Goal: Task Accomplishment & Management: Manage account settings

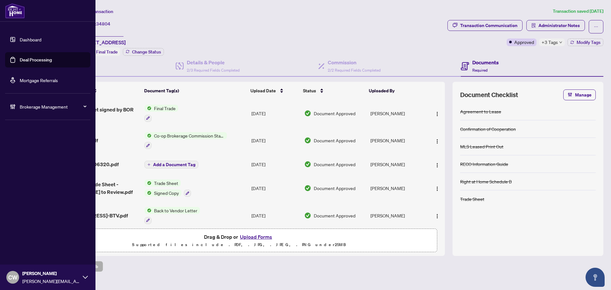
click at [23, 57] on link "Deal Processing" at bounding box center [36, 60] width 32 height 6
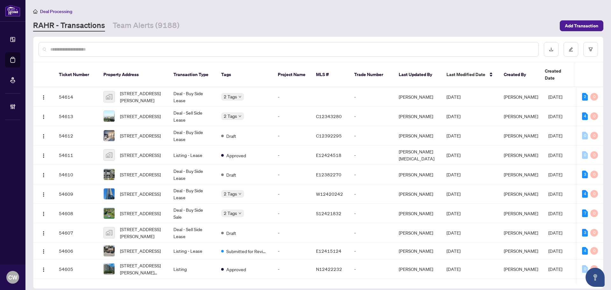
click at [108, 50] on input "text" at bounding box center [291, 49] width 483 height 7
paste input "*******"
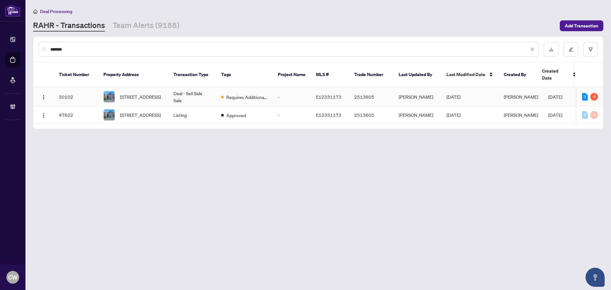
type input "*******"
click at [146, 93] on span "[STREET_ADDRESS]" at bounding box center [140, 96] width 41 height 7
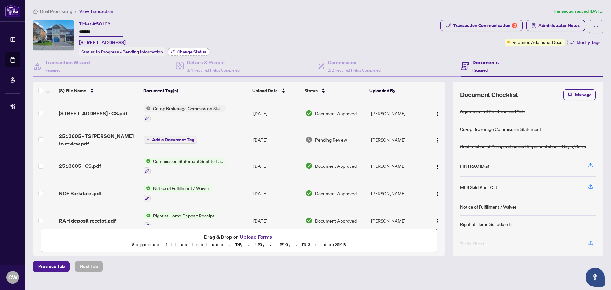
click at [192, 50] on span "Change Status" at bounding box center [191, 52] width 29 height 4
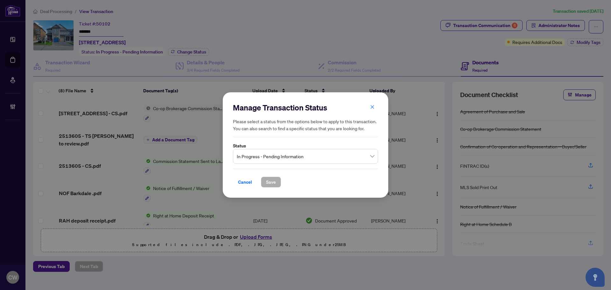
drag, startPoint x: 267, startPoint y: 159, endPoint x: 273, endPoint y: 163, distance: 6.7
click at [268, 159] on span "In Progress - Pending Information" at bounding box center [305, 156] width 137 height 12
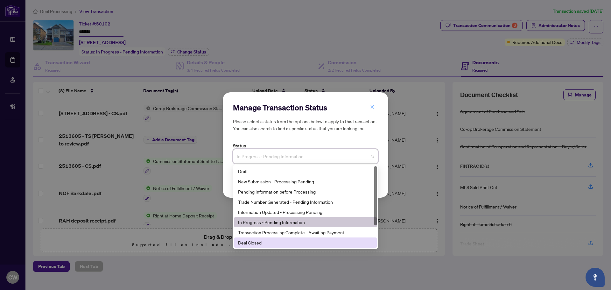
click at [262, 242] on div "Deal Closed" at bounding box center [305, 242] width 135 height 7
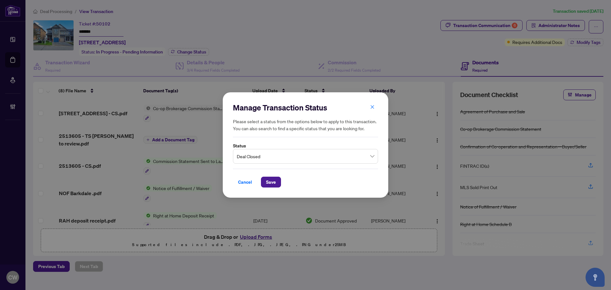
click at [264, 176] on div "Cancel Save" at bounding box center [305, 178] width 145 height 19
click at [271, 181] on span "Save" at bounding box center [271, 182] width 10 height 10
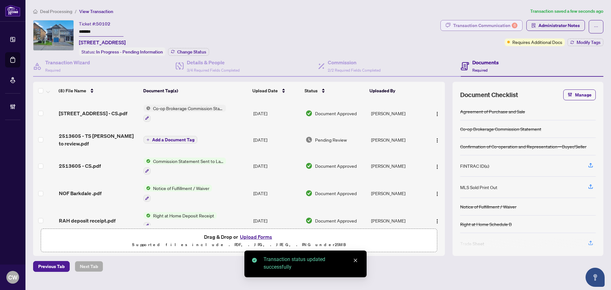
click at [504, 24] on div "Transaction Communication 6" at bounding box center [485, 25] width 64 height 10
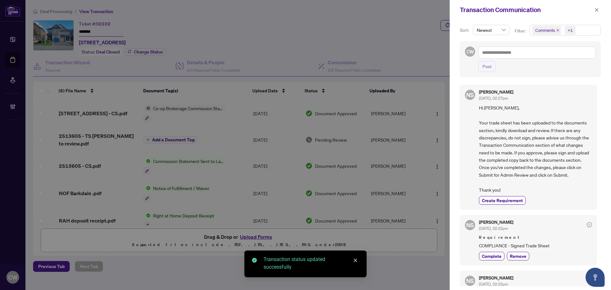
click at [557, 30] on icon "close" at bounding box center [557, 30] width 3 height 3
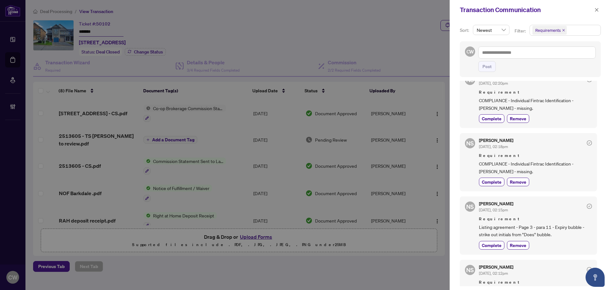
scroll to position [127, 0]
click at [597, 10] on icon "close" at bounding box center [596, 9] width 3 height 3
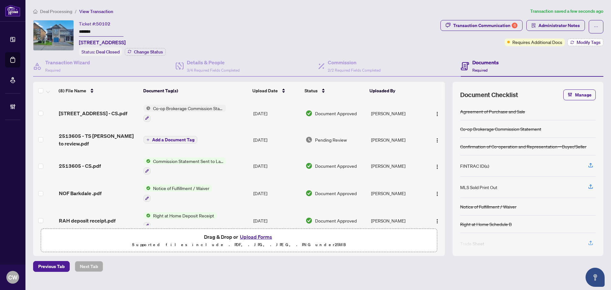
click at [584, 39] on button "Modify Tags" at bounding box center [585, 42] width 36 height 8
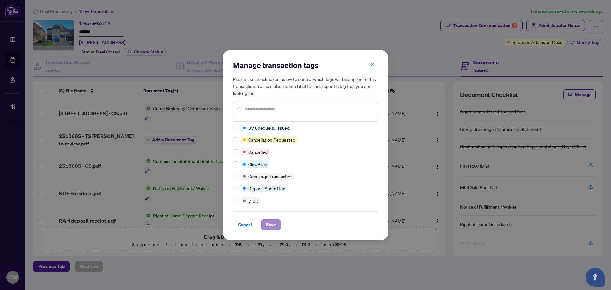
scroll to position [0, 0]
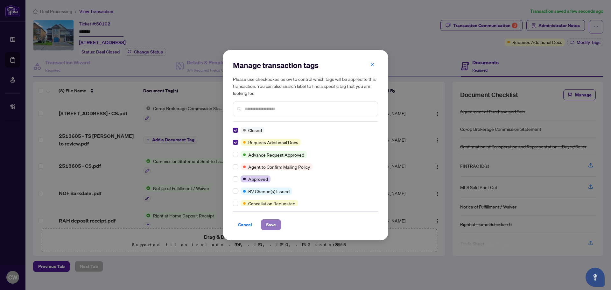
click at [276, 228] on button "Save" at bounding box center [271, 224] width 20 height 11
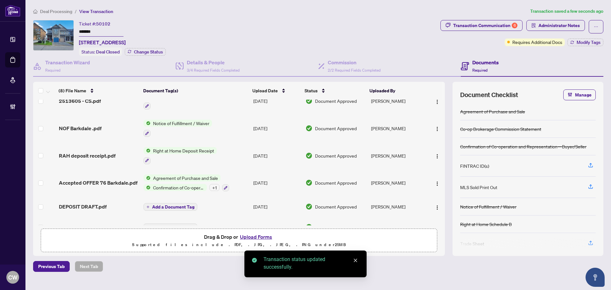
scroll to position [73, 0]
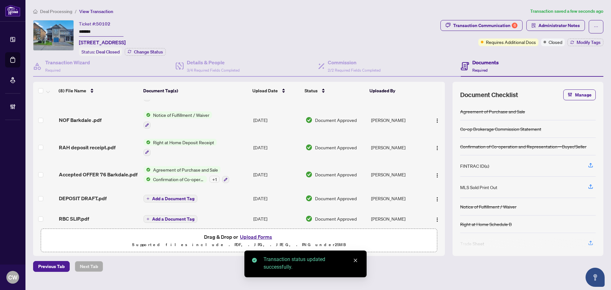
click at [78, 171] on span "Accepted OFFER 76 Barkdale.pdf" at bounding box center [98, 175] width 79 height 8
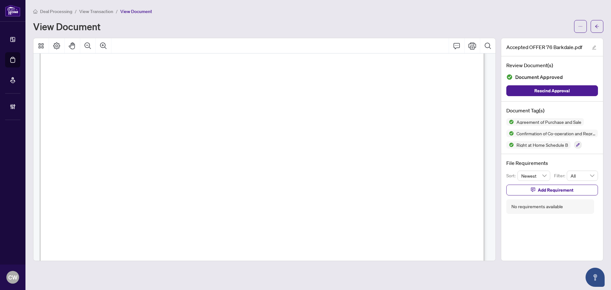
scroll to position [3118, 0]
drag, startPoint x: 595, startPoint y: 26, endPoint x: 611, endPoint y: 36, distance: 18.6
click at [595, 26] on icon "arrow-left" at bounding box center [597, 26] width 4 height 4
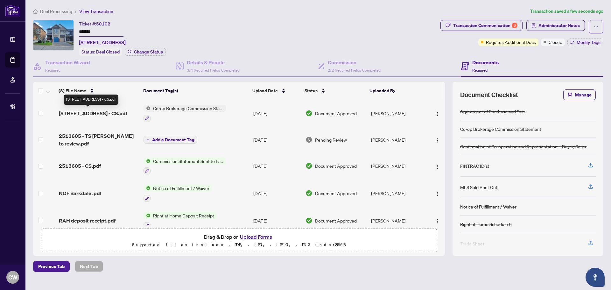
click at [101, 110] on span "[STREET_ADDRESS] - CS.pdf" at bounding box center [93, 113] width 68 height 8
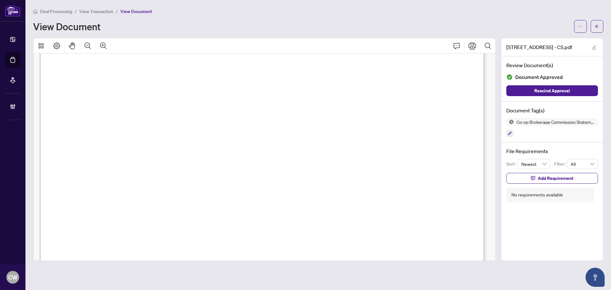
scroll to position [191, 0]
click at [596, 29] on span "button" at bounding box center [597, 26] width 4 height 10
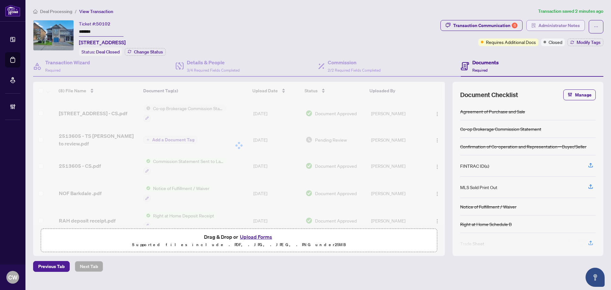
click at [568, 24] on span "Administrator Notes" at bounding box center [558, 25] width 41 height 10
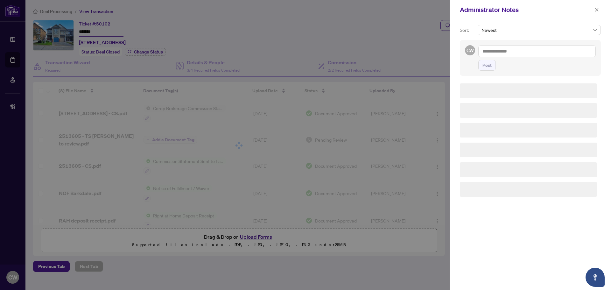
click at [511, 52] on textarea at bounding box center [536, 51] width 117 height 12
paste textarea "**********"
type textarea "**********"
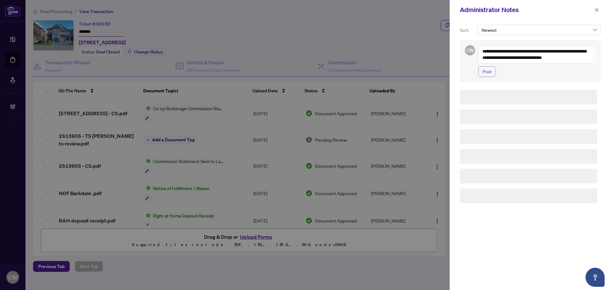
click at [487, 73] on span "Post" at bounding box center [486, 71] width 9 height 10
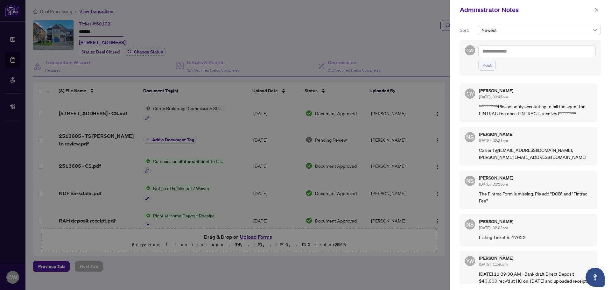
click at [503, 49] on textarea at bounding box center [536, 51] width 117 height 12
paste textarea "**********"
type textarea "**********"
drag, startPoint x: 489, startPoint y: 72, endPoint x: 489, endPoint y: 66, distance: 5.7
click at [489, 72] on div "**********" at bounding box center [530, 58] width 141 height 36
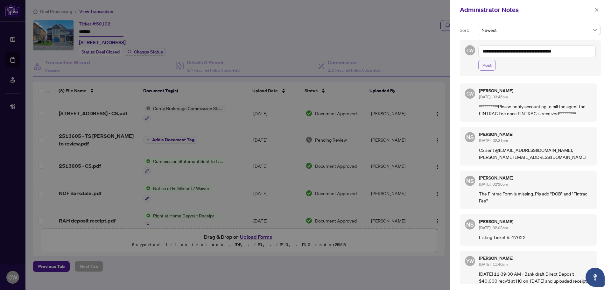
click at [489, 64] on span "Post" at bounding box center [486, 65] width 9 height 10
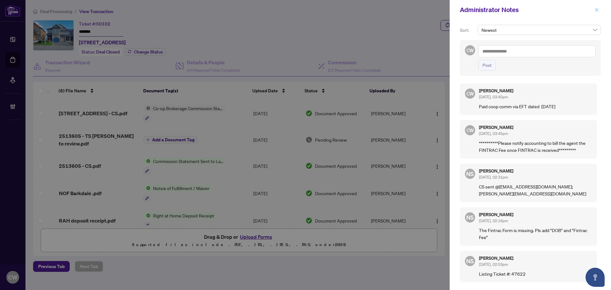
click at [596, 10] on icon "close" at bounding box center [596, 9] width 3 height 3
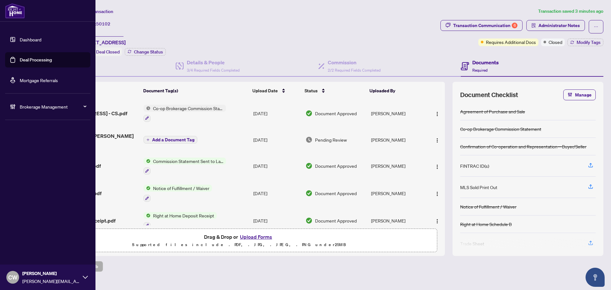
drag, startPoint x: 24, startPoint y: 65, endPoint x: 84, endPoint y: 66, distance: 60.4
click at [24, 63] on link "Deal Processing" at bounding box center [36, 60] width 32 height 6
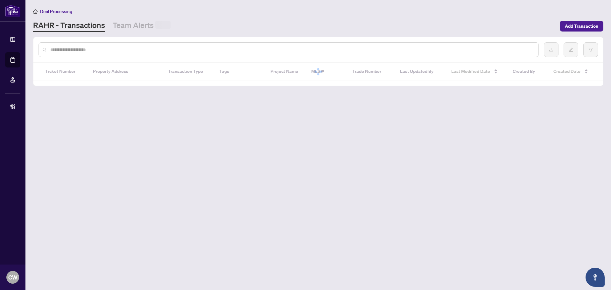
click at [98, 54] on div at bounding box center [288, 49] width 500 height 15
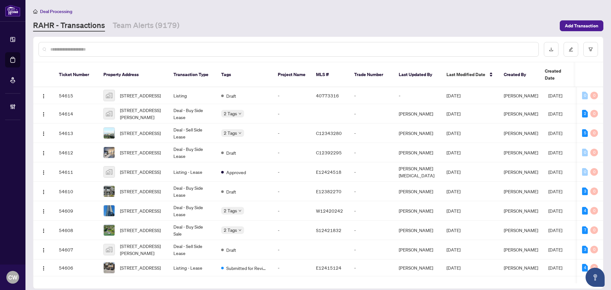
click at [95, 49] on input "text" at bounding box center [291, 49] width 483 height 7
paste input "*******"
type input "*******"
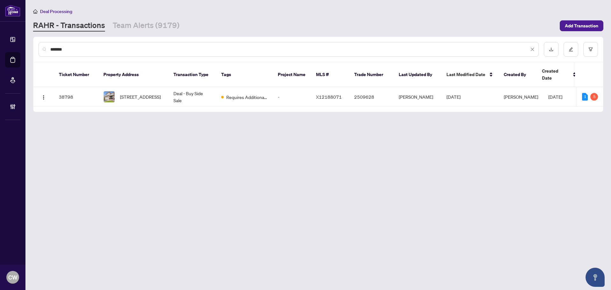
click at [148, 93] on span "[STREET_ADDRESS]" at bounding box center [140, 96] width 41 height 7
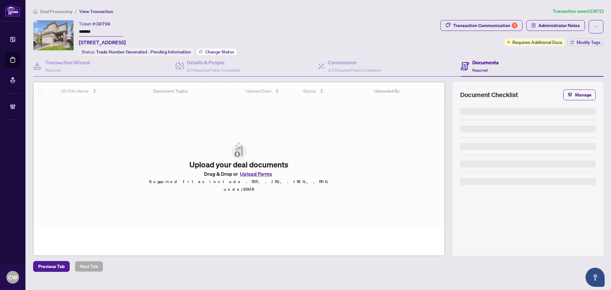
drag, startPoint x: 212, startPoint y: 52, endPoint x: 219, endPoint y: 52, distance: 6.7
click at [219, 52] on span "Change Status" at bounding box center [219, 52] width 29 height 4
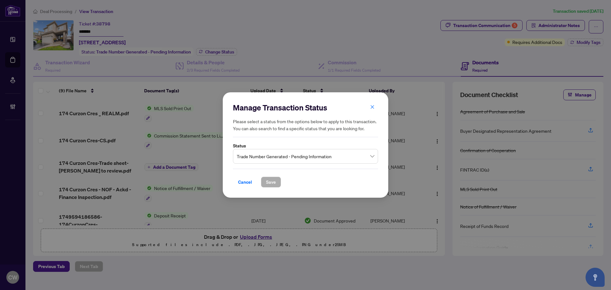
click at [280, 166] on div "Manage Transaction Status Please select a status from the options below to appl…" at bounding box center [305, 144] width 145 height 85
click at [281, 158] on span "Trade Number Generated - Pending Information" at bounding box center [305, 156] width 137 height 12
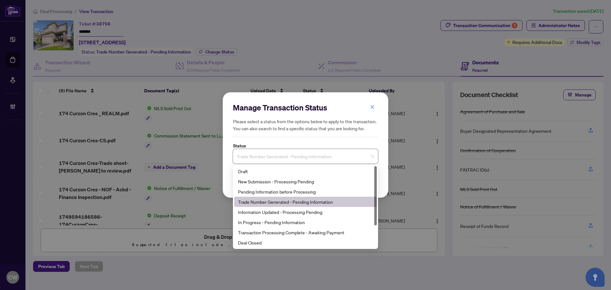
click at [278, 248] on div "3 11 9 Draft New Submission - Processing Pending Pending Information before Pro…" at bounding box center [305, 207] width 145 height 84
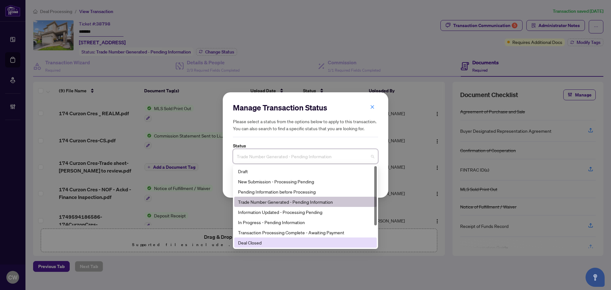
click at [269, 245] on div "Deal Closed" at bounding box center [305, 242] width 135 height 7
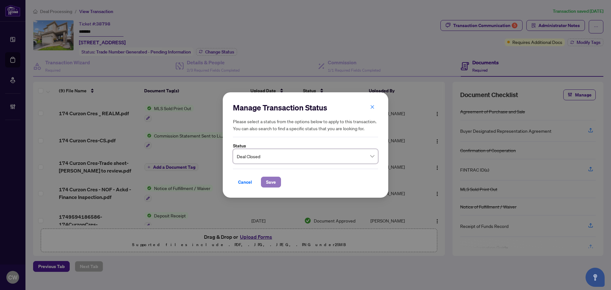
click at [278, 179] on button "Save" at bounding box center [271, 182] width 20 height 11
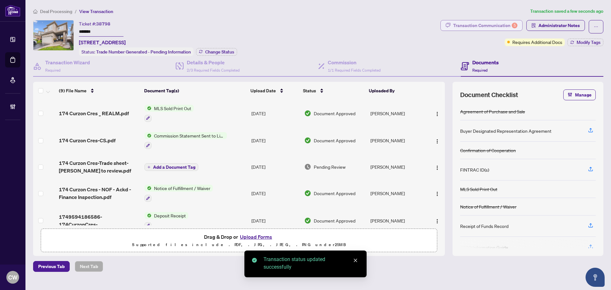
click at [494, 24] on div "Transaction Communication 5" at bounding box center [485, 25] width 64 height 10
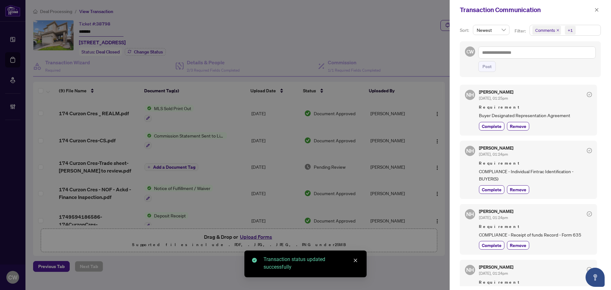
click at [557, 30] on icon "close" at bounding box center [557, 30] width 3 height 3
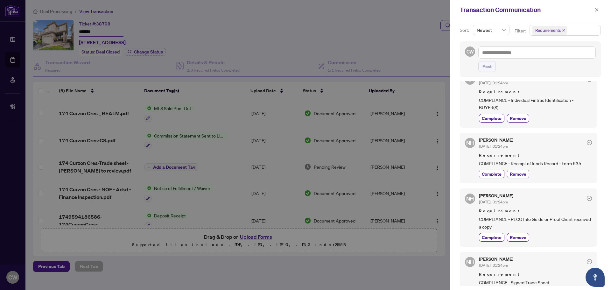
scroll to position [87, 0]
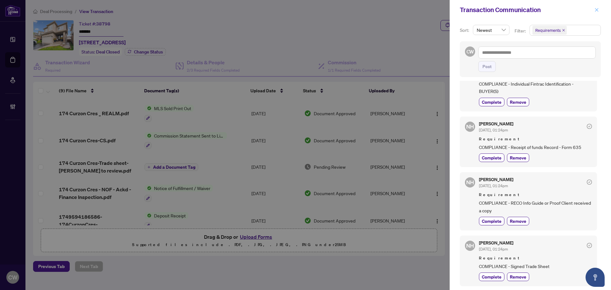
click at [598, 11] on icon "close" at bounding box center [596, 10] width 4 height 4
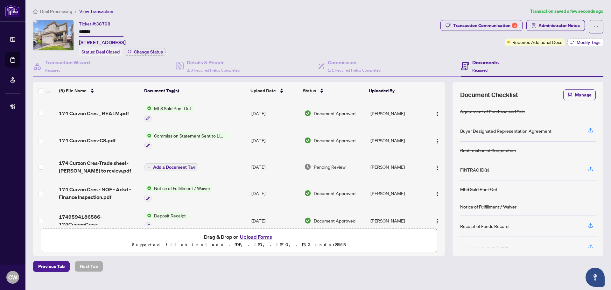
click at [588, 44] on span "Modify Tags" at bounding box center [588, 42] width 24 height 4
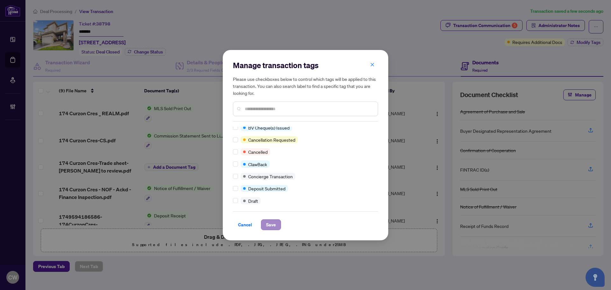
scroll to position [0, 0]
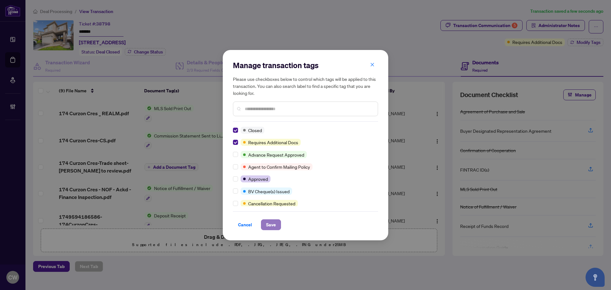
click at [267, 228] on span "Save" at bounding box center [271, 225] width 10 height 10
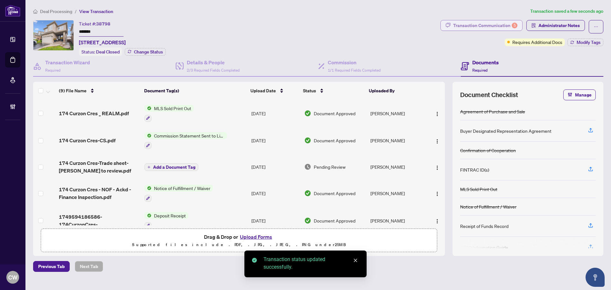
click at [496, 25] on div "Transaction Communication 5" at bounding box center [485, 25] width 64 height 10
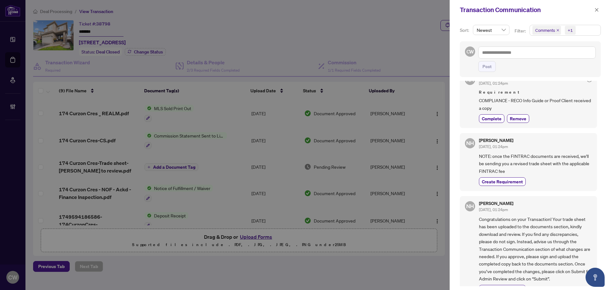
scroll to position [191, 0]
click at [598, 11] on icon "close" at bounding box center [596, 10] width 4 height 4
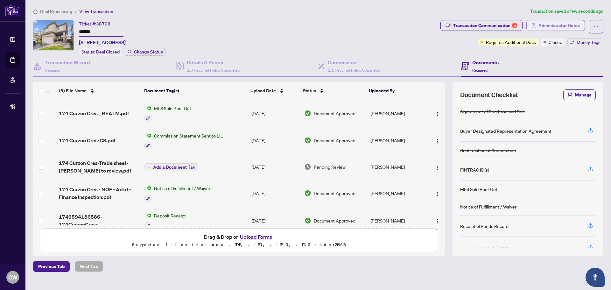
click at [565, 25] on span "Administrator Notes" at bounding box center [558, 25] width 41 height 10
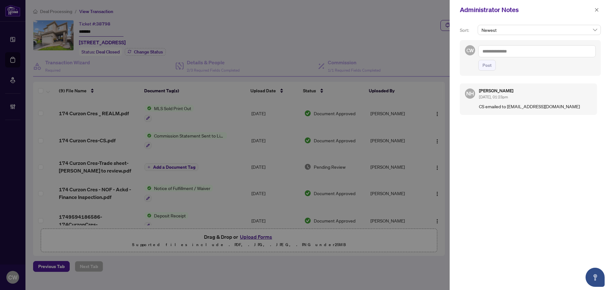
click at [526, 50] on textarea at bounding box center [536, 51] width 117 height 12
paste textarea "**********"
type textarea "**********"
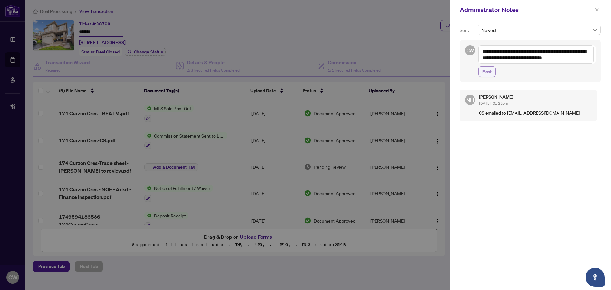
click at [490, 73] on span "Post" at bounding box center [486, 71] width 9 height 10
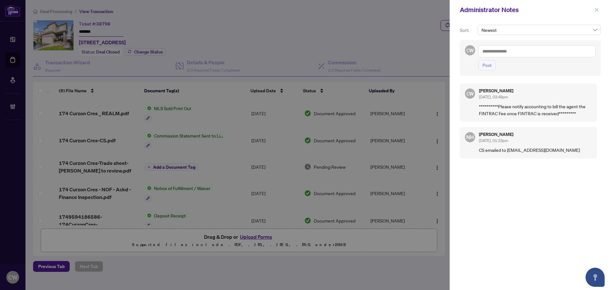
click at [594, 12] on icon "close" at bounding box center [596, 10] width 4 height 4
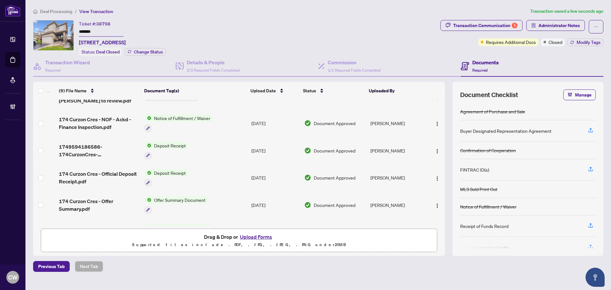
scroll to position [119, 0]
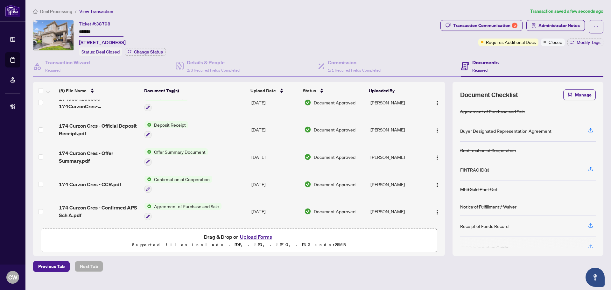
click at [95, 204] on span "174 Curzon Cres - Confirmed APS Sch A.pdf" at bounding box center [99, 211] width 80 height 15
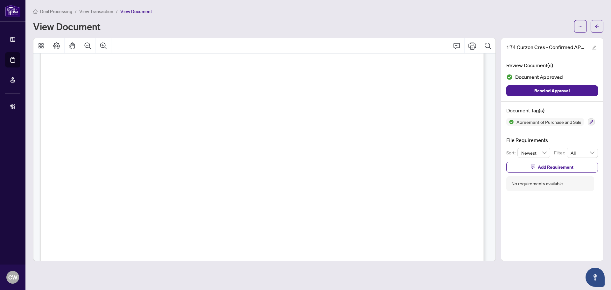
scroll to position [2578, 0]
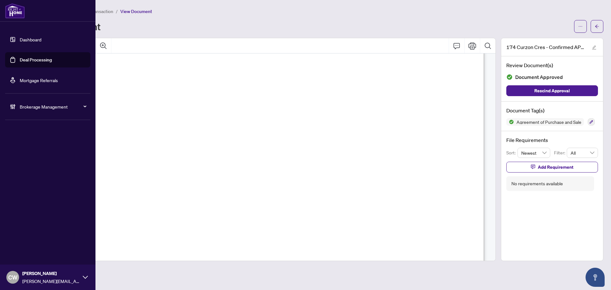
click at [20, 60] on link "Deal Processing" at bounding box center [36, 60] width 32 height 6
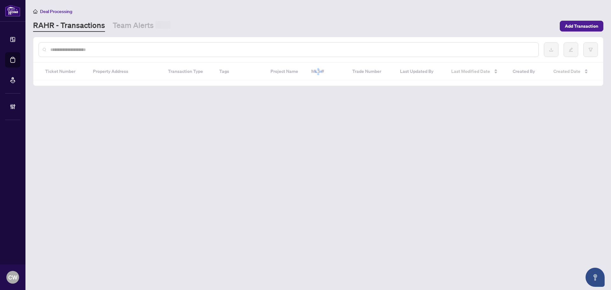
click at [121, 52] on input "text" at bounding box center [291, 49] width 483 height 7
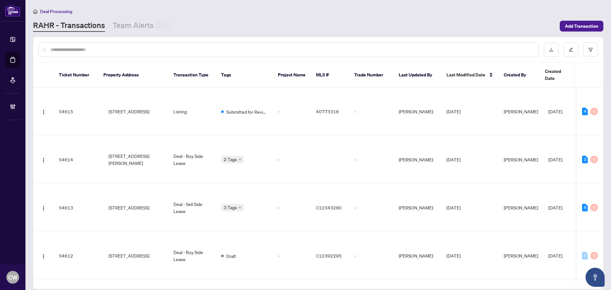
paste input "*******"
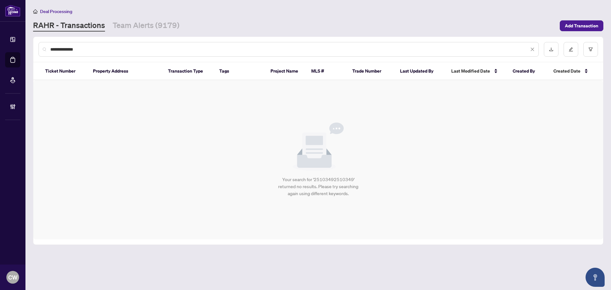
drag, startPoint x: 61, startPoint y: 46, endPoint x: 45, endPoint y: 45, distance: 16.2
click at [45, 45] on div "**********" at bounding box center [288, 49] width 500 height 15
paste input "text"
type input "*******"
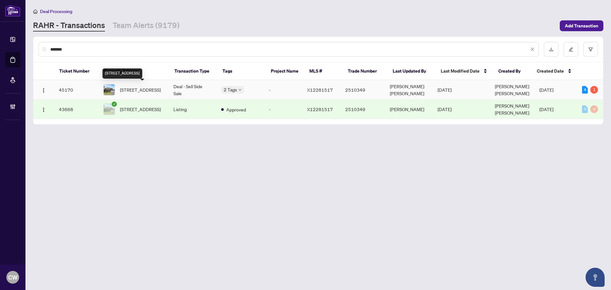
click at [137, 86] on span "[STREET_ADDRESS]" at bounding box center [140, 89] width 41 height 7
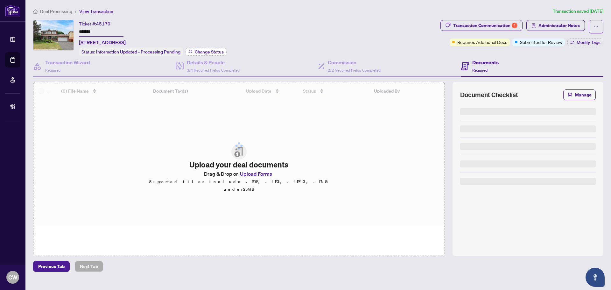
click at [212, 50] on span "Change Status" at bounding box center [209, 52] width 29 height 4
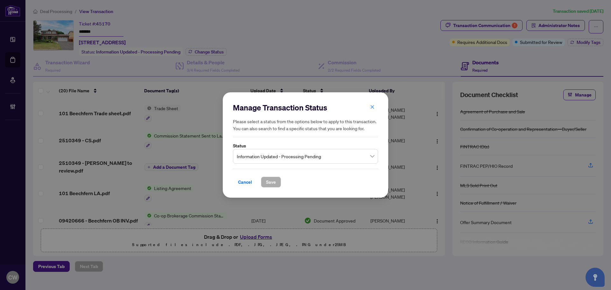
click at [288, 159] on span "Information Updated - Processing Pending" at bounding box center [305, 156] width 137 height 12
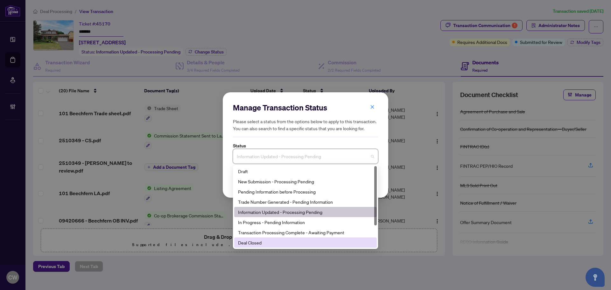
click at [279, 239] on div "Deal Closed" at bounding box center [305, 242] width 143 height 10
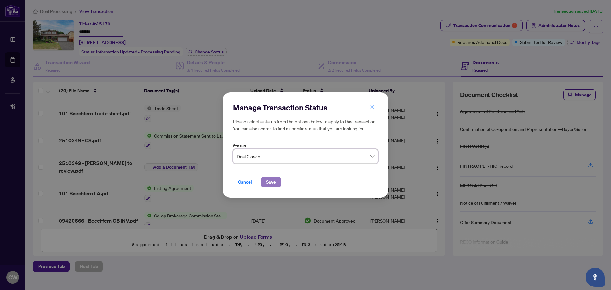
click at [270, 177] on span "Save" at bounding box center [271, 182] width 10 height 10
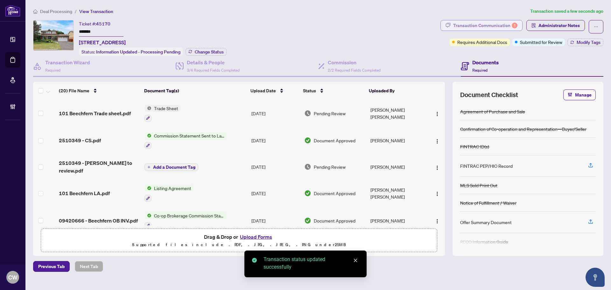
click at [510, 23] on div "Transaction Communication 1" at bounding box center [485, 25] width 64 height 10
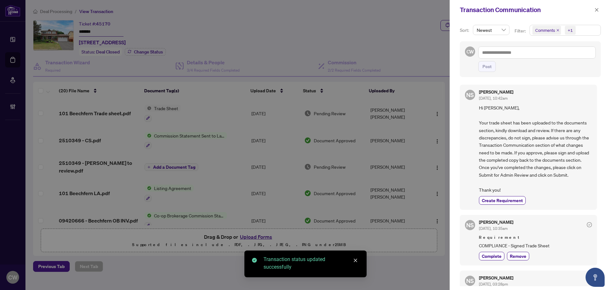
click at [557, 30] on icon "close" at bounding box center [557, 30] width 3 height 3
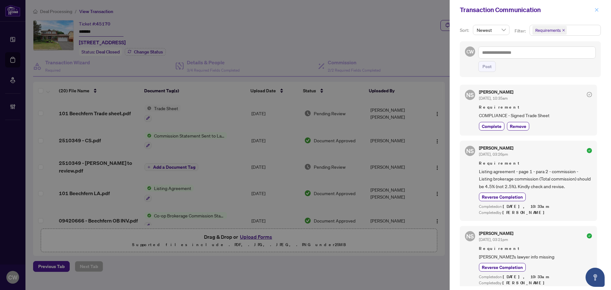
click at [597, 9] on icon "close" at bounding box center [596, 9] width 3 height 3
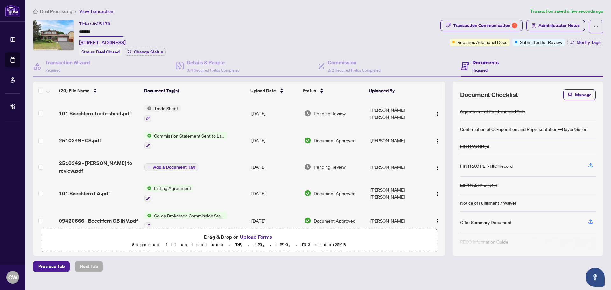
click at [112, 114] on span "101 Beechfern Trade sheet.pdf" at bounding box center [95, 113] width 72 height 8
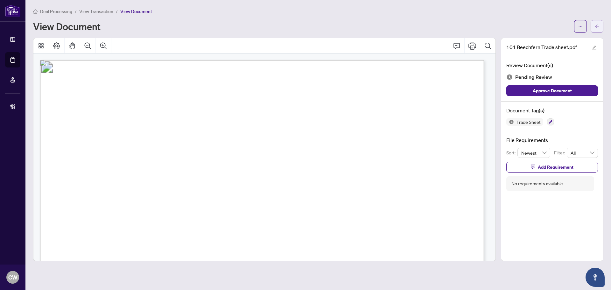
click at [596, 27] on icon "arrow-left" at bounding box center [597, 25] width 4 height 3
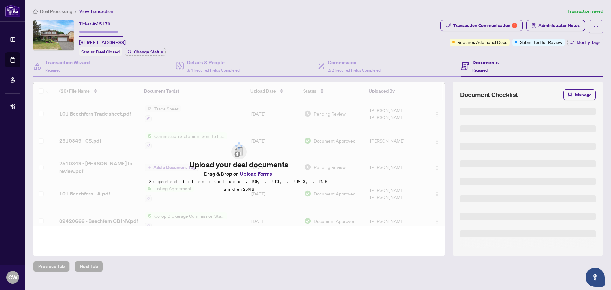
type input "*******"
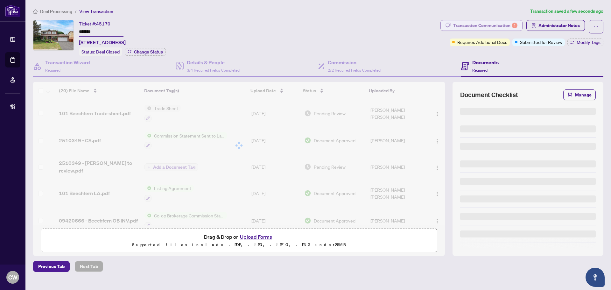
click at [509, 23] on div "Transaction Communication 1" at bounding box center [485, 25] width 64 height 10
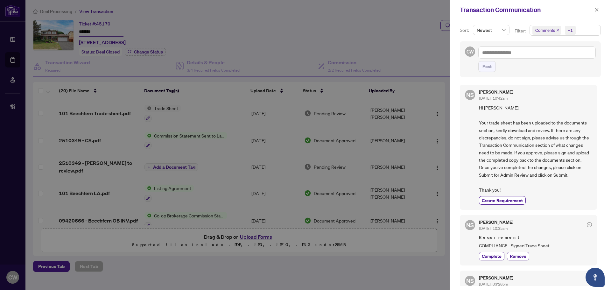
click at [558, 30] on icon "close" at bounding box center [557, 30] width 3 height 3
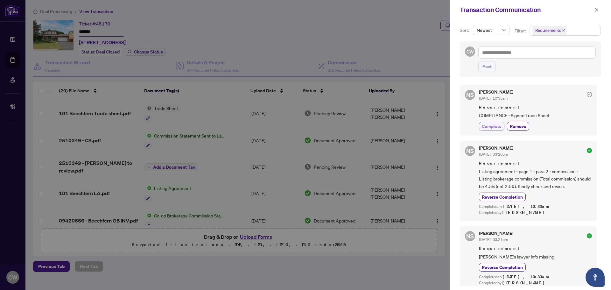
click at [489, 125] on span "Complete" at bounding box center [492, 126] width 20 height 7
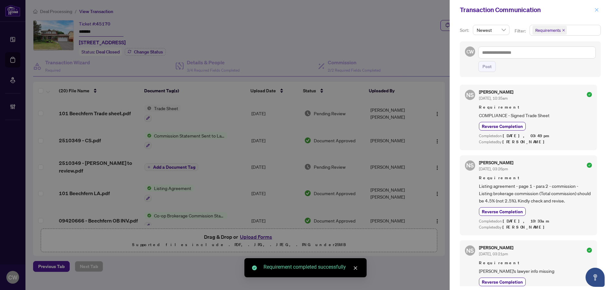
click at [597, 10] on icon "close" at bounding box center [596, 9] width 3 height 3
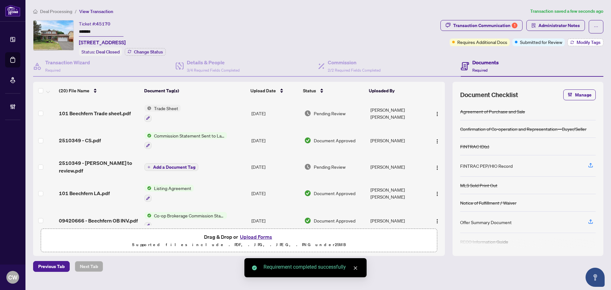
click at [585, 41] on span "Modify Tags" at bounding box center [588, 42] width 24 height 4
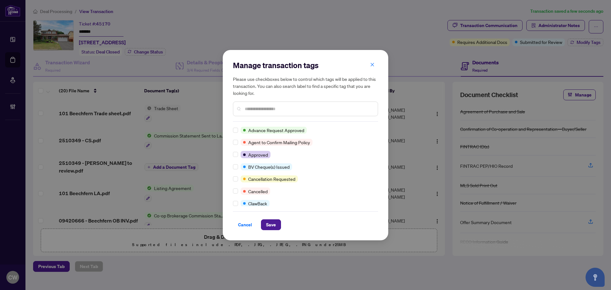
click at [238, 154] on div at bounding box center [237, 154] width 8 height 7
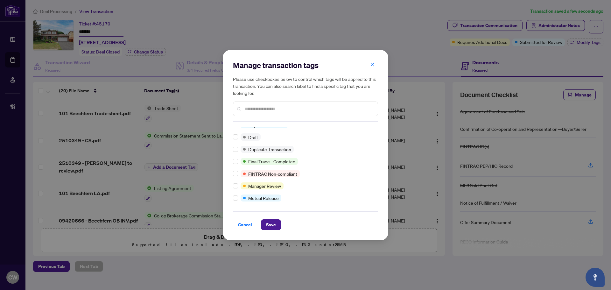
scroll to position [5, 0]
click at [270, 221] on span "Save" at bounding box center [271, 225] width 10 height 10
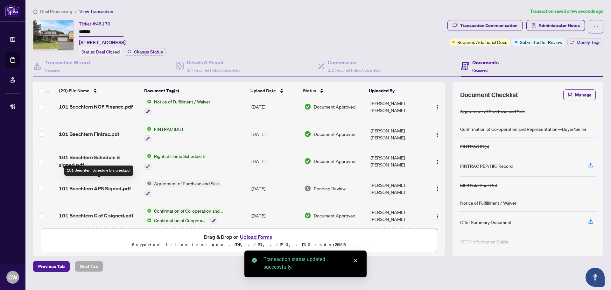
scroll to position [412, 0]
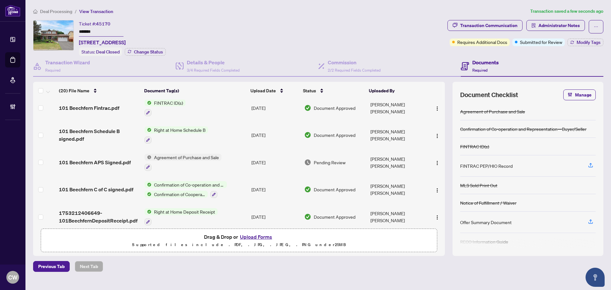
click at [90, 185] on span "101 Beechfern C of C signed.pdf" at bounding box center [96, 189] width 74 height 8
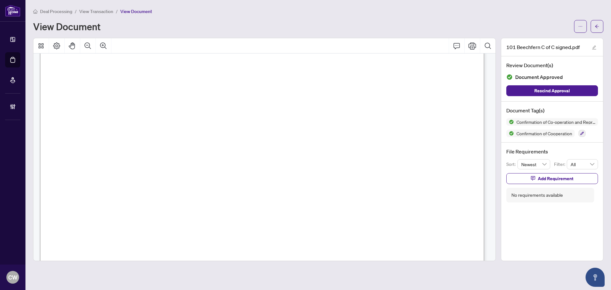
scroll to position [668, 0]
click at [595, 23] on span "button" at bounding box center [597, 26] width 4 height 10
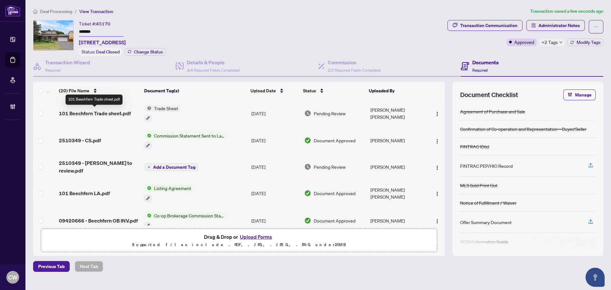
click at [79, 114] on span "101 Beechfern Trade sheet.pdf" at bounding box center [95, 113] width 72 height 8
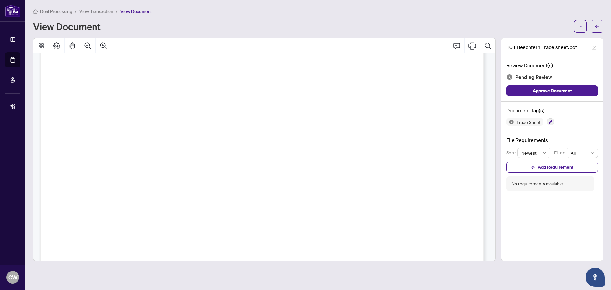
scroll to position [191, 0]
click at [596, 28] on icon "arrow-left" at bounding box center [597, 26] width 4 height 4
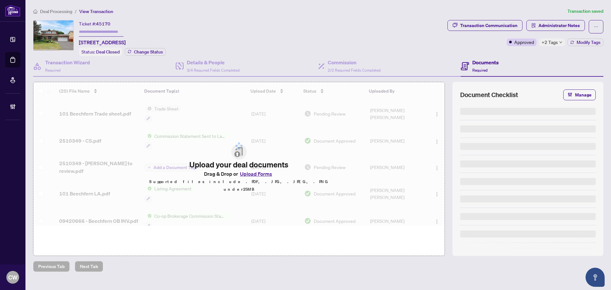
type input "*******"
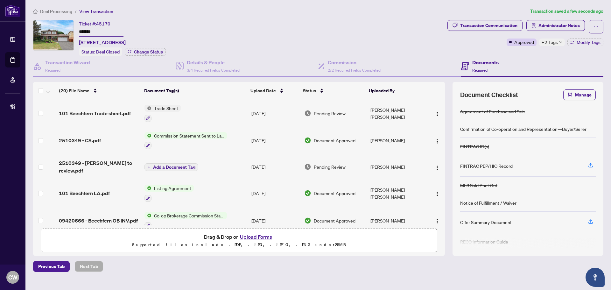
click at [262, 237] on button "Upload Forms" at bounding box center [256, 237] width 36 height 8
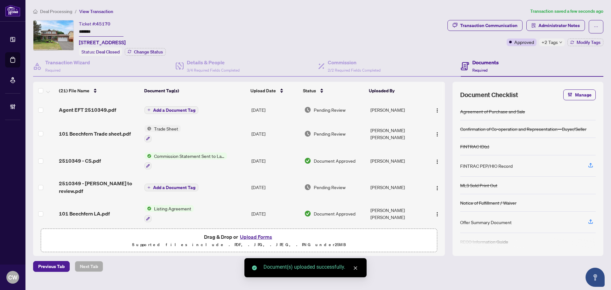
click at [435, 112] on span "button" at bounding box center [437, 109] width 5 height 7
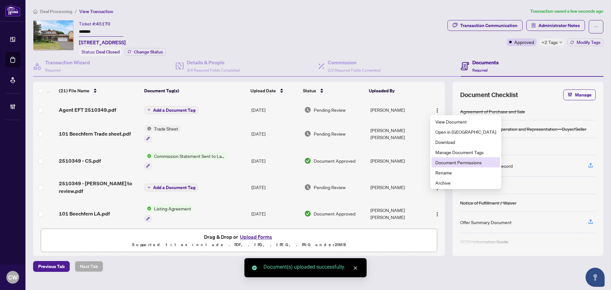
click at [462, 161] on span "Document Permissions" at bounding box center [465, 162] width 61 height 7
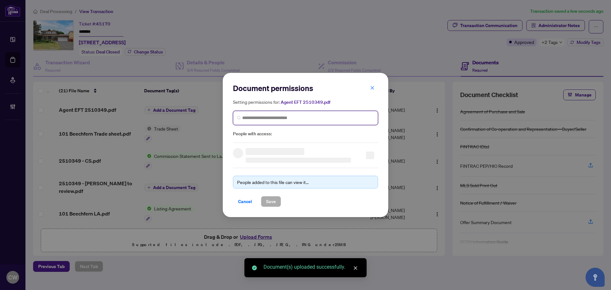
click at [315, 115] on input "search" at bounding box center [308, 118] width 132 height 7
paste input "**********"
type input "**********"
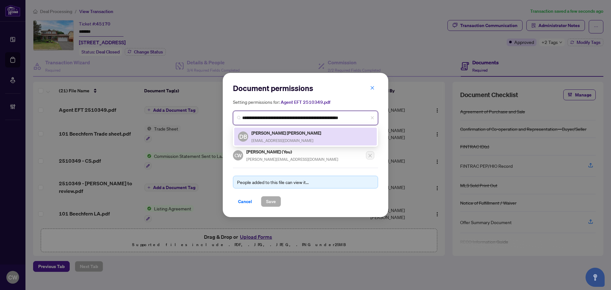
click at [283, 136] on h5 "[PERSON_NAME] [PERSON_NAME]" at bounding box center [286, 132] width 71 height 7
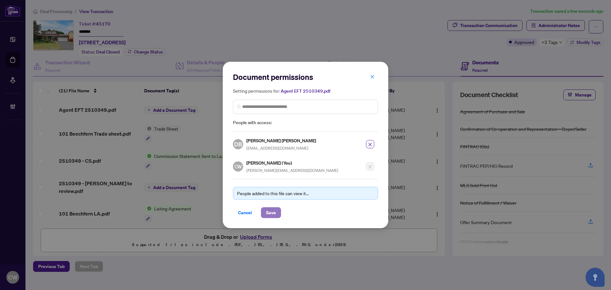
click at [273, 214] on span "Save" at bounding box center [271, 212] width 10 height 10
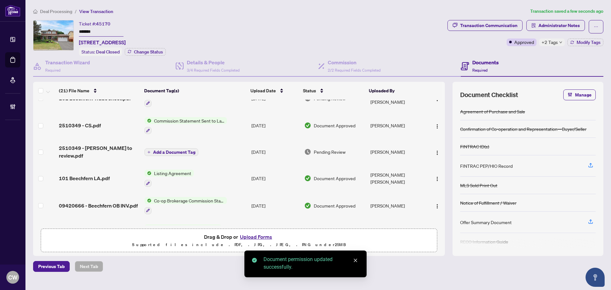
scroll to position [127, 0]
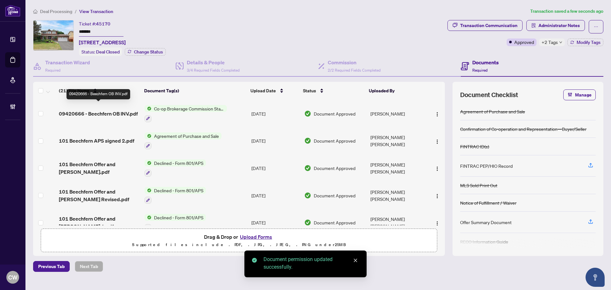
click at [98, 110] on span "09420666 - Beechfern OB INV.pdf" at bounding box center [98, 114] width 79 height 8
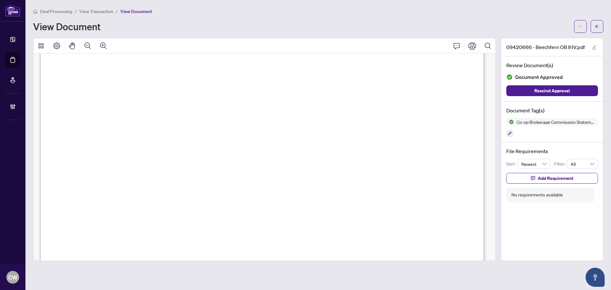
scroll to position [191, 0]
click at [599, 24] on icon "arrow-left" at bounding box center [597, 26] width 4 height 4
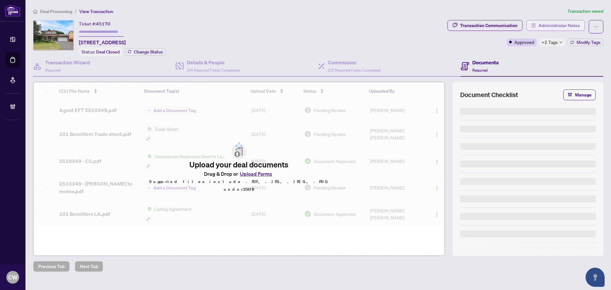
type input "*******"
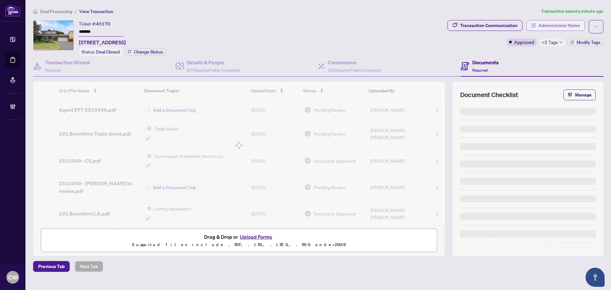
click at [552, 24] on span "Administrator Notes" at bounding box center [558, 25] width 41 height 10
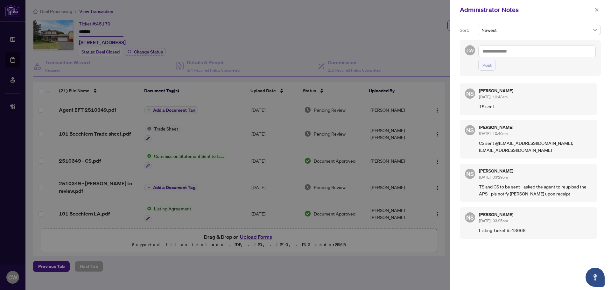
click at [527, 50] on textarea at bounding box center [536, 51] width 117 height 12
paste textarea "**********"
type textarea "**********"
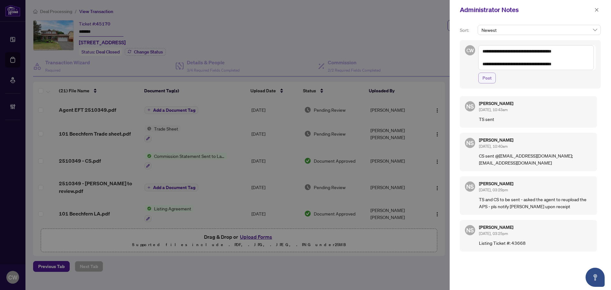
click at [487, 80] on span "Post" at bounding box center [486, 78] width 9 height 10
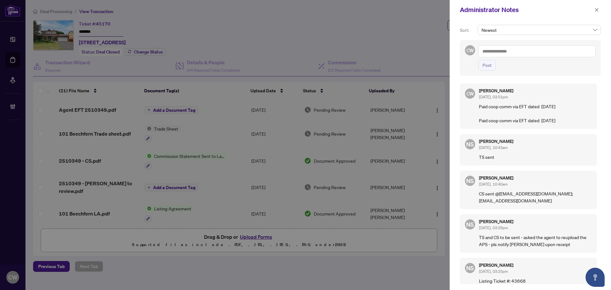
click at [530, 51] on textarea at bounding box center [536, 51] width 117 height 12
paste textarea "**********"
type textarea "**********"
click at [486, 66] on span "Post" at bounding box center [486, 65] width 9 height 10
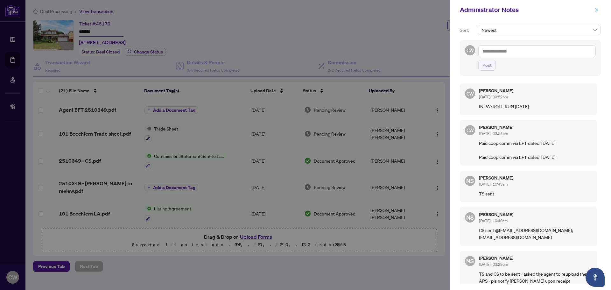
click at [596, 9] on icon "close" at bounding box center [596, 10] width 4 height 4
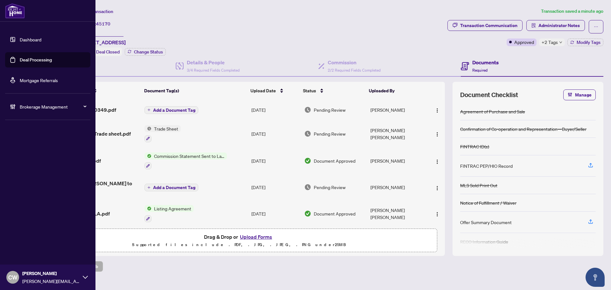
drag, startPoint x: 23, startPoint y: 59, endPoint x: 94, endPoint y: 57, distance: 70.4
click at [23, 59] on link "Deal Processing" at bounding box center [36, 60] width 32 height 6
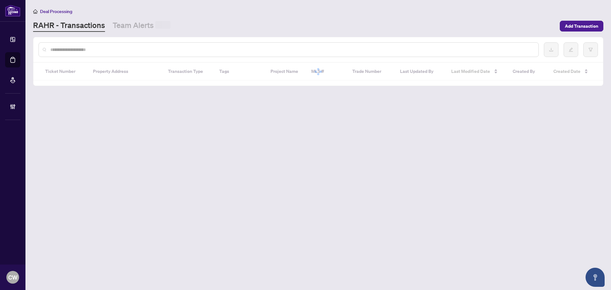
click at [109, 43] on div at bounding box center [288, 49] width 500 height 15
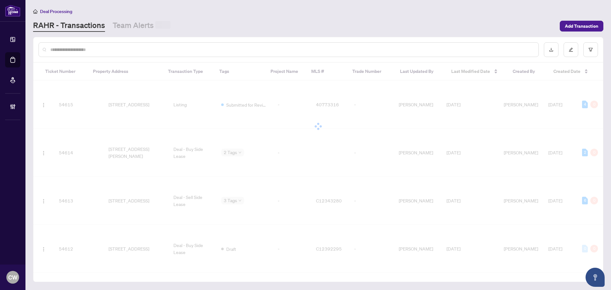
click at [104, 48] on input "text" at bounding box center [291, 49] width 483 height 7
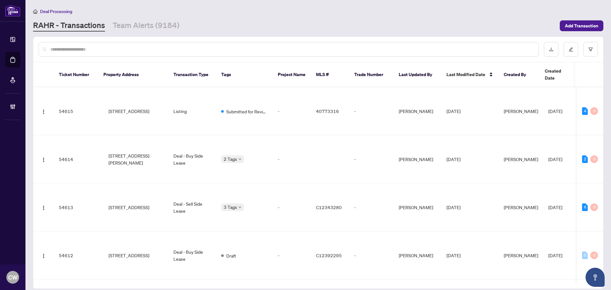
paste input "*******"
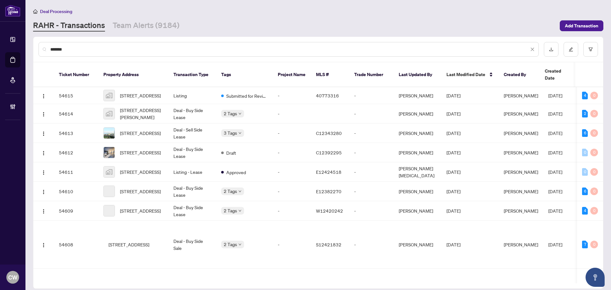
type input "*******"
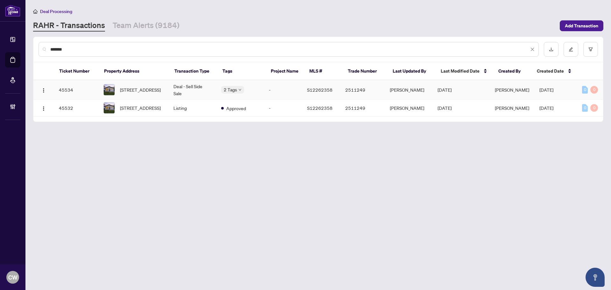
click at [146, 86] on span "[STREET_ADDRESS]" at bounding box center [140, 89] width 41 height 7
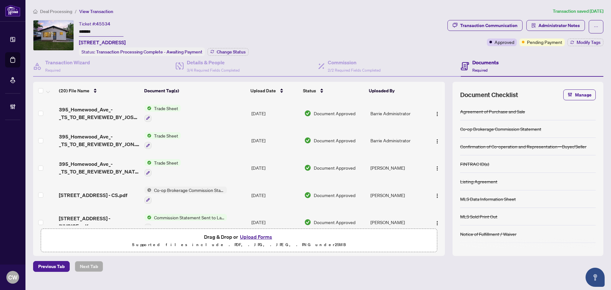
click at [228, 46] on div "Ticket #: 45534 ******* [STREET_ADDRESS] Status: Transaction Processing Complet…" at bounding box center [164, 38] width 170 height 36
click at [231, 48] on button "Change Status" at bounding box center [227, 52] width 41 height 8
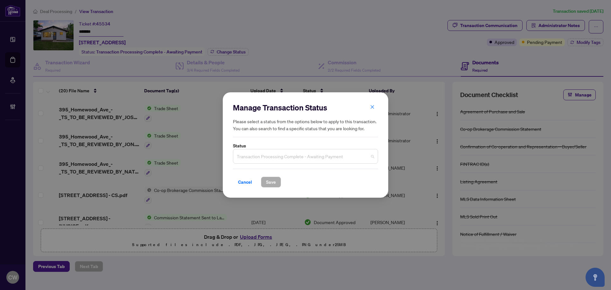
click at [268, 158] on span "Transaction Processing Complete - Awaiting Payment" at bounding box center [305, 156] width 137 height 12
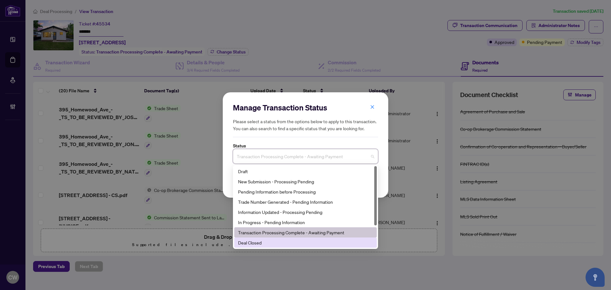
click at [270, 246] on div "Deal Closed" at bounding box center [305, 242] width 135 height 7
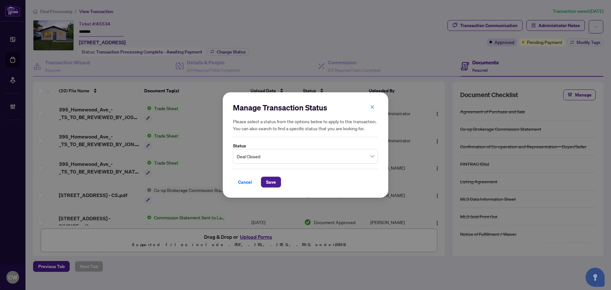
drag, startPoint x: 269, startPoint y: 182, endPoint x: 309, endPoint y: 162, distance: 44.2
click at [272, 181] on span "Save" at bounding box center [271, 182] width 10 height 10
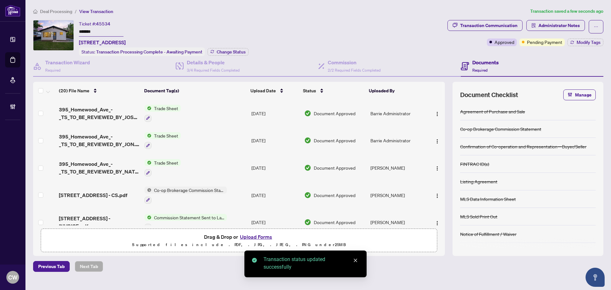
click at [593, 40] on span "Modify Tags" at bounding box center [588, 42] width 24 height 4
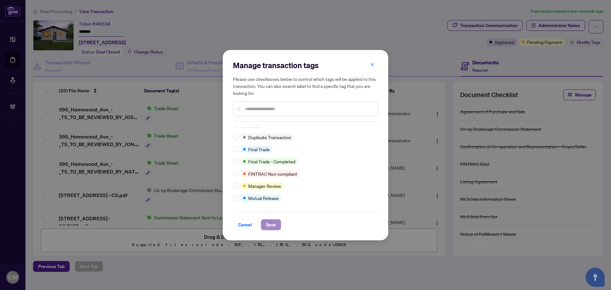
scroll to position [5, 0]
click at [272, 228] on span "Save" at bounding box center [271, 225] width 10 height 10
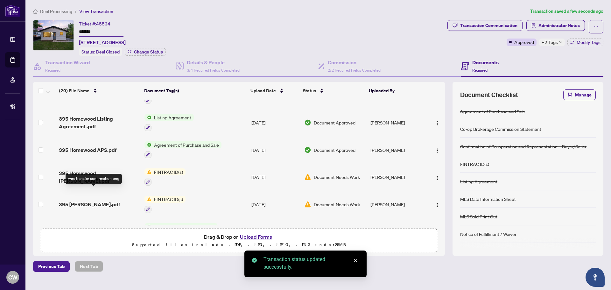
scroll to position [342, 0]
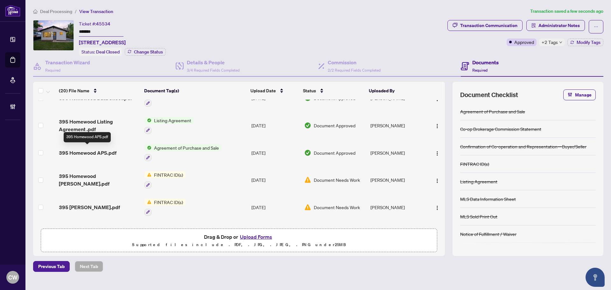
click at [89, 151] on span "395 Homewood APS.pdf" at bounding box center [88, 153] width 58 height 8
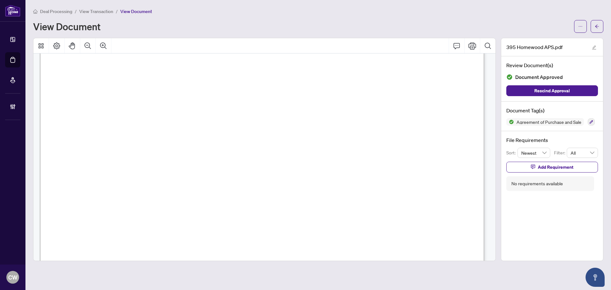
scroll to position [2545, 0]
click at [597, 29] on span "button" at bounding box center [597, 26] width 4 height 10
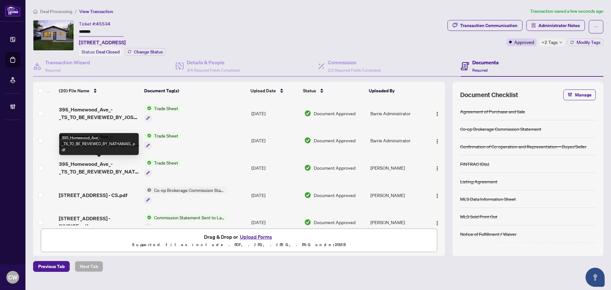
click at [94, 170] on span "395_Homewood_Ave_-_TS_TO_BE_REVIEWED_BY_NATHANAEL.pdf" at bounding box center [99, 167] width 80 height 15
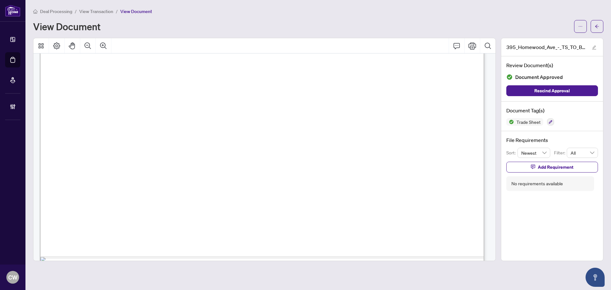
scroll to position [255, 0]
click at [598, 25] on icon "arrow-left" at bounding box center [597, 26] width 4 height 4
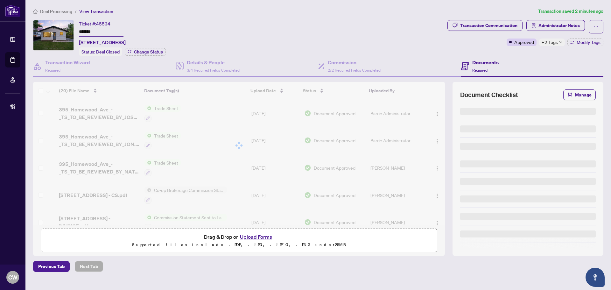
click at [258, 235] on button "Upload Forms" at bounding box center [256, 237] width 36 height 8
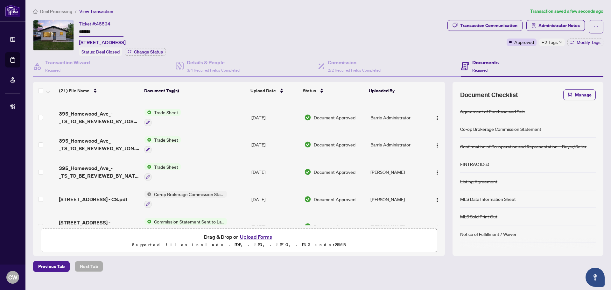
scroll to position [32, 0]
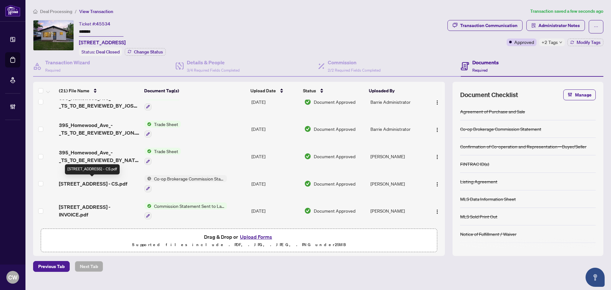
click at [97, 184] on span "[STREET_ADDRESS] - CS.pdf" at bounding box center [93, 184] width 68 height 8
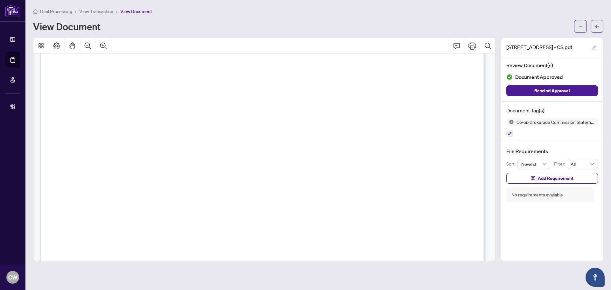
scroll to position [318, 0]
drag, startPoint x: 596, startPoint y: 26, endPoint x: 239, endPoint y: 1, distance: 357.5
click at [596, 26] on icon "arrow-left" at bounding box center [597, 26] width 4 height 4
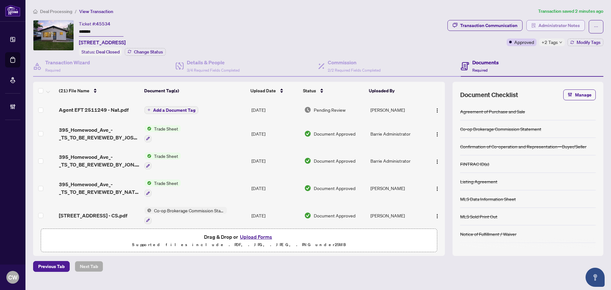
click at [562, 28] on span "Administrator Notes" at bounding box center [558, 25] width 41 height 10
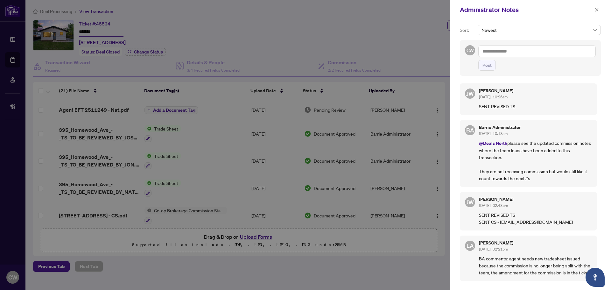
click at [524, 50] on textarea at bounding box center [536, 51] width 117 height 12
paste textarea "**********"
type textarea "**********"
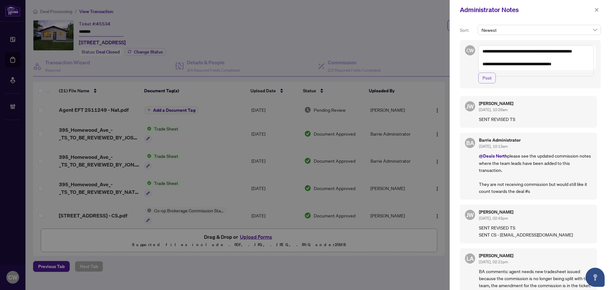
click at [492, 83] on button "Post" at bounding box center [486, 78] width 17 height 11
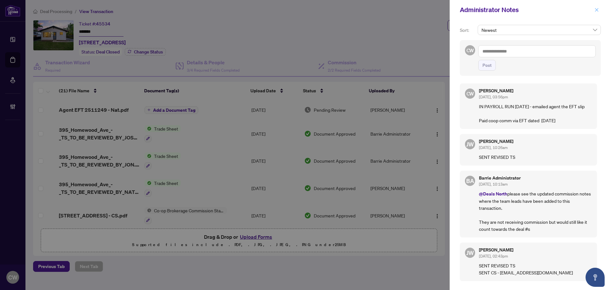
click at [598, 10] on icon "close" at bounding box center [596, 10] width 4 height 4
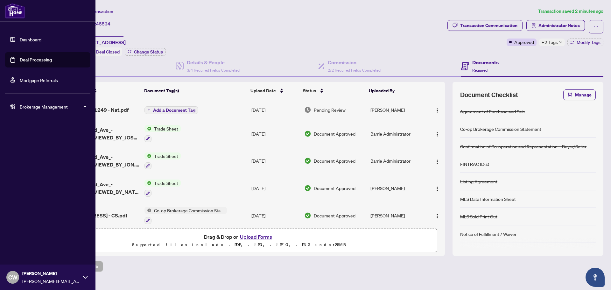
click at [20, 63] on link "Deal Processing" at bounding box center [36, 60] width 32 height 6
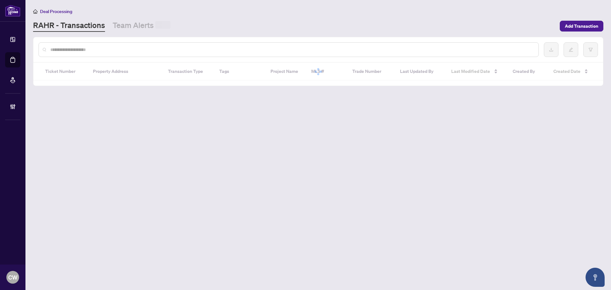
click at [109, 46] on input "text" at bounding box center [291, 49] width 483 height 7
paste input "*******"
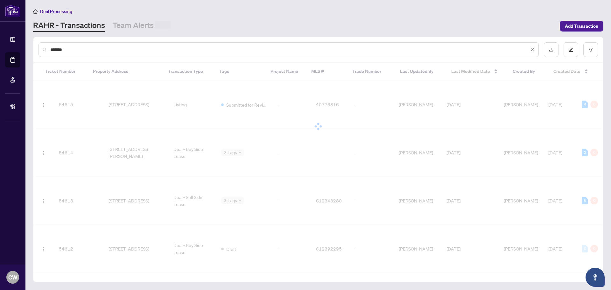
type input "*******"
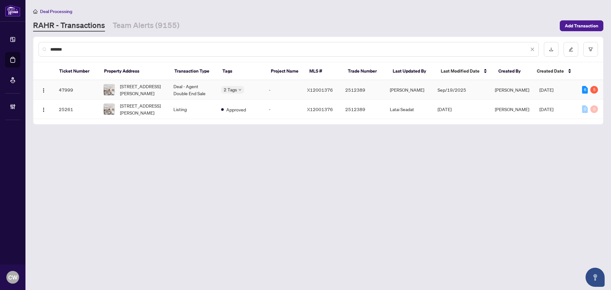
click at [138, 89] on span "[STREET_ADDRESS][PERSON_NAME]" at bounding box center [141, 90] width 43 height 14
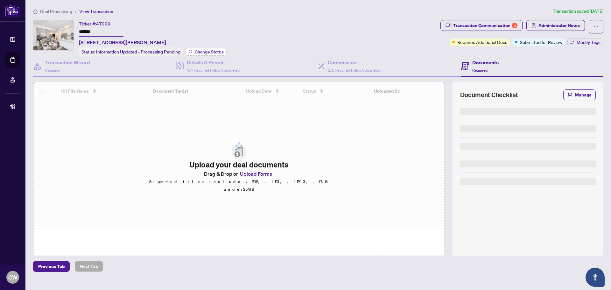
click at [203, 50] on span "Change Status" at bounding box center [209, 52] width 29 height 4
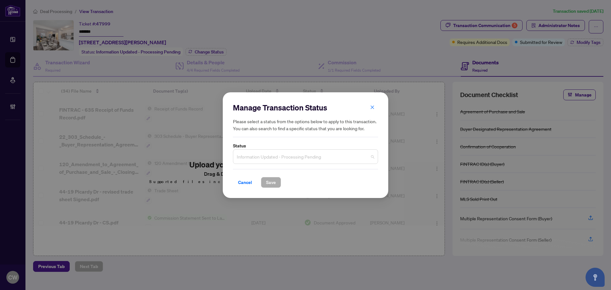
click at [291, 154] on span "Information Updated - Processing Pending" at bounding box center [305, 156] width 137 height 12
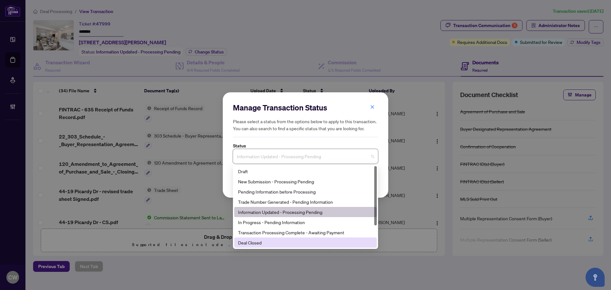
click at [267, 242] on div "Deal Closed" at bounding box center [305, 242] width 135 height 7
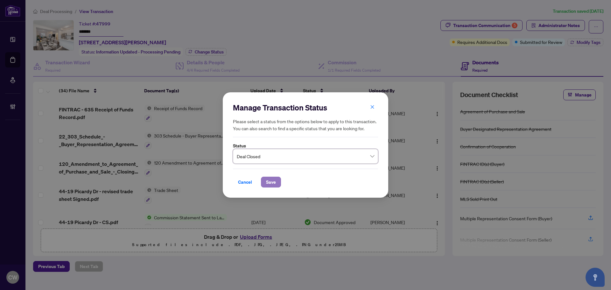
click at [270, 179] on span "Save" at bounding box center [271, 182] width 10 height 10
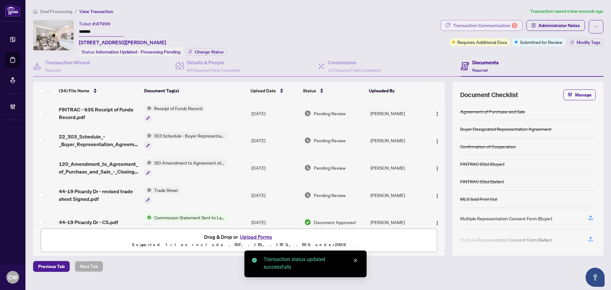
click at [501, 24] on div "Transaction Communication 5" at bounding box center [485, 25] width 64 height 10
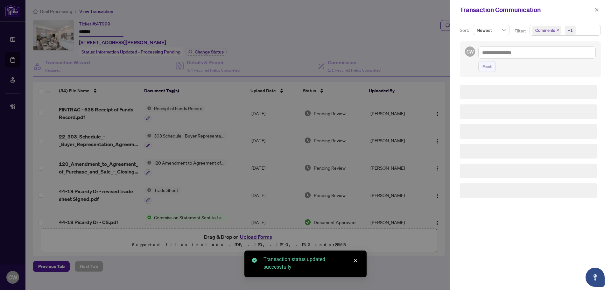
click at [558, 30] on icon "close" at bounding box center [557, 30] width 3 height 3
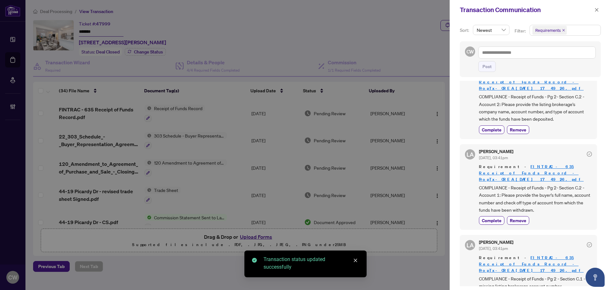
scroll to position [95, 0]
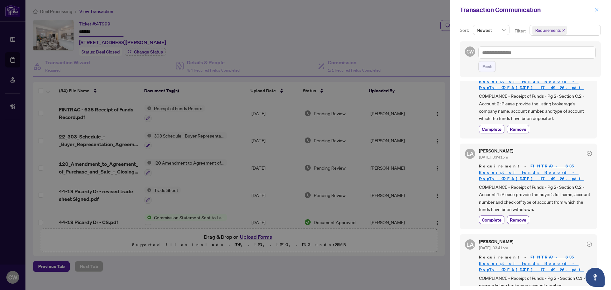
click at [597, 9] on icon "close" at bounding box center [596, 10] width 4 height 4
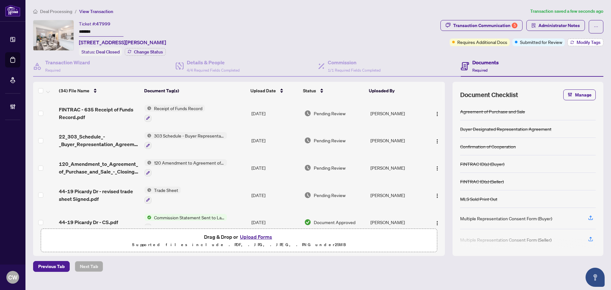
click at [585, 40] on span "Modify Tags" at bounding box center [588, 42] width 24 height 4
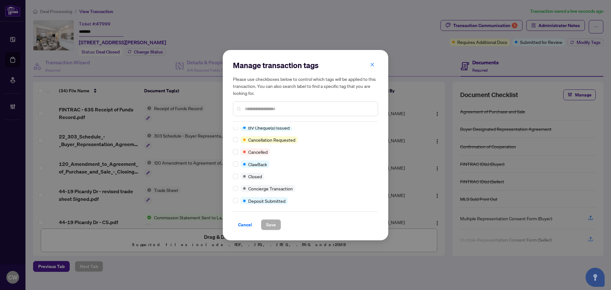
scroll to position [0, 0]
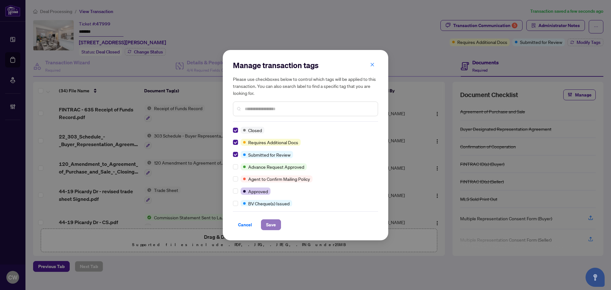
click at [263, 220] on button "Save" at bounding box center [271, 224] width 20 height 11
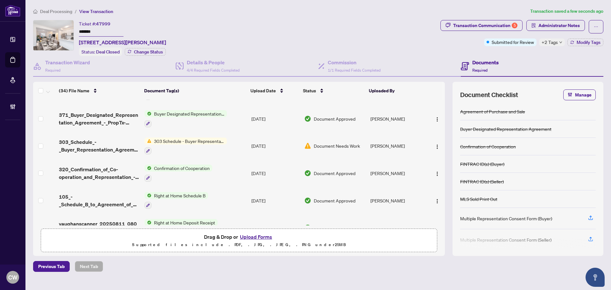
scroll to position [795, 0]
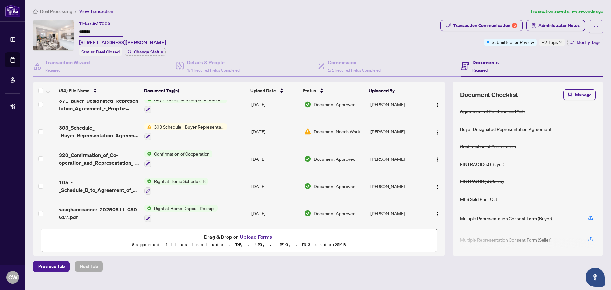
click at [89, 157] on span "320_Confirmation_of_Co-operation_and_Representation_-_Buyer_Seller_-_PropTx-[PE…" at bounding box center [99, 158] width 80 height 15
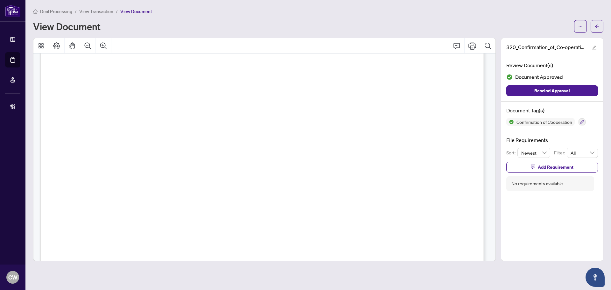
scroll to position [668, 0]
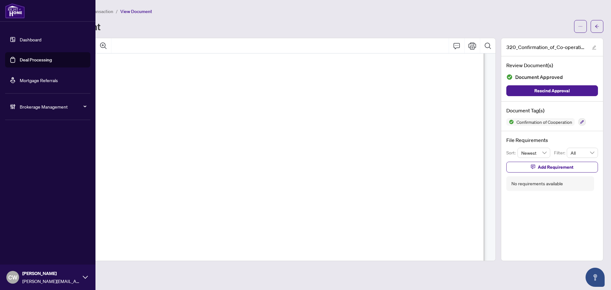
click at [20, 63] on link "Deal Processing" at bounding box center [36, 60] width 32 height 6
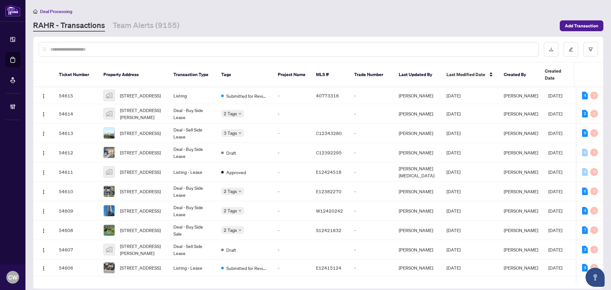
click at [57, 50] on input "text" at bounding box center [291, 49] width 483 height 7
paste input "*******"
type input "*******"
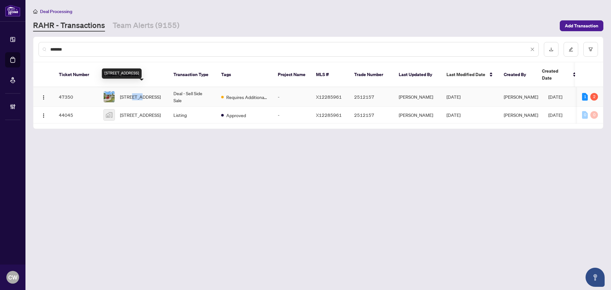
drag, startPoint x: 134, startPoint y: 89, endPoint x: 159, endPoint y: 84, distance: 25.9
click at [159, 93] on span "[STREET_ADDRESS]" at bounding box center [140, 96] width 41 height 7
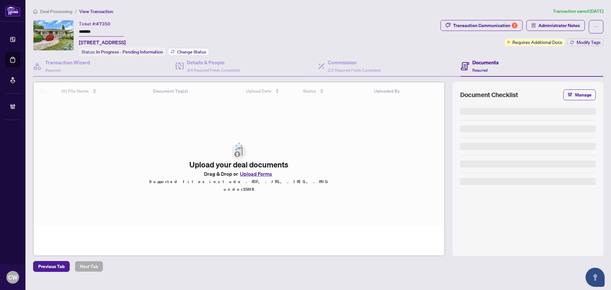
click at [200, 50] on span "Change Status" at bounding box center [191, 52] width 29 height 4
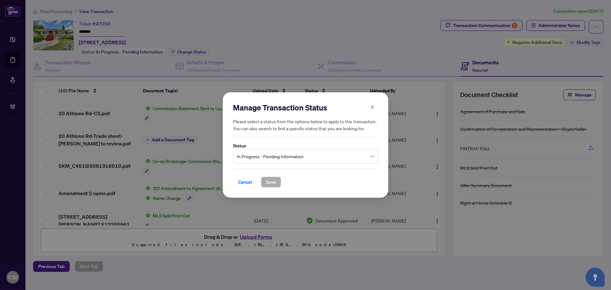
click at [259, 152] on span "In Progress - Pending Information" at bounding box center [305, 156] width 137 height 12
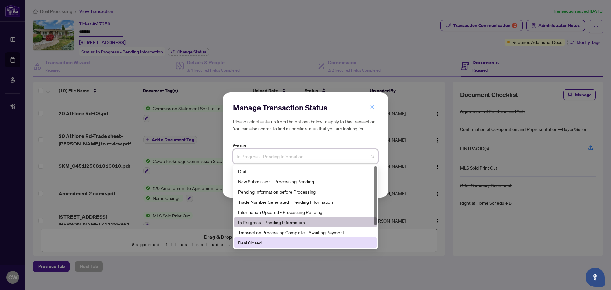
click at [267, 241] on div "Deal Closed" at bounding box center [305, 242] width 135 height 7
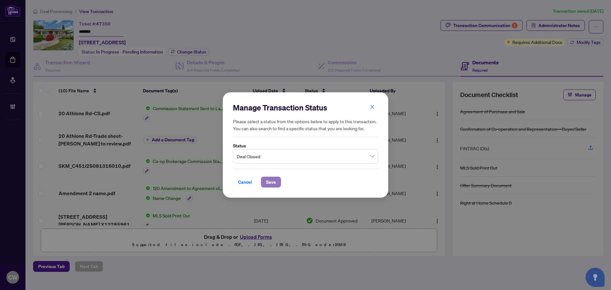
click at [265, 182] on button "Save" at bounding box center [271, 182] width 20 height 11
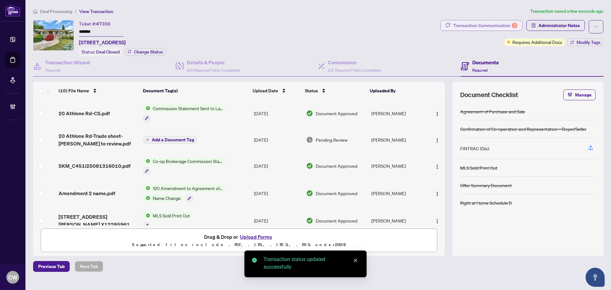
click at [503, 23] on div "Transaction Communication 2" at bounding box center [485, 25] width 64 height 10
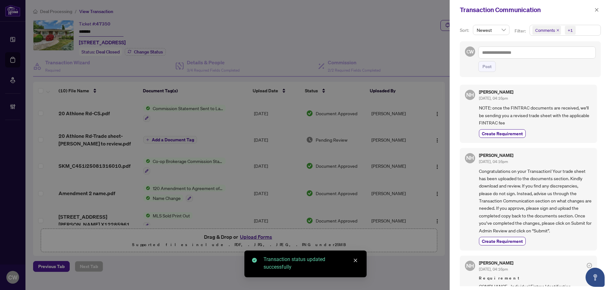
click at [558, 31] on icon "close" at bounding box center [557, 30] width 3 height 3
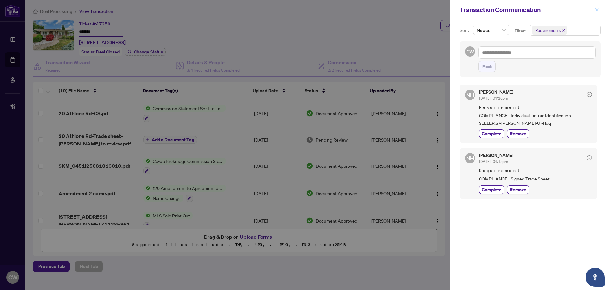
click at [593, 10] on button "button" at bounding box center [596, 10] width 8 height 8
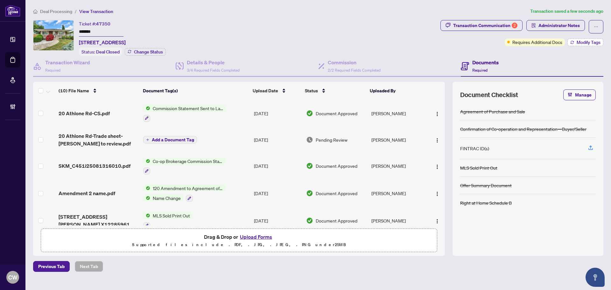
click at [584, 41] on span "Modify Tags" at bounding box center [588, 42] width 24 height 4
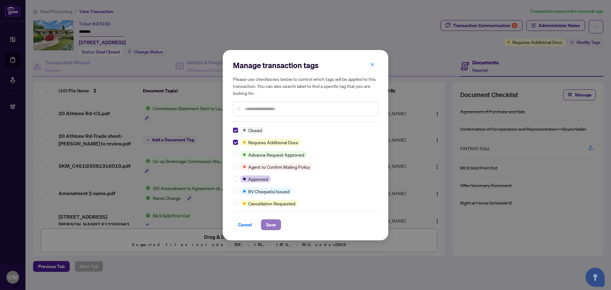
click at [272, 225] on span "Save" at bounding box center [271, 225] width 10 height 10
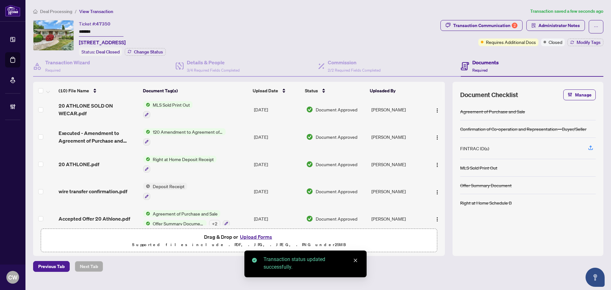
scroll to position [146, 0]
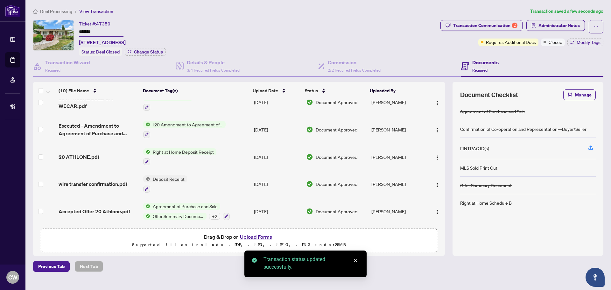
click at [95, 207] on span "Accepted Offer 20 Athlone.pdf" at bounding box center [95, 211] width 72 height 8
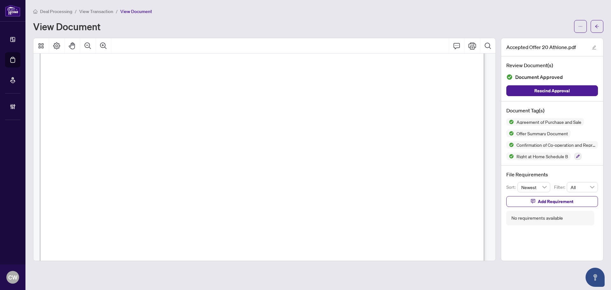
scroll to position [3150, 0]
click at [594, 26] on button "button" at bounding box center [596, 26] width 13 height 13
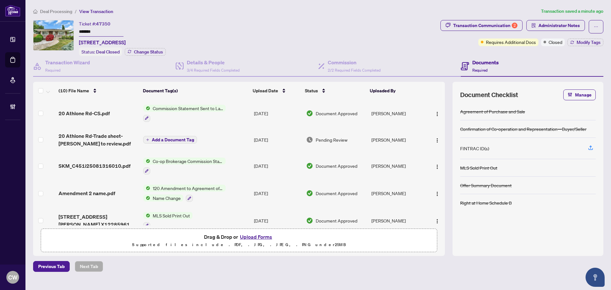
click at [116, 165] on span "SKM_C451i25081316010.pdf" at bounding box center [95, 166] width 72 height 8
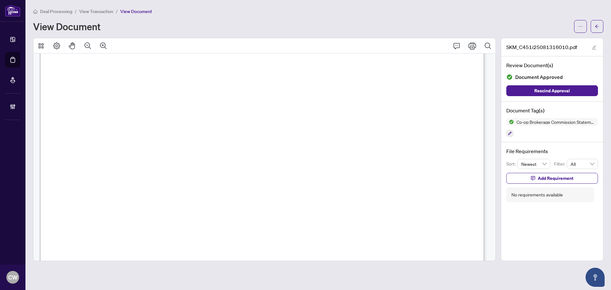
scroll to position [32, 0]
drag, startPoint x: 594, startPoint y: 27, endPoint x: 541, endPoint y: 7, distance: 57.0
click at [594, 27] on button "button" at bounding box center [596, 26] width 13 height 13
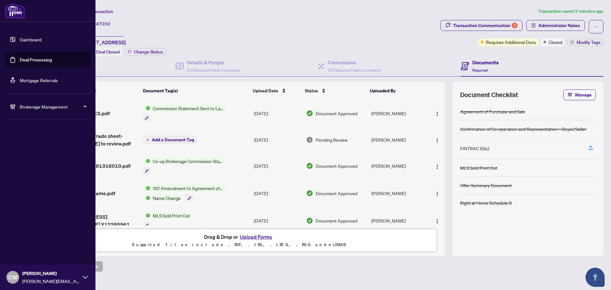
click at [20, 59] on link "Deal Processing" at bounding box center [36, 60] width 32 height 6
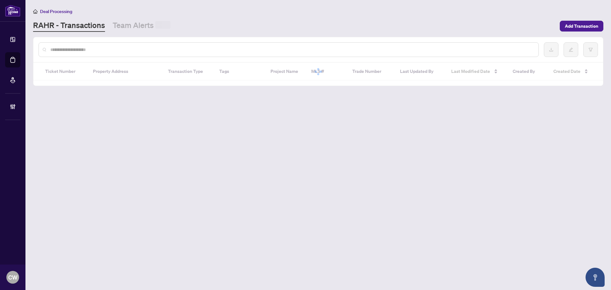
click at [115, 48] on input "text" at bounding box center [291, 49] width 483 height 7
paste input "*******"
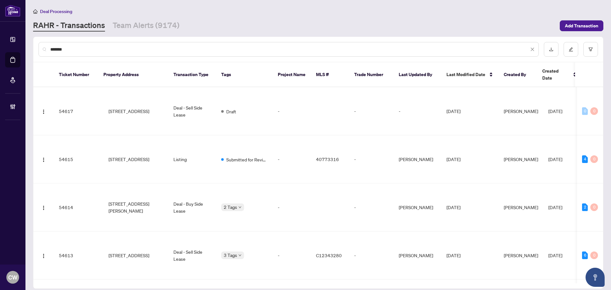
type input "*******"
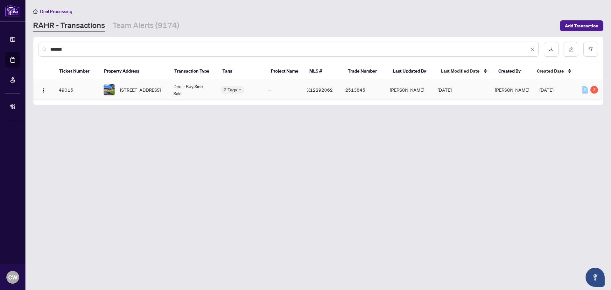
click at [147, 88] on span "[STREET_ADDRESS]" at bounding box center [140, 89] width 41 height 7
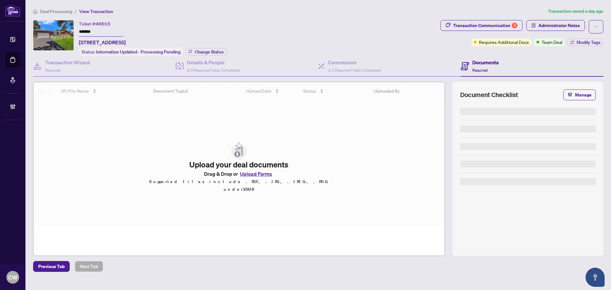
click at [205, 47] on div "Status: Information Updated - Processing Pending Change Status" at bounding box center [153, 51] width 148 height 9
click at [216, 52] on span "Change Status" at bounding box center [209, 52] width 29 height 4
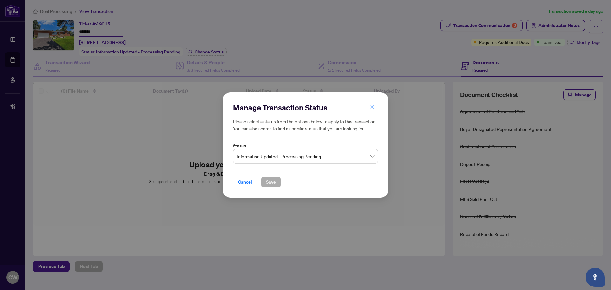
click at [275, 160] on span "Information Updated - Processing Pending" at bounding box center [305, 156] width 137 height 12
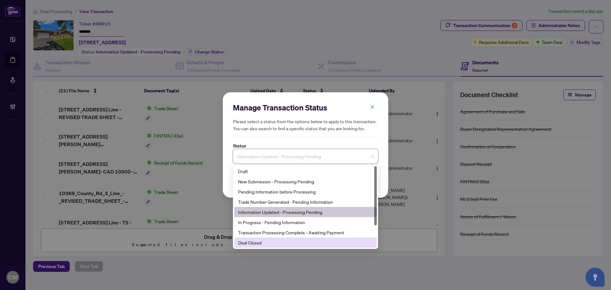
click at [257, 244] on div "Deal Closed" at bounding box center [305, 242] width 135 height 7
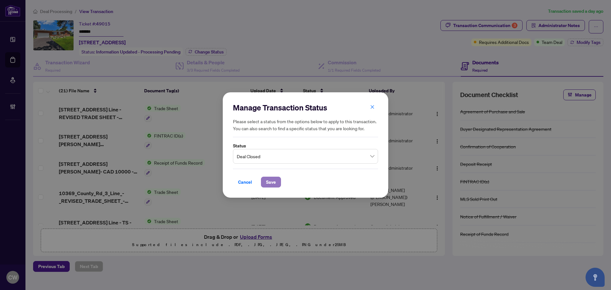
click at [266, 182] on span "Save" at bounding box center [271, 182] width 10 height 10
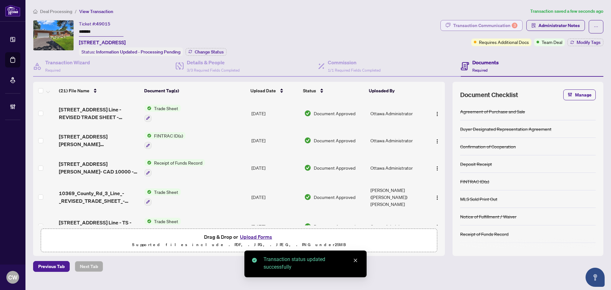
click at [505, 26] on div "Transaction Communication 3" at bounding box center [485, 25] width 64 height 10
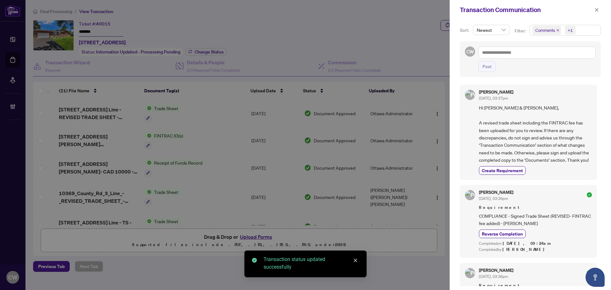
click at [557, 32] on icon "close" at bounding box center [557, 30] width 3 height 3
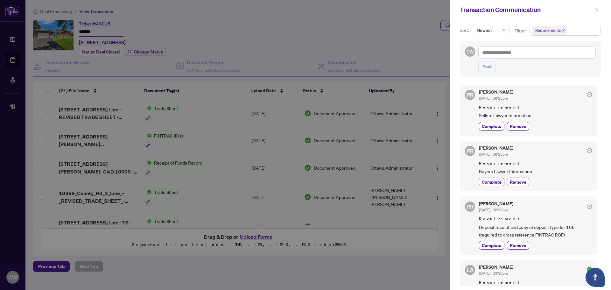
click at [594, 12] on button "button" at bounding box center [596, 10] width 8 height 8
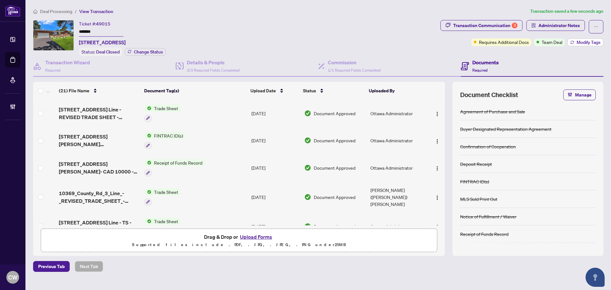
click at [582, 40] on span "Modify Tags" at bounding box center [588, 42] width 24 height 4
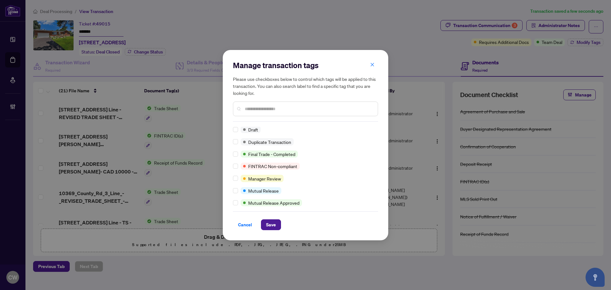
scroll to position [0, 0]
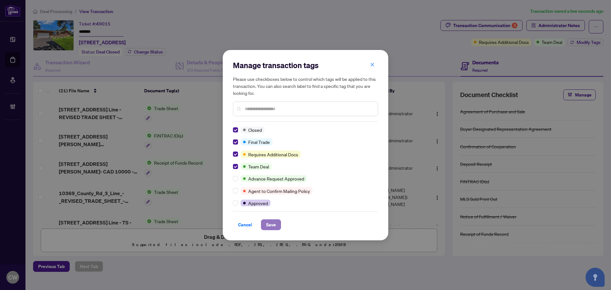
click at [270, 225] on span "Save" at bounding box center [271, 225] width 10 height 10
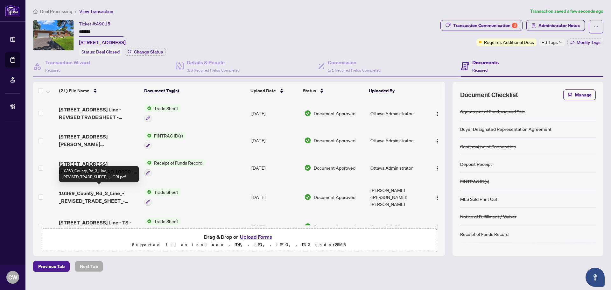
click at [109, 191] on span "10369_County_Rd_3_Line_-_REVISED_TRADE_SHEET_-_LORI.pdf" at bounding box center [99, 196] width 80 height 15
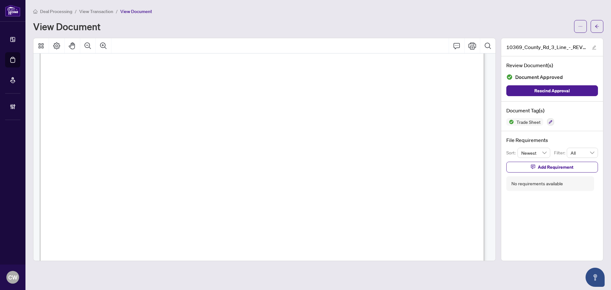
scroll to position [223, 0]
click at [595, 25] on icon "arrow-left" at bounding box center [597, 26] width 4 height 4
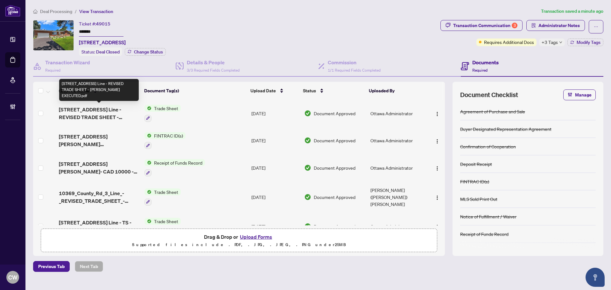
click at [91, 114] on span "[STREET_ADDRESS] Line - REVISED TRADE SHEET - [PERSON_NAME] EXECUTED.pdf" at bounding box center [99, 113] width 80 height 15
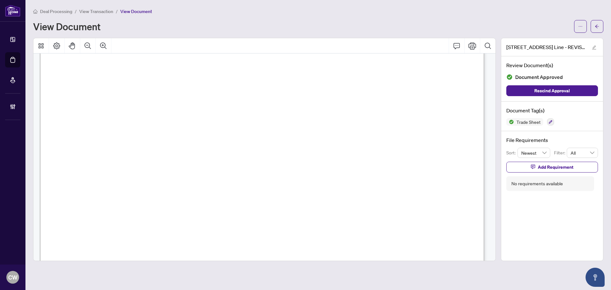
scroll to position [191, 0]
click at [599, 26] on button "button" at bounding box center [596, 26] width 13 height 13
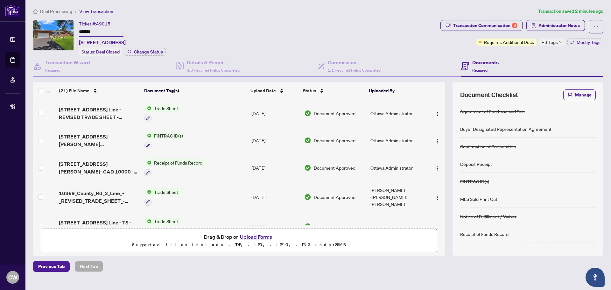
click at [264, 236] on button "Upload Forms" at bounding box center [256, 237] width 36 height 8
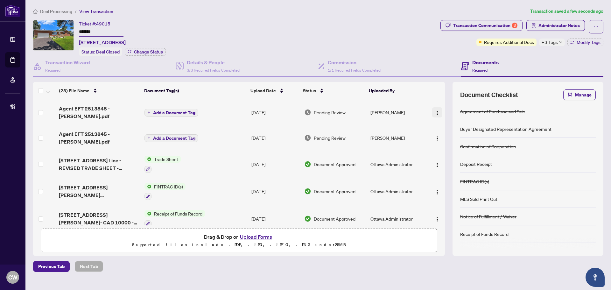
click at [438, 111] on button "button" at bounding box center [437, 112] width 10 height 10
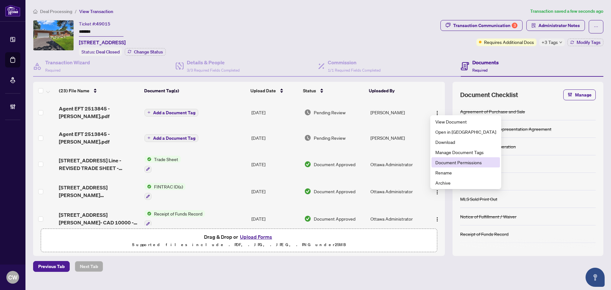
click at [451, 160] on span "Document Permissions" at bounding box center [465, 162] width 61 height 7
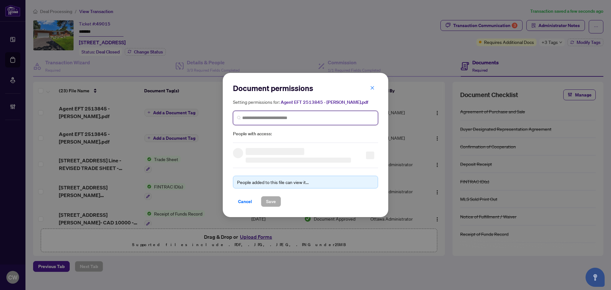
click at [312, 115] on input "search" at bounding box center [308, 118] width 132 height 7
paste input "**********"
type input "**********"
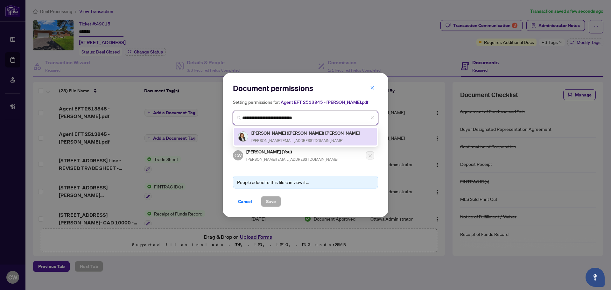
click at [305, 136] on div "[PERSON_NAME] ([PERSON_NAME]) Williams [EMAIL_ADDRESS][DOMAIN_NAME]" at bounding box center [305, 136] width 135 height 15
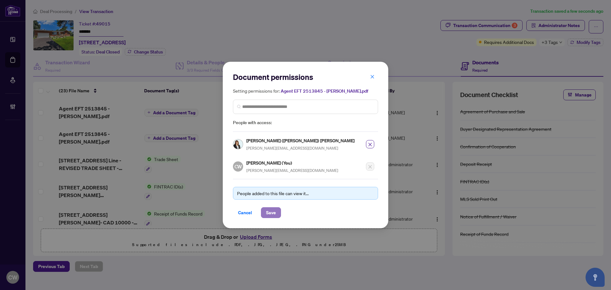
click at [270, 211] on span "Save" at bounding box center [271, 212] width 10 height 10
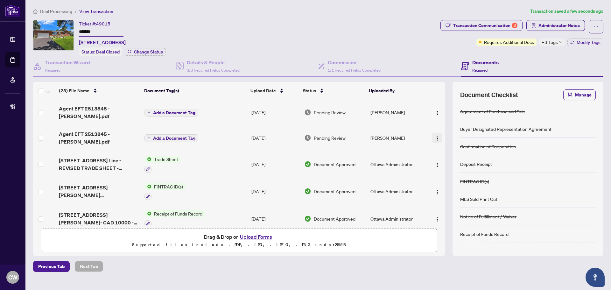
click at [438, 133] on button "button" at bounding box center [437, 138] width 10 height 10
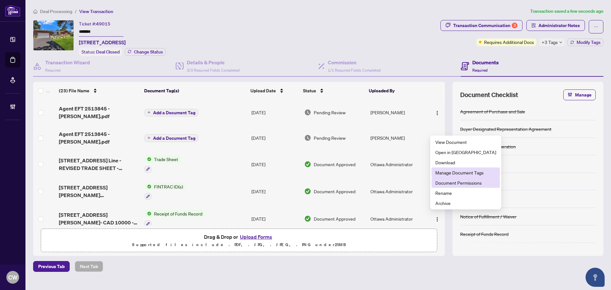
click at [454, 183] on span "Document Permissions" at bounding box center [465, 182] width 61 height 7
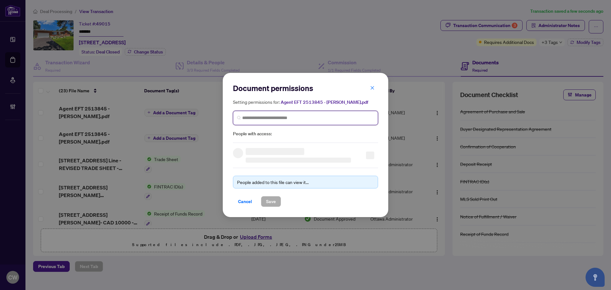
click at [302, 118] on input "search" at bounding box center [308, 118] width 132 height 7
paste input "**********"
type input "**********"
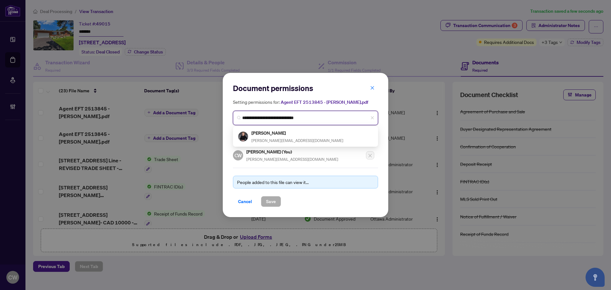
click at [273, 138] on span "[PERSON_NAME][EMAIL_ADDRESS][DOMAIN_NAME]" at bounding box center [297, 140] width 92 height 5
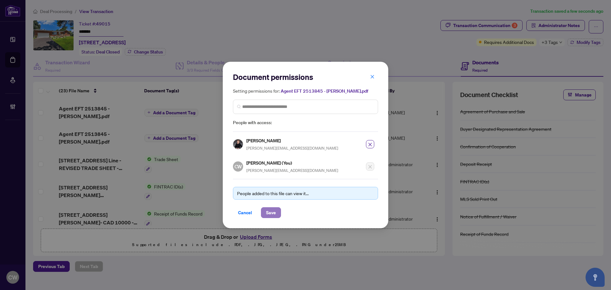
click at [271, 210] on span "Save" at bounding box center [271, 212] width 10 height 10
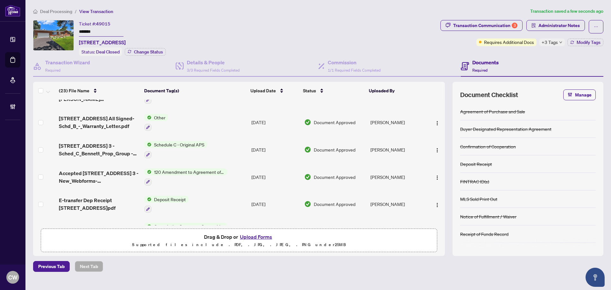
scroll to position [159, 0]
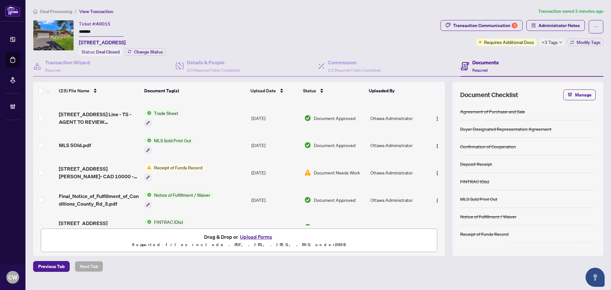
click at [0, 0] on link "Deal Processing" at bounding box center [0, 0] width 0 height 0
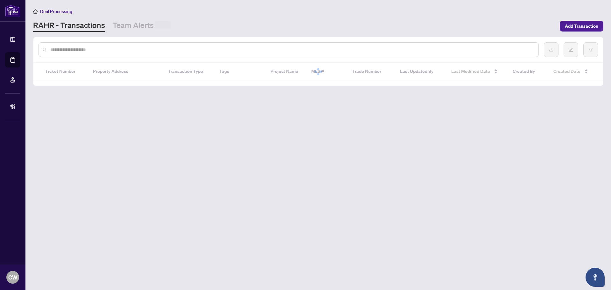
click at [133, 46] on input "text" at bounding box center [291, 49] width 483 height 7
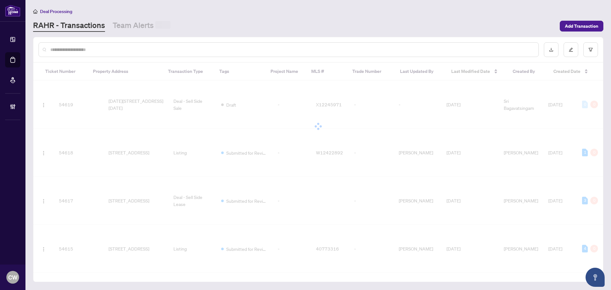
click at [133, 49] on input "text" at bounding box center [291, 49] width 483 height 7
paste input "**********"
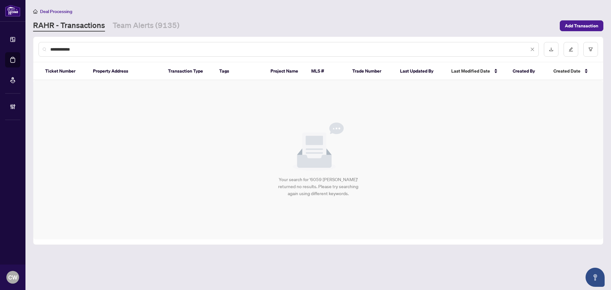
click at [133, 49] on input "**********" at bounding box center [289, 49] width 478 height 7
drag, startPoint x: 113, startPoint y: 51, endPoint x: 105, endPoint y: 50, distance: 8.0
click at [110, 51] on input "**********" at bounding box center [289, 49] width 478 height 7
drag, startPoint x: 105, startPoint y: 50, endPoint x: 35, endPoint y: 45, distance: 70.5
click at [35, 45] on div "**********" at bounding box center [317, 49] width 569 height 25
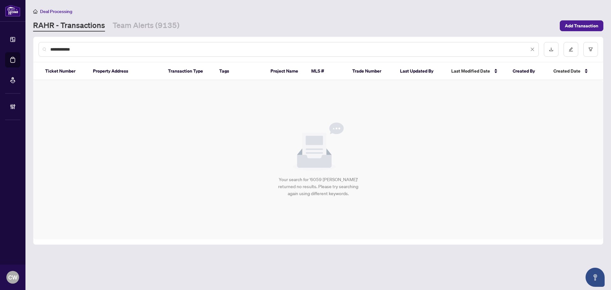
paste input "*"
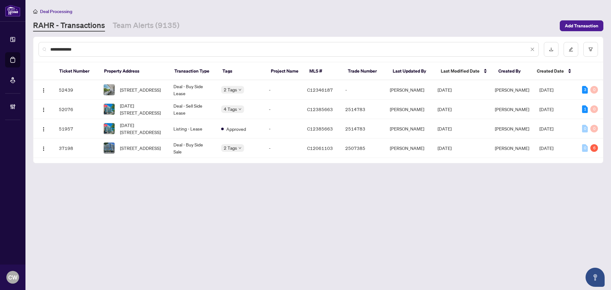
type input "**********"
click at [141, 86] on span "[STREET_ADDRESS]" at bounding box center [140, 89] width 41 height 7
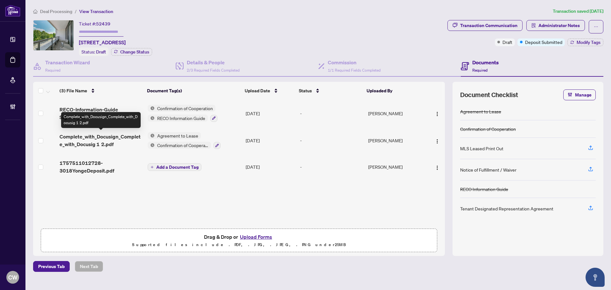
click at [86, 138] on span "Complete_with_Docusign_Complete_with_Docusig 1 2.pdf" at bounding box center [100, 140] width 83 height 15
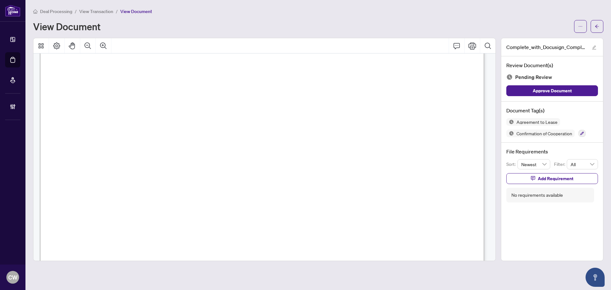
scroll to position [1400, 0]
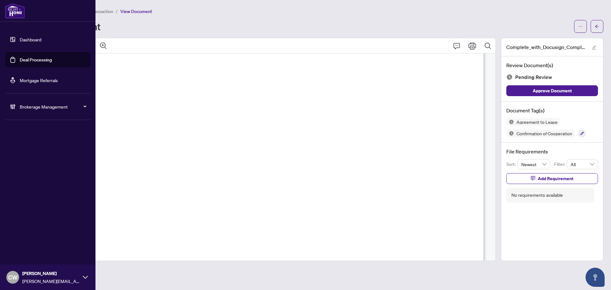
click at [23, 62] on link "Deal Processing" at bounding box center [36, 60] width 32 height 6
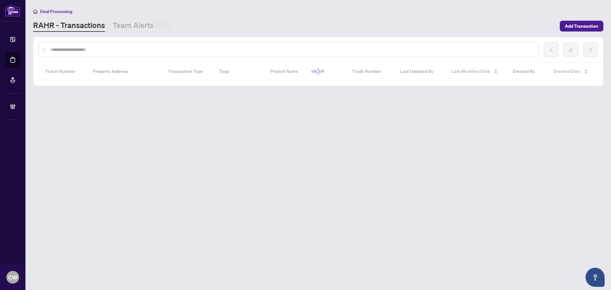
click at [120, 48] on input "text" at bounding box center [291, 49] width 483 height 7
paste input "*******"
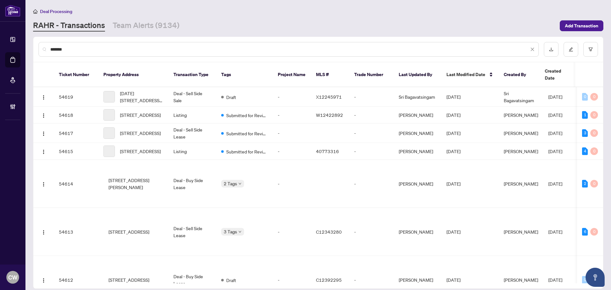
type input "*******"
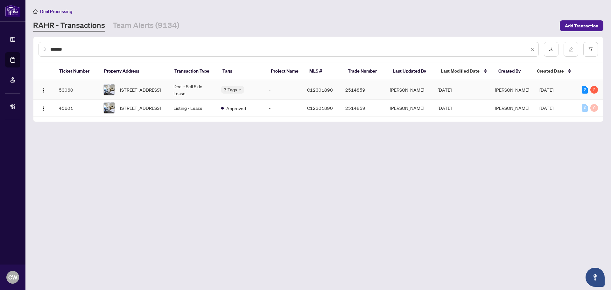
click at [143, 93] on span "[STREET_ADDRESS]" at bounding box center [140, 89] width 41 height 7
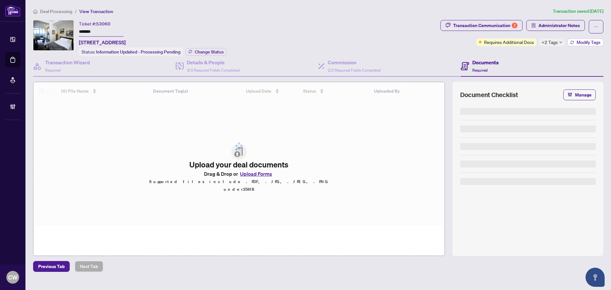
click at [576, 41] on span "Modify Tags" at bounding box center [588, 42] width 24 height 4
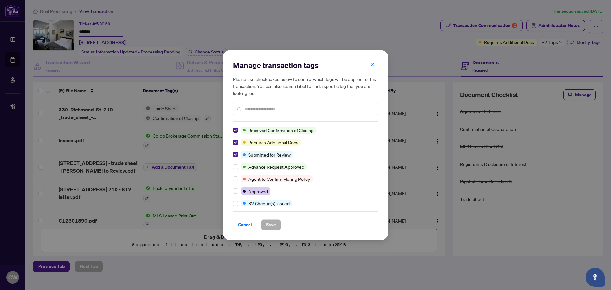
drag, startPoint x: 369, startPoint y: 65, endPoint x: 372, endPoint y: 115, distance: 50.3
click at [369, 65] on button "button" at bounding box center [372, 64] width 13 height 11
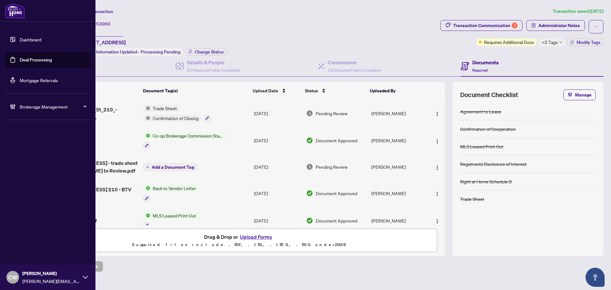
click at [20, 61] on link "Deal Processing" at bounding box center [36, 60] width 32 height 6
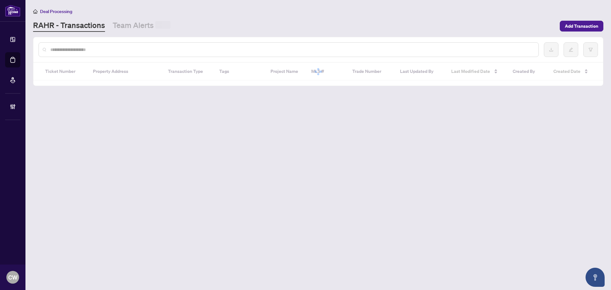
click at [113, 47] on input "text" at bounding box center [291, 49] width 483 height 7
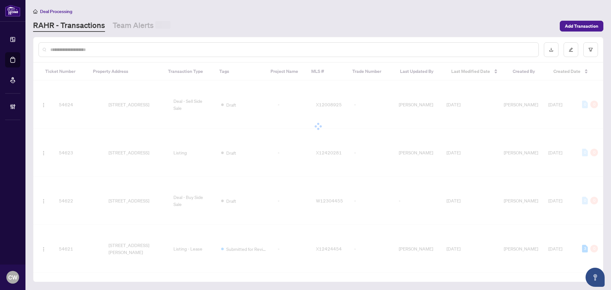
paste input "*******"
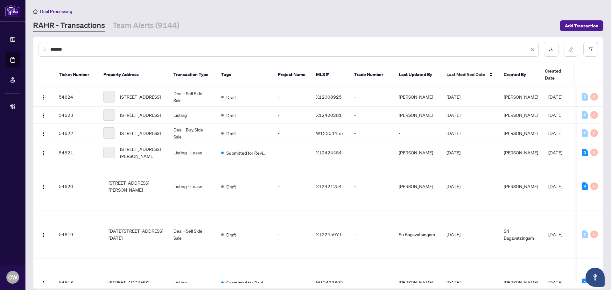
type input "*******"
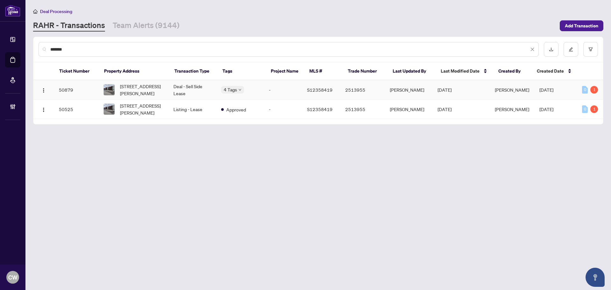
click at [150, 93] on span "[STREET_ADDRESS][PERSON_NAME]" at bounding box center [141, 90] width 43 height 14
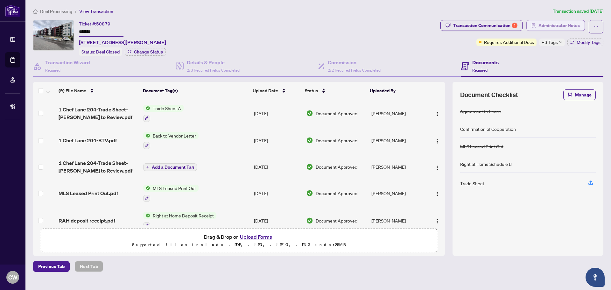
click at [559, 24] on span "Administrator Notes" at bounding box center [558, 25] width 41 height 10
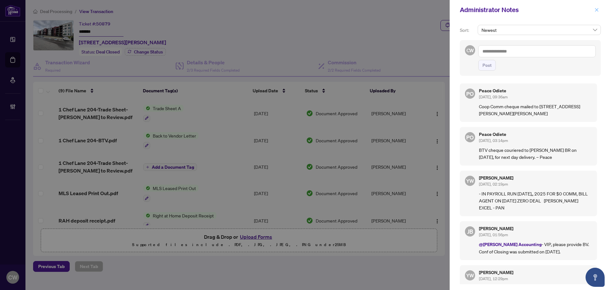
click at [598, 9] on icon "close" at bounding box center [596, 10] width 4 height 4
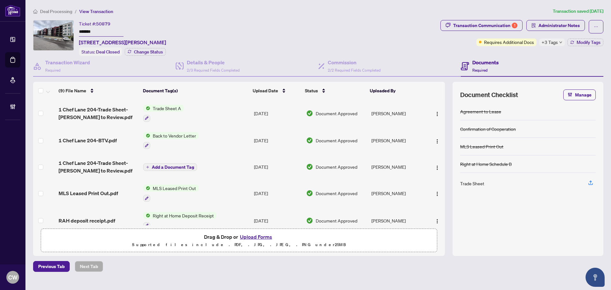
drag, startPoint x: 565, startPoint y: 143, endPoint x: 534, endPoint y: 140, distance: 31.7
click at [565, 143] on div "MLS Leased Print Out" at bounding box center [528, 146] width 136 height 17
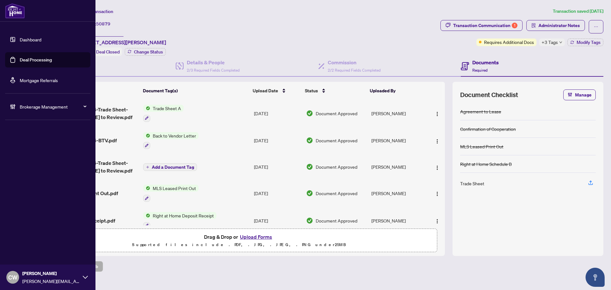
drag, startPoint x: 32, startPoint y: 62, endPoint x: 76, endPoint y: 63, distance: 43.9
click at [32, 62] on link "Deal Processing" at bounding box center [36, 60] width 32 height 6
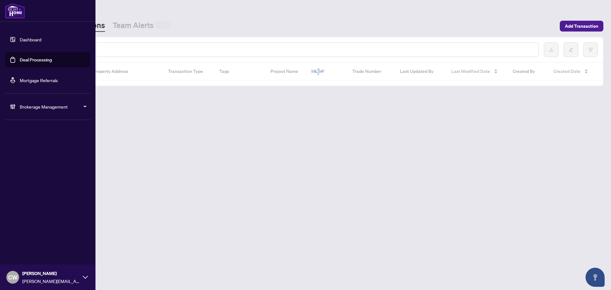
click at [122, 51] on input "text" at bounding box center [291, 49] width 483 height 7
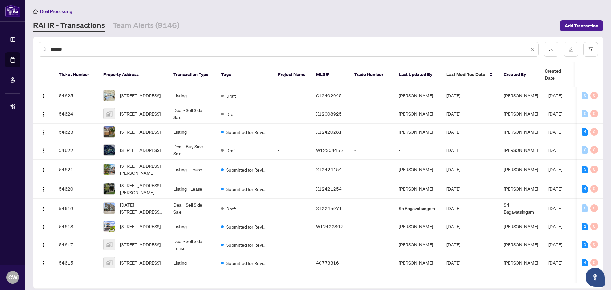
type input "*******"
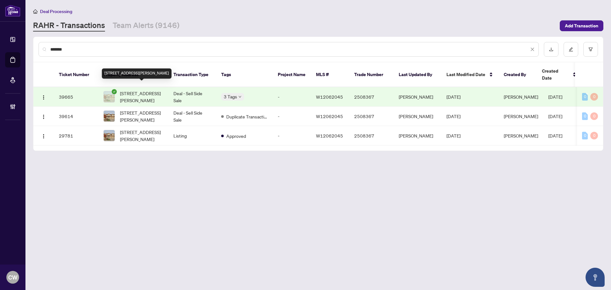
click at [134, 91] on span "[STREET_ADDRESS][PERSON_NAME]" at bounding box center [141, 97] width 43 height 14
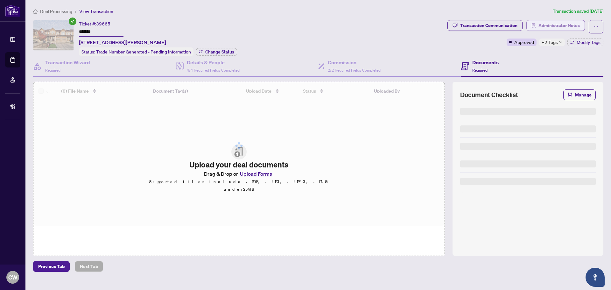
click at [569, 25] on span "Administrator Notes" at bounding box center [558, 25] width 41 height 10
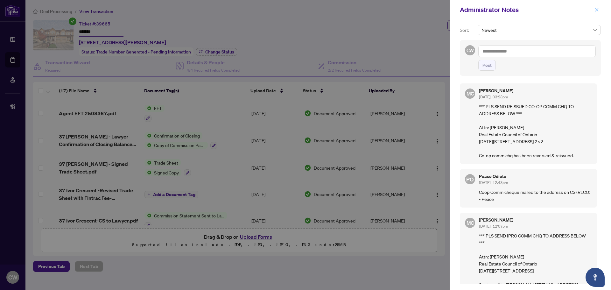
click at [598, 10] on icon "close" at bounding box center [596, 10] width 4 height 4
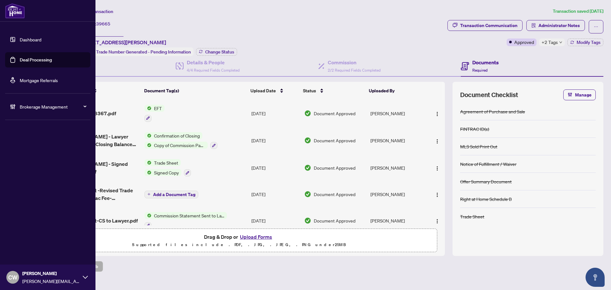
click at [21, 59] on link "Deal Processing" at bounding box center [36, 60] width 32 height 6
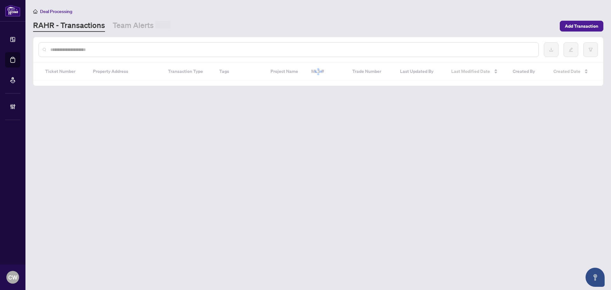
click at [120, 49] on input "text" at bounding box center [291, 49] width 483 height 7
paste input "*******"
type input "*******"
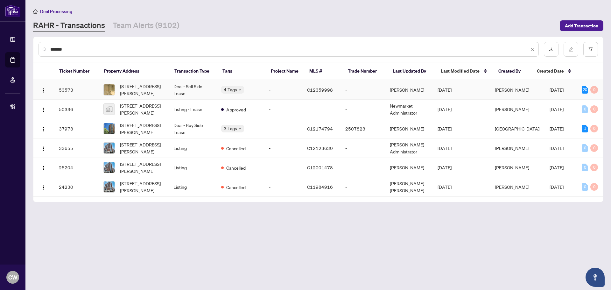
click at [146, 89] on span "[STREET_ADDRESS][PERSON_NAME]" at bounding box center [141, 90] width 43 height 14
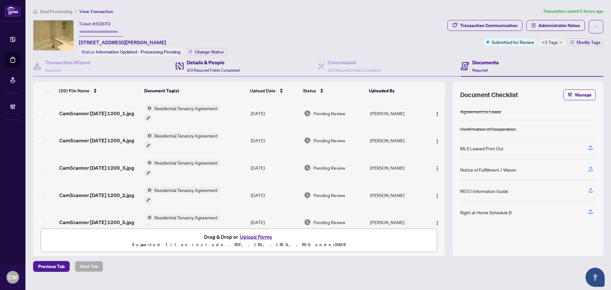
click at [211, 64] on h4 "Details & People" at bounding box center [213, 63] width 53 height 8
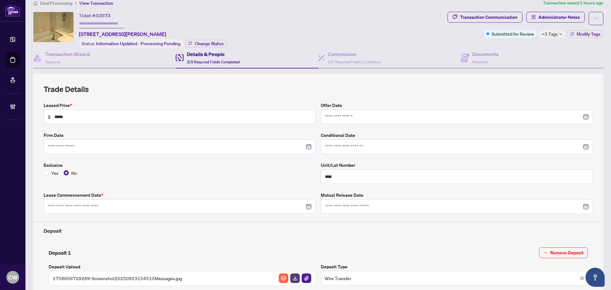
type input "**********"
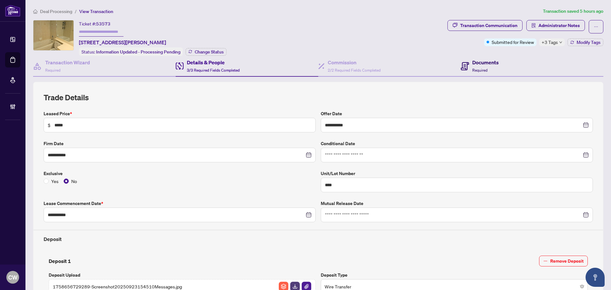
click at [463, 68] on icon at bounding box center [465, 66] width 8 height 8
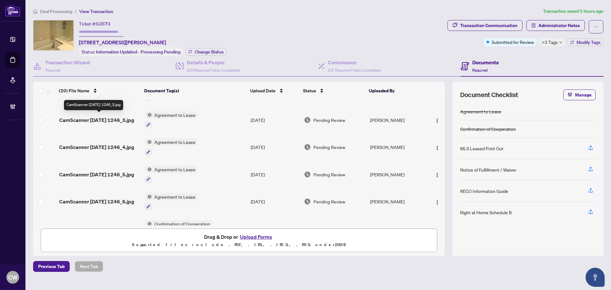
scroll to position [382, 0]
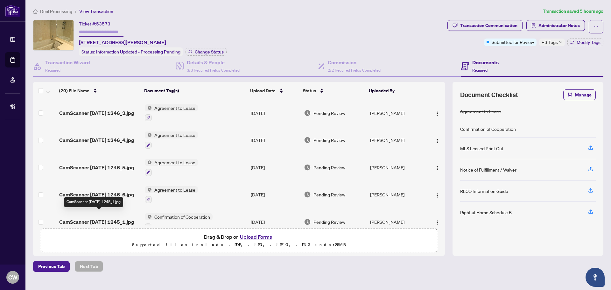
click at [96, 218] on span "CamScanner [DATE] 1245_1.jpg" at bounding box center [96, 222] width 75 height 8
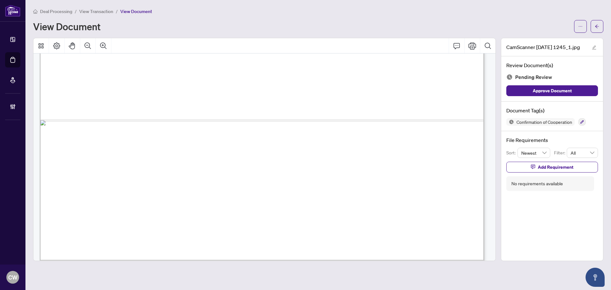
scroll to position [434, 0]
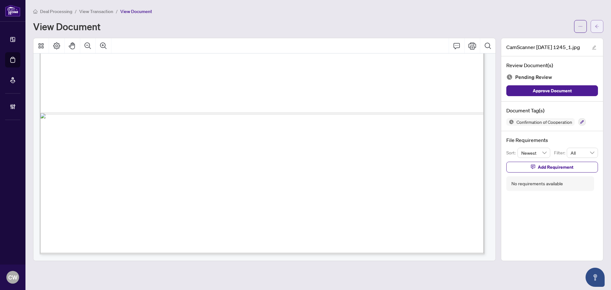
click at [600, 24] on button "button" at bounding box center [596, 26] width 13 height 13
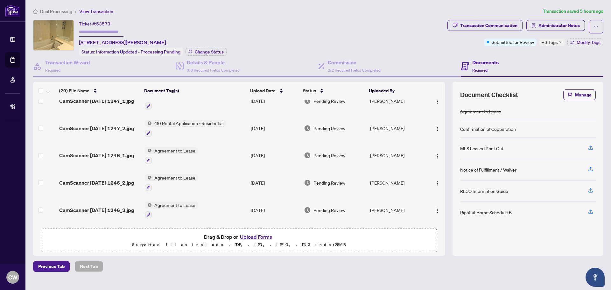
scroll to position [286, 0]
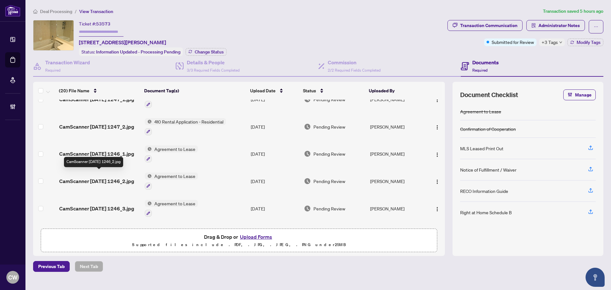
click at [99, 177] on span "CamScanner [DATE] 1246_2.jpg" at bounding box center [96, 181] width 75 height 8
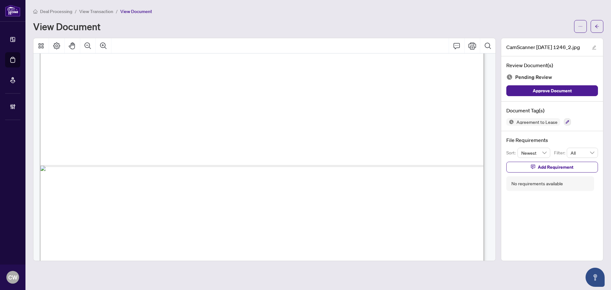
scroll to position [434, 0]
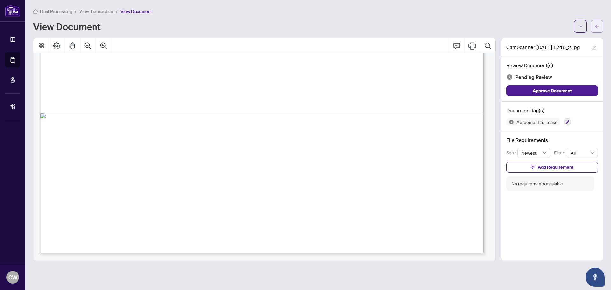
click at [601, 24] on button "button" at bounding box center [596, 26] width 13 height 13
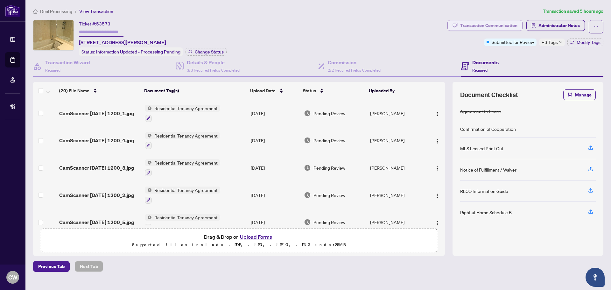
click at [486, 29] on div "Transaction Communication" at bounding box center [488, 25] width 57 height 10
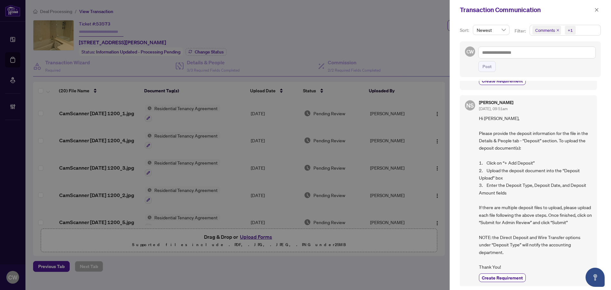
scroll to position [146, 0]
click at [595, 9] on icon "close" at bounding box center [596, 10] width 4 height 4
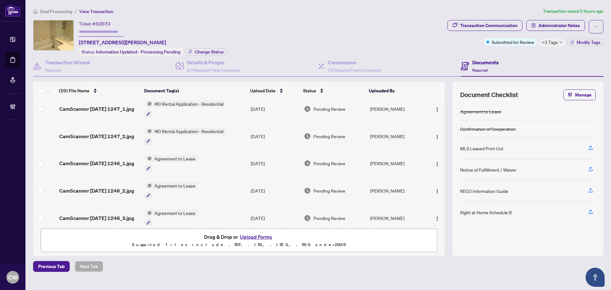
scroll to position [286, 0]
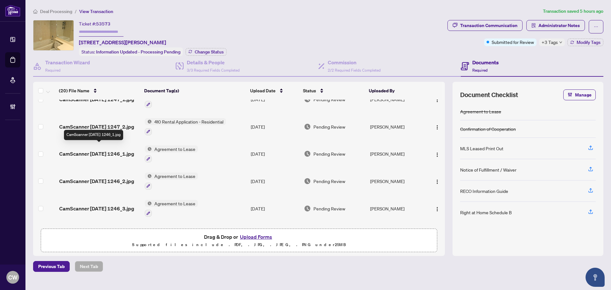
click at [98, 150] on span "CamScanner [DATE] 1246_1.jpg" at bounding box center [96, 154] width 75 height 8
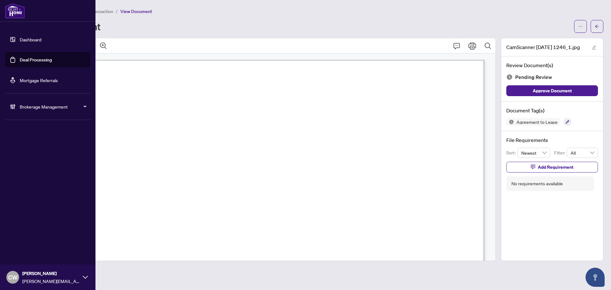
click at [22, 67] on ul "Dashboard Deal Processing Mortgage Referrals" at bounding box center [47, 60] width 85 height 56
click at [20, 58] on link "Deal Processing" at bounding box center [36, 60] width 32 height 6
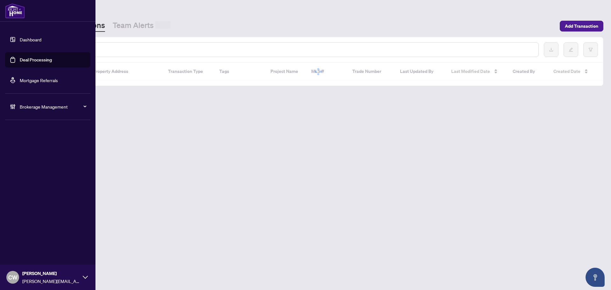
click at [123, 51] on input "text" at bounding box center [291, 49] width 483 height 7
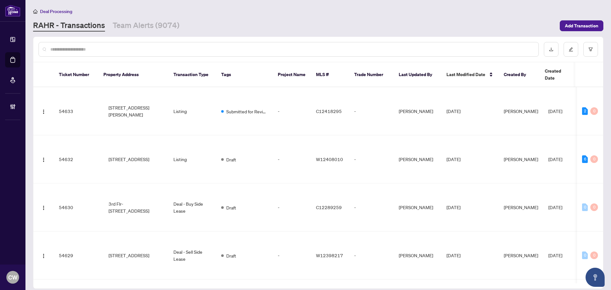
paste input "*******"
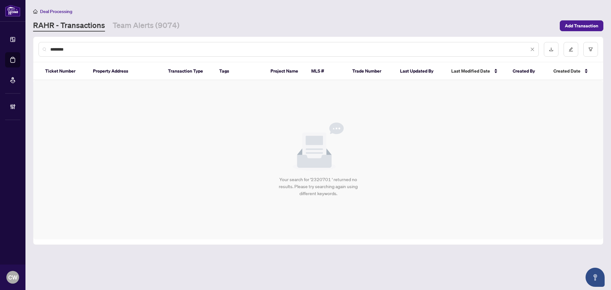
drag, startPoint x: 80, startPoint y: 50, endPoint x: 41, endPoint y: 44, distance: 39.2
click at [41, 44] on div "*******" at bounding box center [288, 49] width 500 height 15
type input "*******"
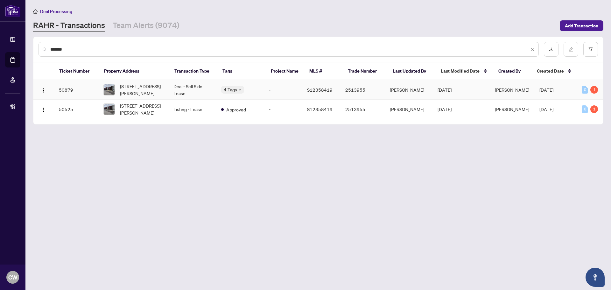
click at [75, 93] on td "50879" at bounding box center [76, 89] width 45 height 19
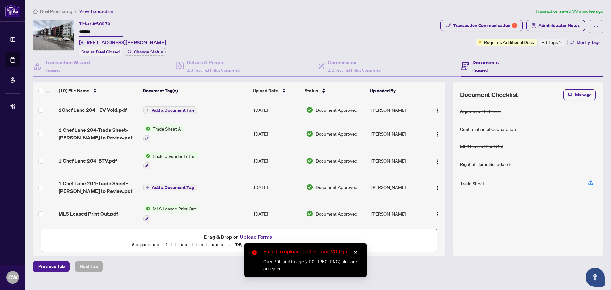
click at [355, 254] on icon "close" at bounding box center [355, 252] width 4 height 4
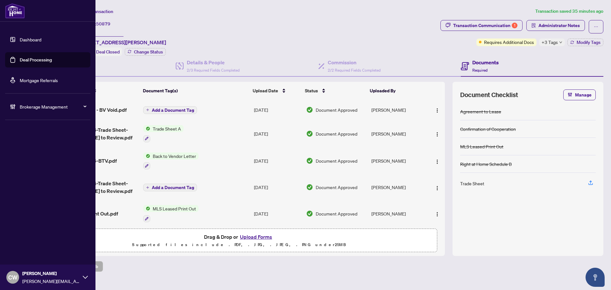
click at [22, 63] on link "Deal Processing" at bounding box center [36, 60] width 32 height 6
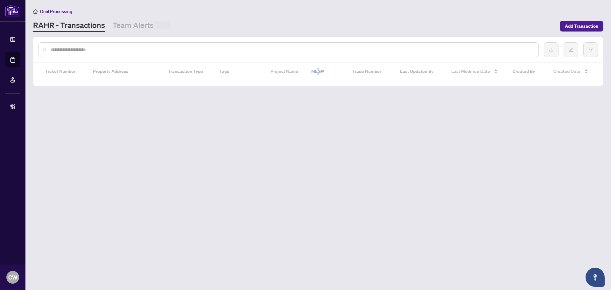
click at [155, 48] on input "text" at bounding box center [291, 49] width 483 height 7
paste input "*******"
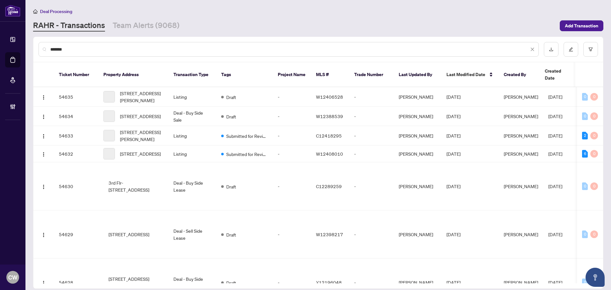
type input "*******"
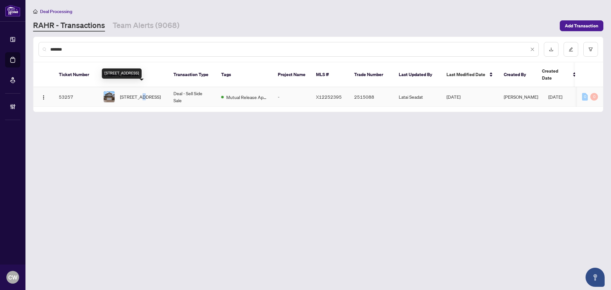
click at [142, 93] on span "[STREET_ADDRESS]" at bounding box center [140, 96] width 41 height 7
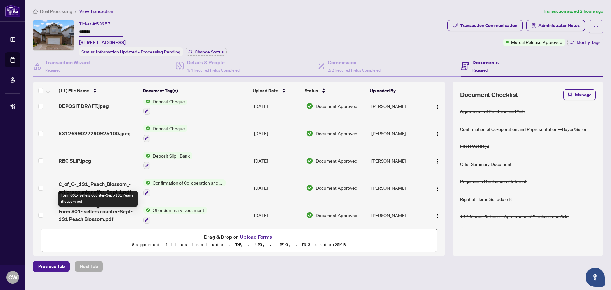
scroll to position [111, 0]
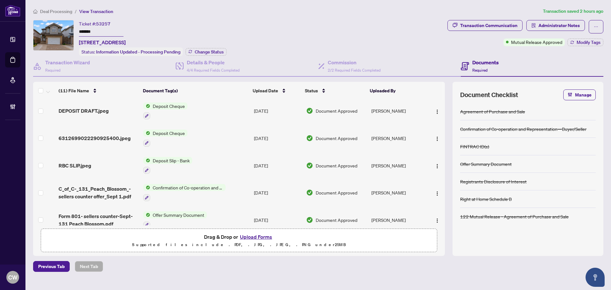
click at [87, 139] on span "6312699022290925400.jpeg" at bounding box center [95, 138] width 72 height 8
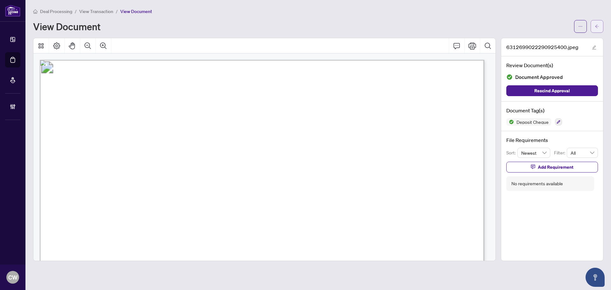
click at [595, 29] on span "button" at bounding box center [597, 26] width 4 height 10
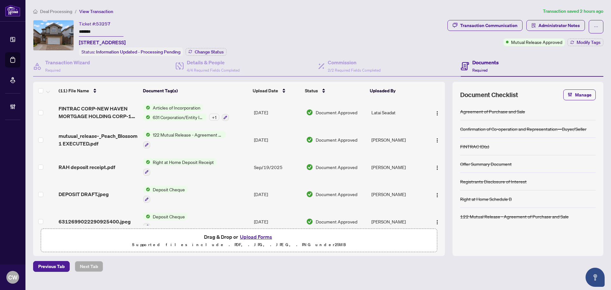
scroll to position [64, 0]
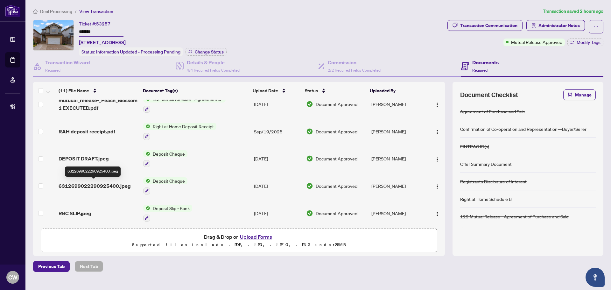
click at [98, 185] on span "6312699022290925400.jpeg" at bounding box center [95, 186] width 72 height 8
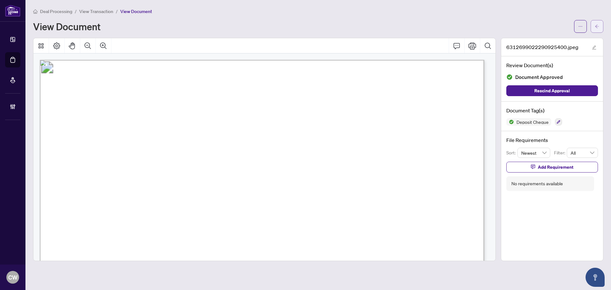
click at [600, 27] on button "button" at bounding box center [596, 26] width 13 height 13
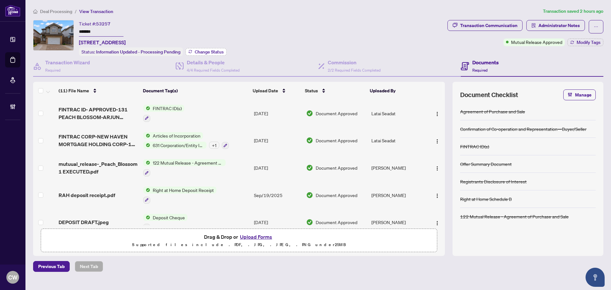
click at [218, 51] on span "Change Status" at bounding box center [209, 52] width 29 height 4
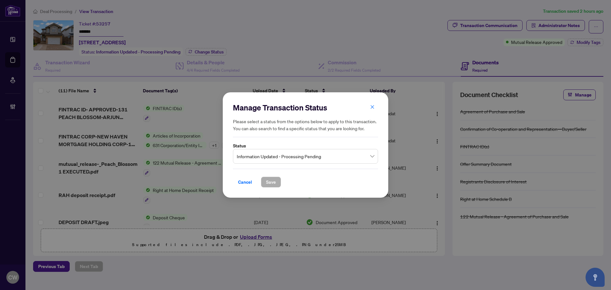
click at [309, 157] on span "Information Updated - Processing Pending" at bounding box center [305, 156] width 137 height 12
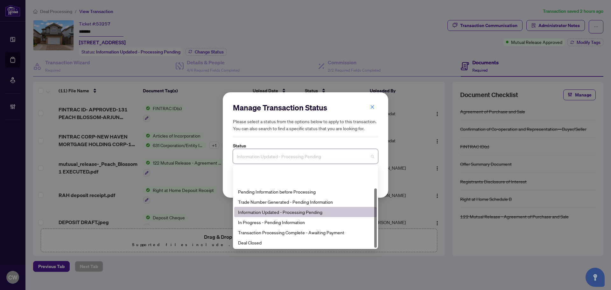
scroll to position [31, 0]
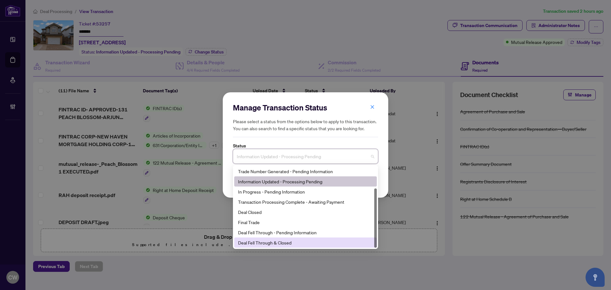
click at [269, 240] on div "Deal Fell Through & Closed" at bounding box center [305, 242] width 135 height 7
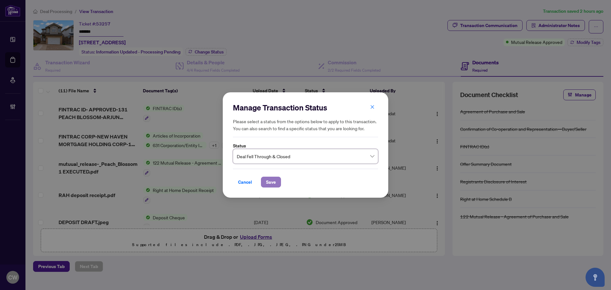
click at [276, 181] on span "Save" at bounding box center [271, 182] width 10 height 10
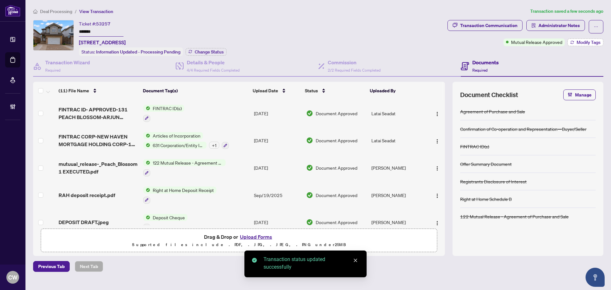
click at [585, 41] on span "Modify Tags" at bounding box center [588, 42] width 24 height 4
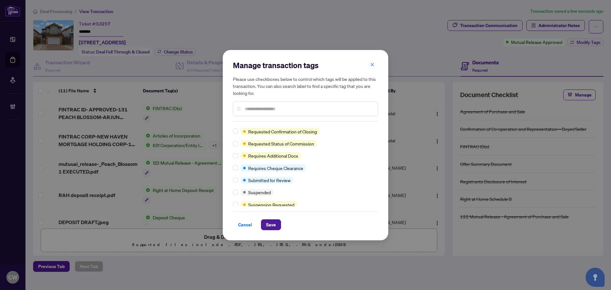
scroll to position [0, 0]
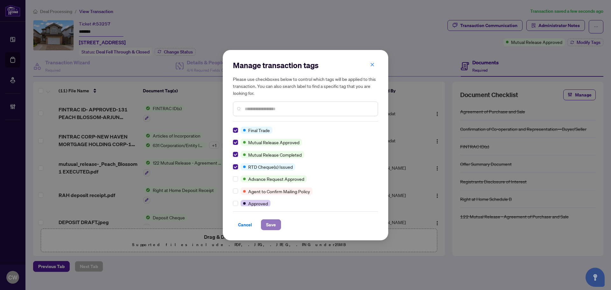
click at [268, 229] on span "Save" at bounding box center [271, 225] width 10 height 10
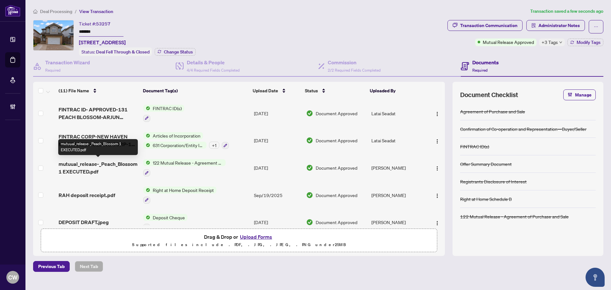
click at [87, 166] on span "mutuual_release-_Peach_Blossom 1 EXECUTED.pdf" at bounding box center [99, 167] width 80 height 15
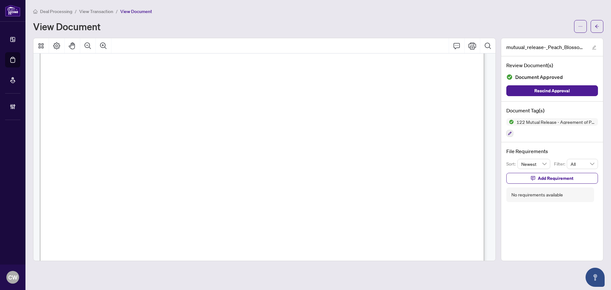
scroll to position [127, 0]
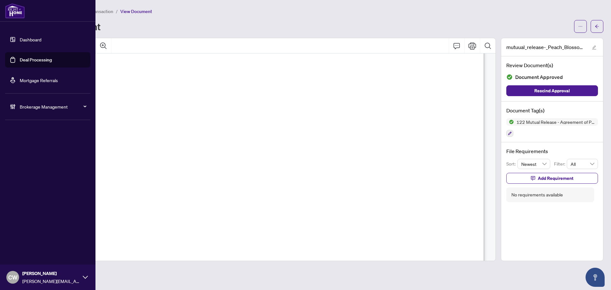
click at [23, 59] on link "Deal Processing" at bounding box center [36, 60] width 32 height 6
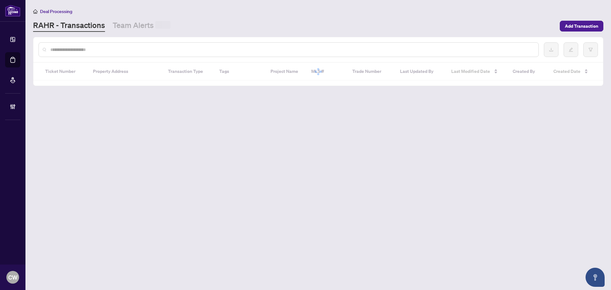
click at [112, 50] on input "text" at bounding box center [291, 49] width 483 height 7
paste input "*******"
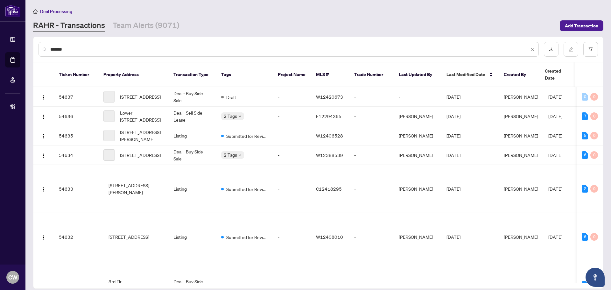
type input "*******"
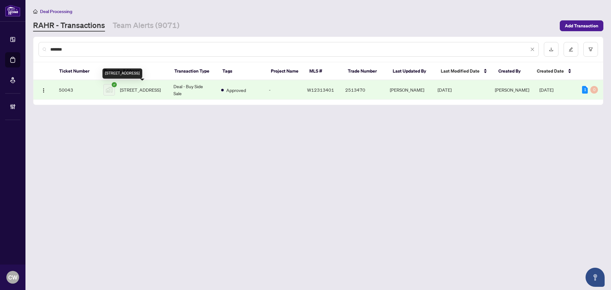
click at [134, 87] on span "[STREET_ADDRESS]" at bounding box center [140, 89] width 41 height 7
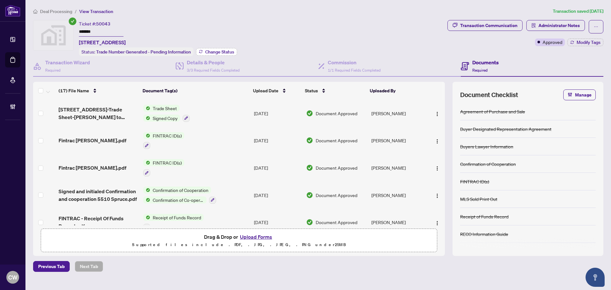
click at [227, 51] on span "Change Status" at bounding box center [219, 52] width 29 height 4
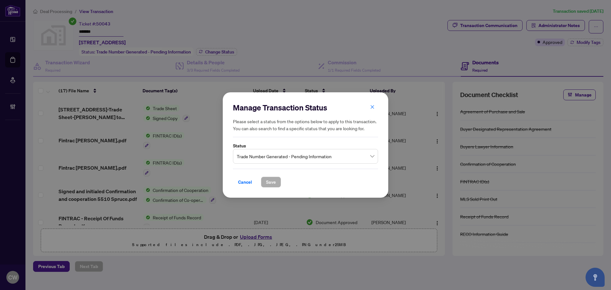
click at [287, 164] on input "search" at bounding box center [303, 157] width 132 height 14
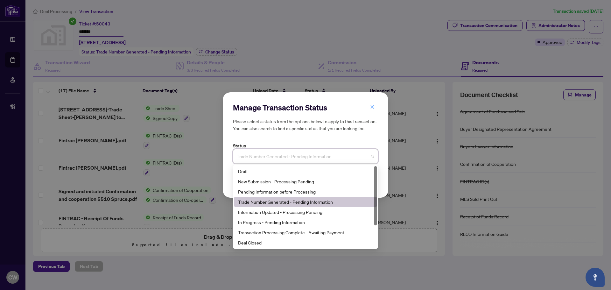
click at [291, 157] on span "Trade Number Generated - Pending Information" at bounding box center [305, 156] width 137 height 12
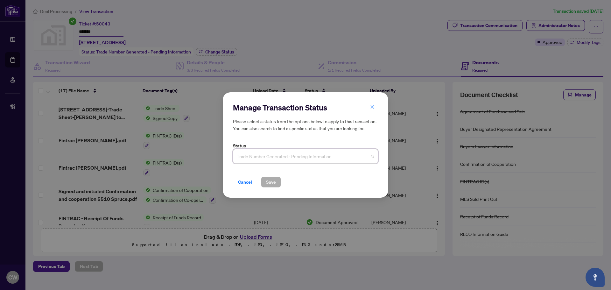
click at [288, 157] on span "Trade Number Generated - Pending Information" at bounding box center [305, 156] width 137 height 12
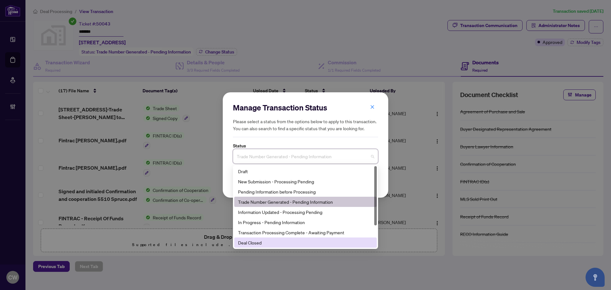
click at [271, 243] on div "Deal Closed" at bounding box center [305, 242] width 135 height 7
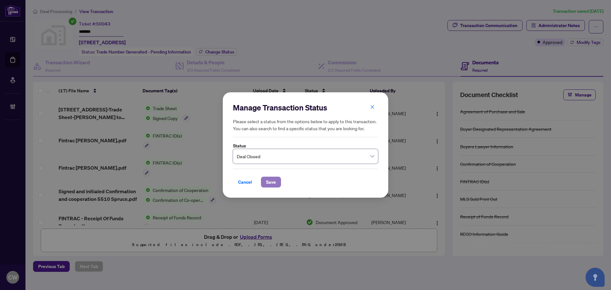
click at [267, 181] on span "Save" at bounding box center [271, 182] width 10 height 10
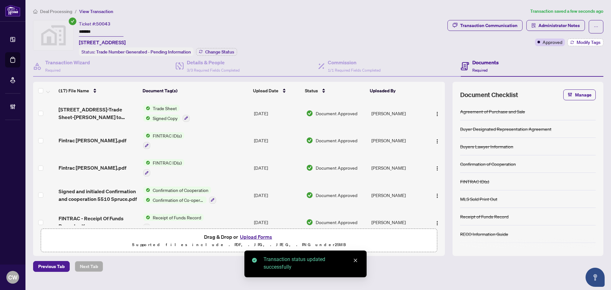
click at [585, 43] on span "Modify Tags" at bounding box center [588, 42] width 24 height 4
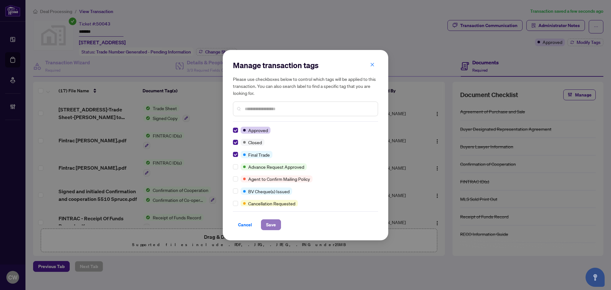
click at [269, 227] on span "Save" at bounding box center [271, 225] width 10 height 10
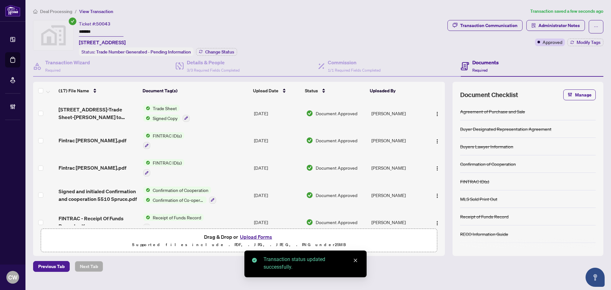
click at [98, 113] on span "[STREET_ADDRESS]-Trade Sheet-[PERSON_NAME] to Review 1.pdf" at bounding box center [99, 113] width 80 height 15
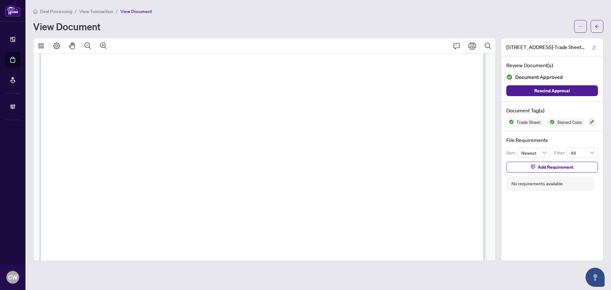
scroll to position [223, 0]
click at [602, 25] on button "button" at bounding box center [596, 26] width 13 height 13
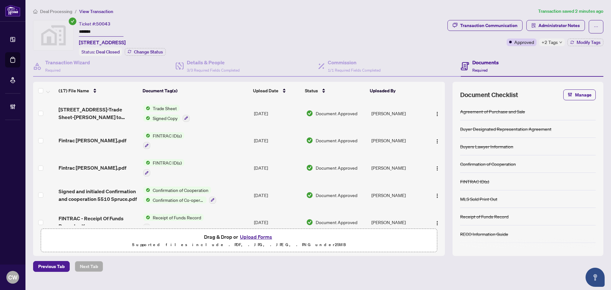
click at [262, 235] on button "Upload Forms" at bounding box center [256, 237] width 36 height 8
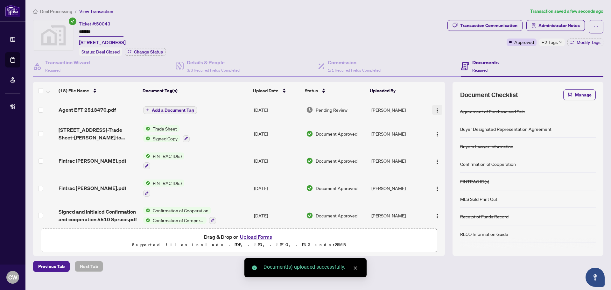
click at [435, 112] on span "button" at bounding box center [437, 109] width 5 height 7
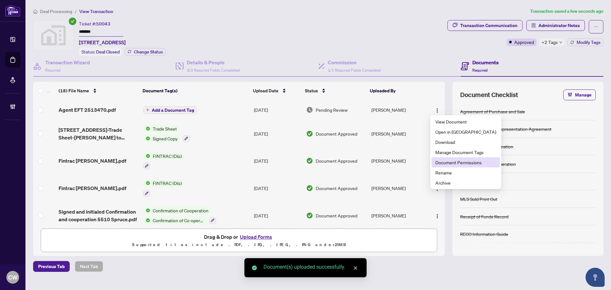
click at [452, 165] on span "Document Permissions" at bounding box center [465, 162] width 61 height 7
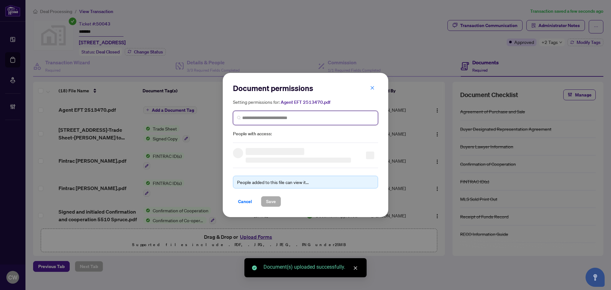
paste input "**********"
click at [317, 119] on input "search" at bounding box center [308, 118] width 132 height 7
type input "**********"
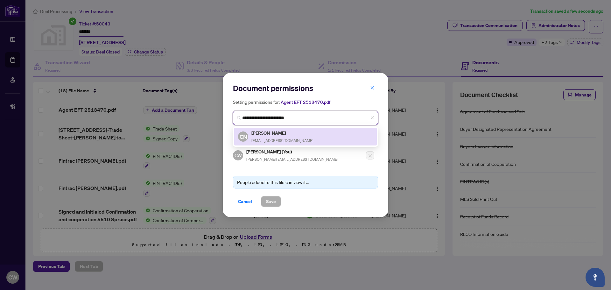
click at [285, 137] on div "[PERSON_NAME] [EMAIL_ADDRESS][DOMAIN_NAME]" at bounding box center [282, 136] width 62 height 15
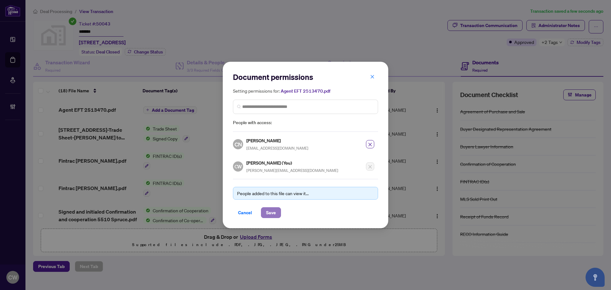
click at [276, 210] on span "Save" at bounding box center [271, 212] width 10 height 10
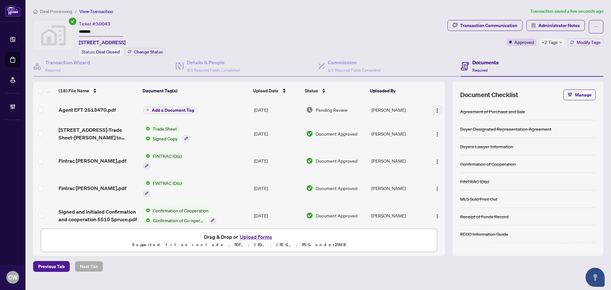
click at [435, 109] on img "button" at bounding box center [437, 110] width 5 height 5
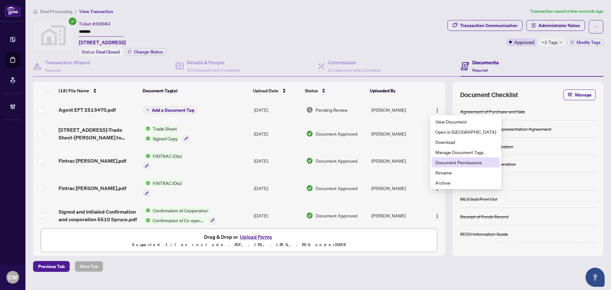
click at [446, 161] on span "Document Permissions" at bounding box center [465, 162] width 61 height 7
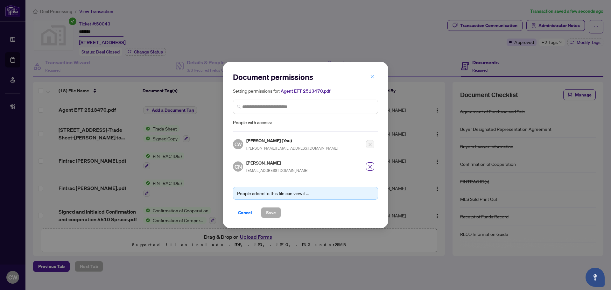
click at [371, 78] on icon "close" at bounding box center [372, 76] width 4 height 4
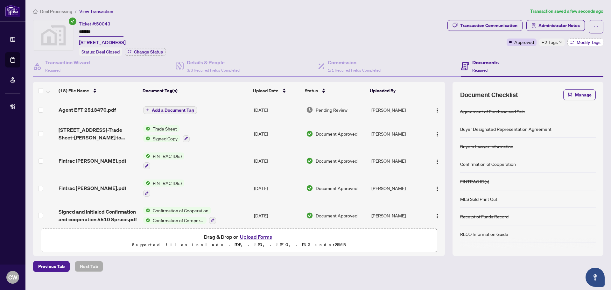
click at [584, 41] on span "Modify Tags" at bounding box center [588, 42] width 24 height 4
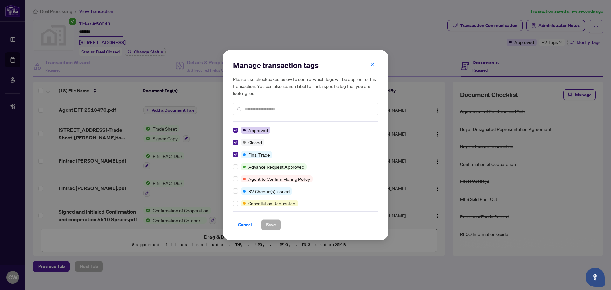
click at [374, 64] on icon "close" at bounding box center [372, 64] width 4 height 4
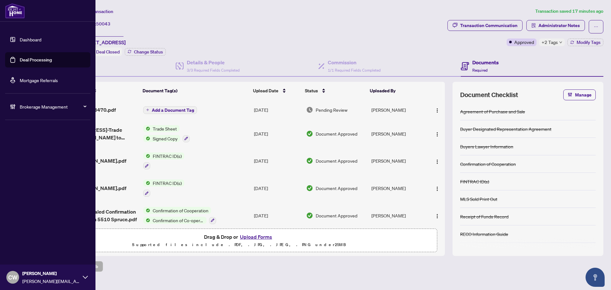
click at [20, 63] on link "Deal Processing" at bounding box center [36, 60] width 32 height 6
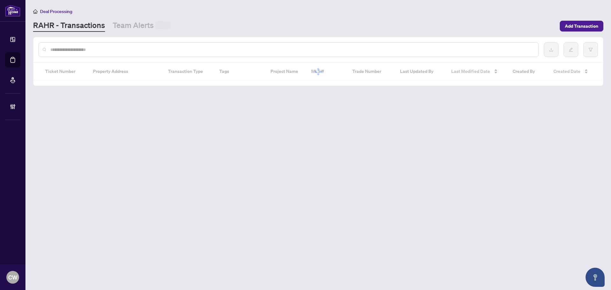
click at [102, 53] on div at bounding box center [288, 49] width 500 height 15
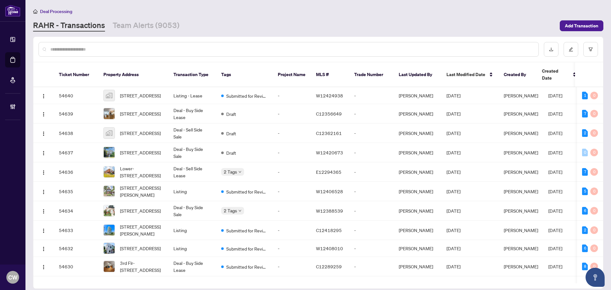
click at [103, 50] on input "text" at bounding box center [291, 49] width 483 height 7
type input "*******"
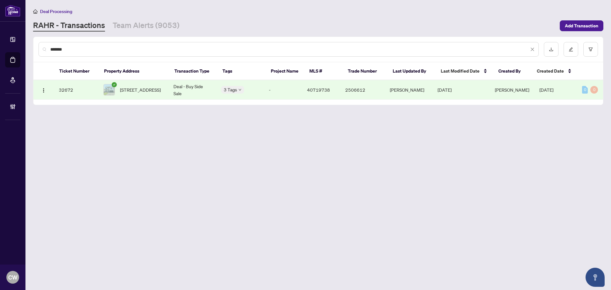
click at [128, 88] on span "[STREET_ADDRESS]" at bounding box center [140, 89] width 41 height 7
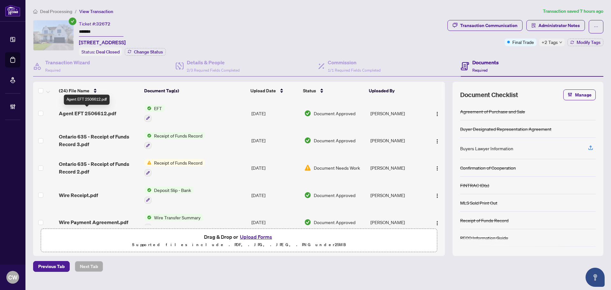
click at [99, 110] on span "Agent EFT 2506612.pdf" at bounding box center [87, 113] width 57 height 8
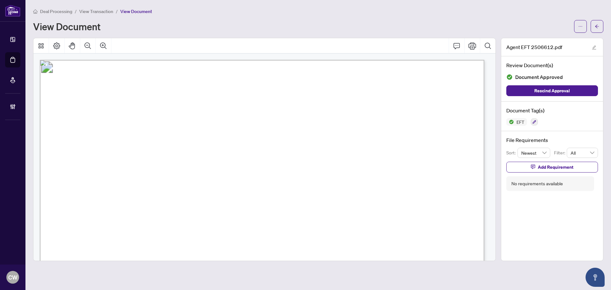
drag, startPoint x: 594, startPoint y: 30, endPoint x: 14, endPoint y: 26, distance: 579.4
click at [592, 30] on button "button" at bounding box center [596, 26] width 13 height 13
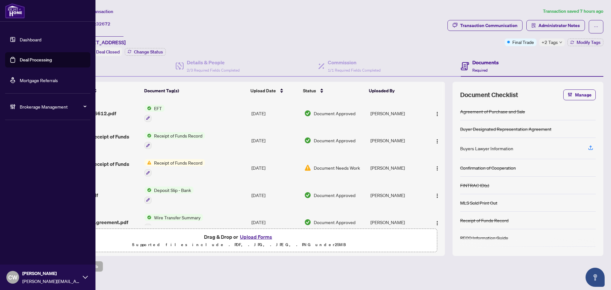
click at [20, 59] on link "Deal Processing" at bounding box center [36, 60] width 32 height 6
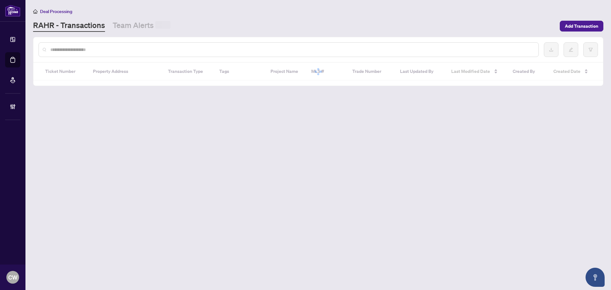
click at [111, 49] on input "text" at bounding box center [291, 49] width 483 height 7
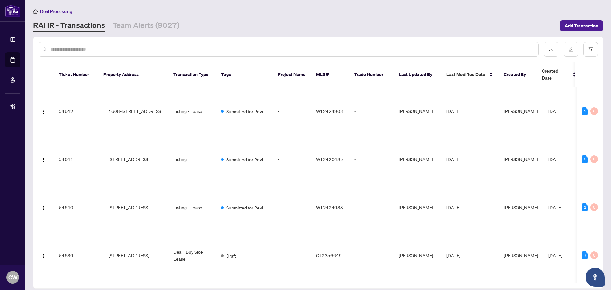
paste input "*******"
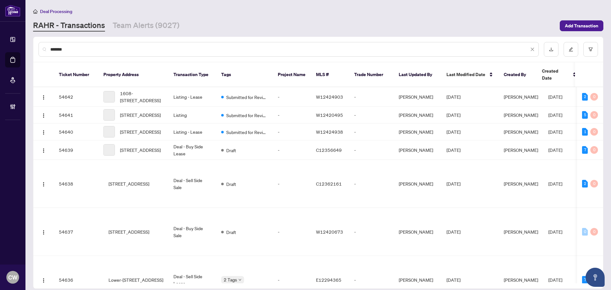
type input "*******"
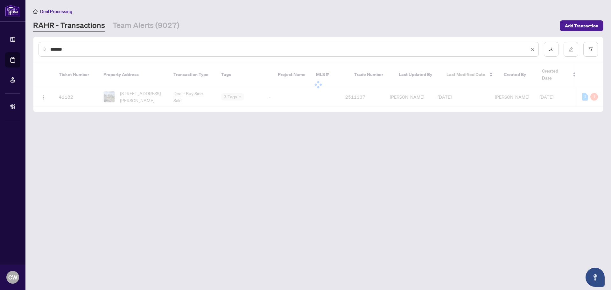
click at [130, 90] on span "[STREET_ADDRESS][PERSON_NAME]" at bounding box center [141, 97] width 43 height 14
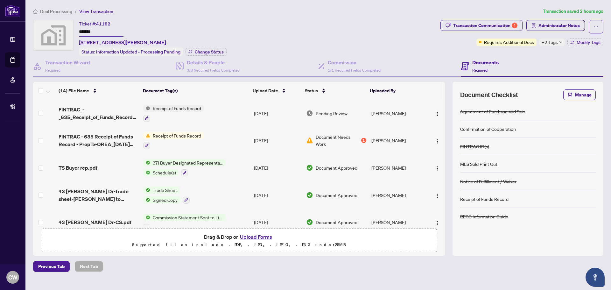
click at [208, 46] on div "Ticket #: 41182 ******* [STREET_ADDRESS][PERSON_NAME] Status: Information Updat…" at bounding box center [153, 38] width 148 height 36
click at [212, 50] on span "Change Status" at bounding box center [209, 52] width 29 height 4
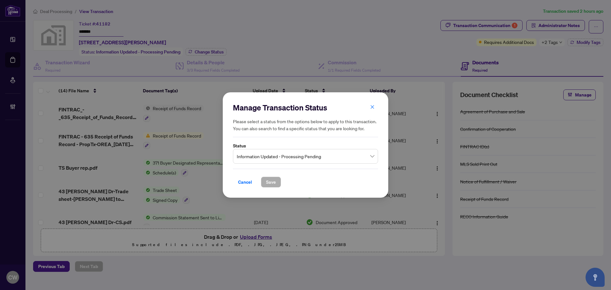
click at [340, 161] on span "Information Updated - Processing Pending" at bounding box center [305, 156] width 137 height 12
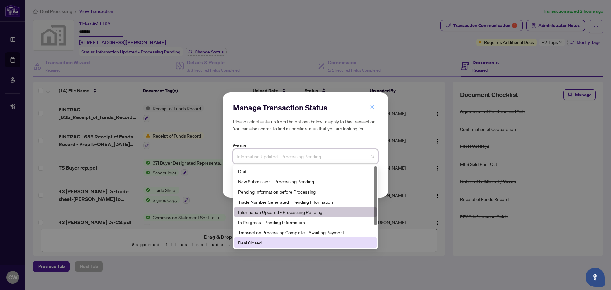
drag, startPoint x: 288, startPoint y: 239, endPoint x: 286, endPoint y: 206, distance: 32.5
click at [288, 239] on div "Deal Closed" at bounding box center [305, 242] width 143 height 10
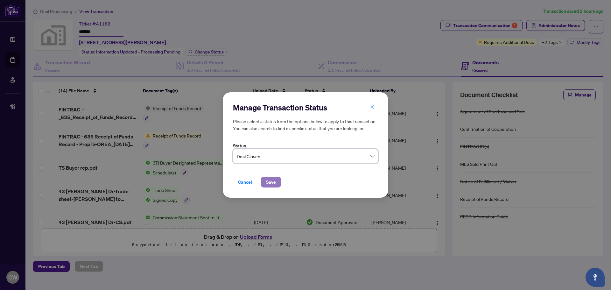
click at [278, 178] on button "Save" at bounding box center [271, 182] width 20 height 11
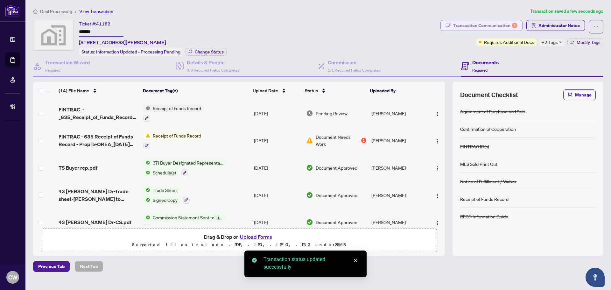
click at [503, 29] on div "Transaction Communication 1" at bounding box center [485, 25] width 64 height 10
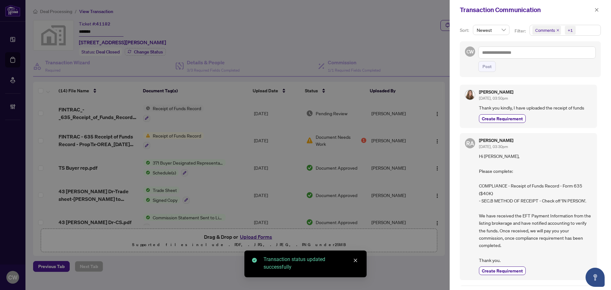
click at [556, 29] on icon "close" at bounding box center [557, 30] width 3 height 3
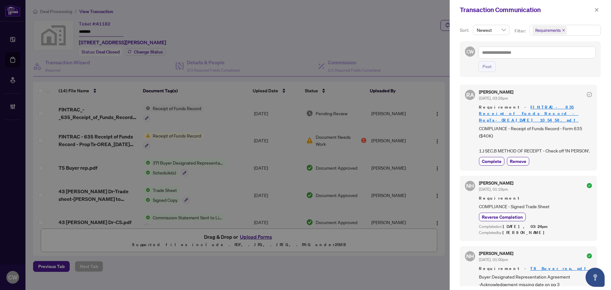
scroll to position [32, 0]
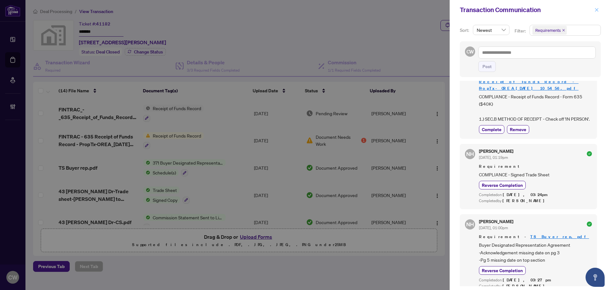
click at [597, 11] on icon "close" at bounding box center [596, 10] width 4 height 4
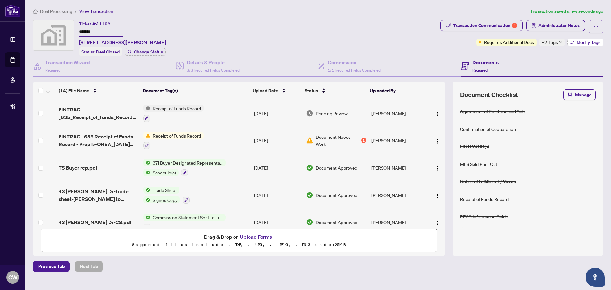
click at [581, 41] on span "Modify Tags" at bounding box center [588, 42] width 24 height 4
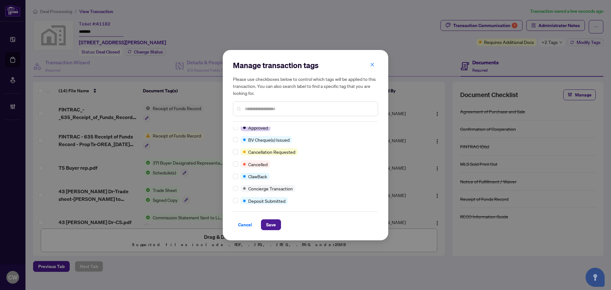
scroll to position [0, 0]
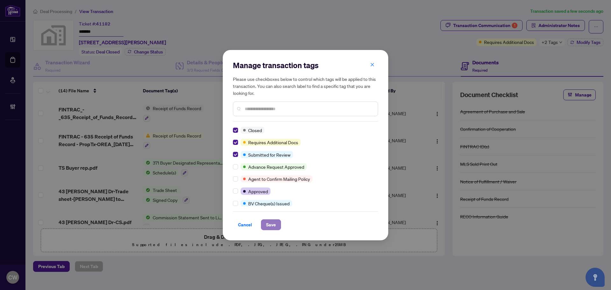
click at [272, 227] on span "Save" at bounding box center [271, 225] width 10 height 10
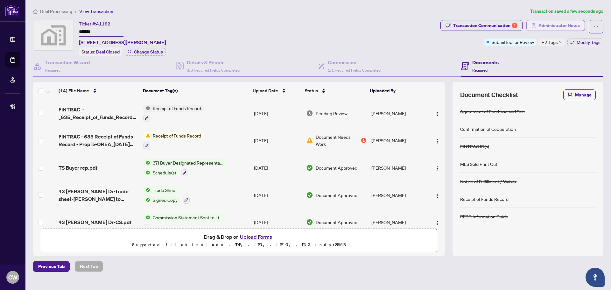
click at [550, 21] on span "Administrator Notes" at bounding box center [558, 25] width 41 height 10
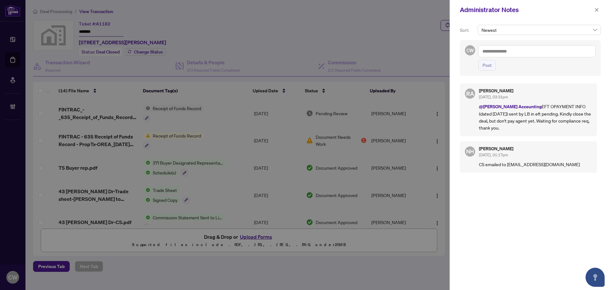
click at [523, 50] on textarea at bounding box center [536, 51] width 117 height 12
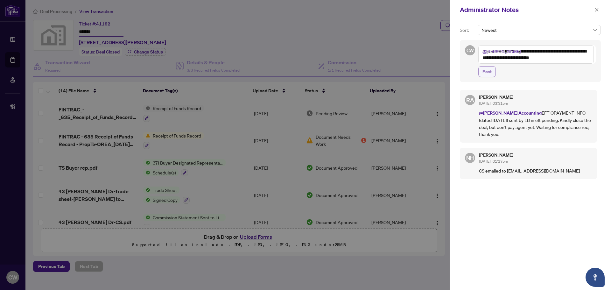
type textarea "**********"
click at [490, 73] on span "Post" at bounding box center [486, 71] width 9 height 10
click at [490, 73] on div "**********" at bounding box center [530, 61] width 141 height 42
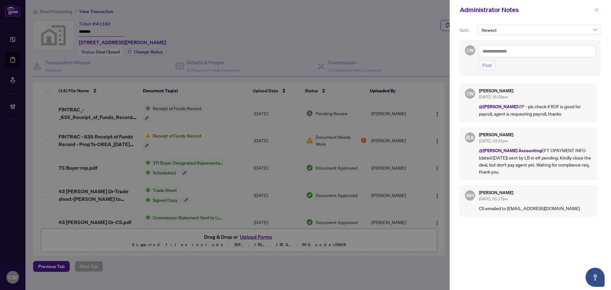
click at [595, 9] on icon "close" at bounding box center [596, 9] width 3 height 3
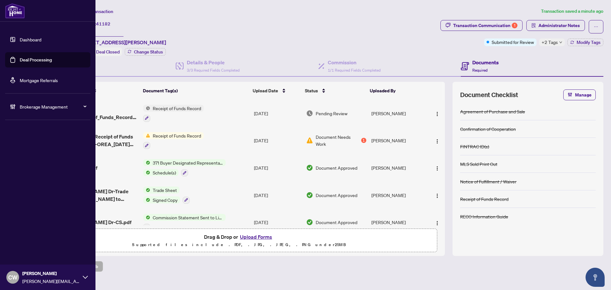
click at [24, 59] on link "Deal Processing" at bounding box center [36, 60] width 32 height 6
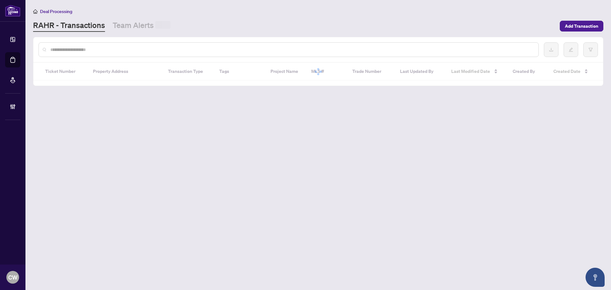
click at [121, 50] on input "text" at bounding box center [291, 49] width 483 height 7
paste input "*******"
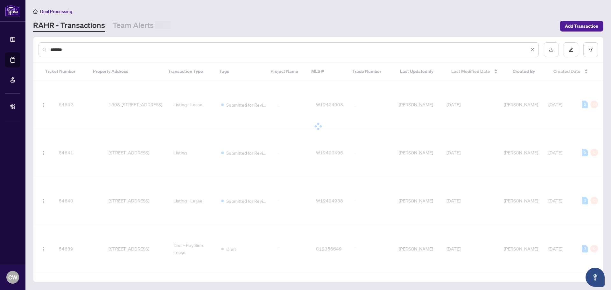
type input "*******"
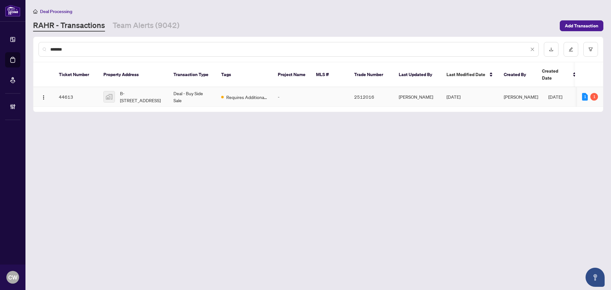
click at [138, 90] on span "B-[STREET_ADDRESS]" at bounding box center [141, 97] width 43 height 14
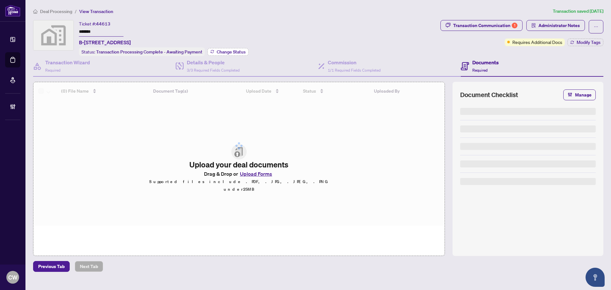
click at [230, 50] on span "Change Status" at bounding box center [231, 52] width 29 height 4
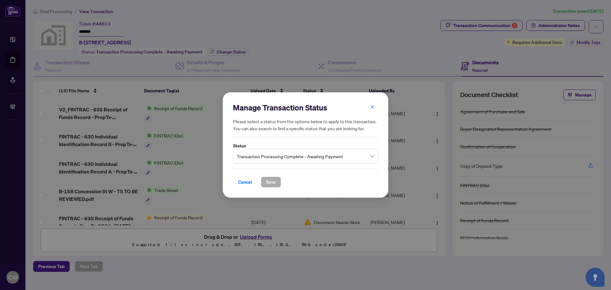
click at [278, 160] on span "Transaction Processing Complete - Awaiting Payment" at bounding box center [305, 156] width 137 height 12
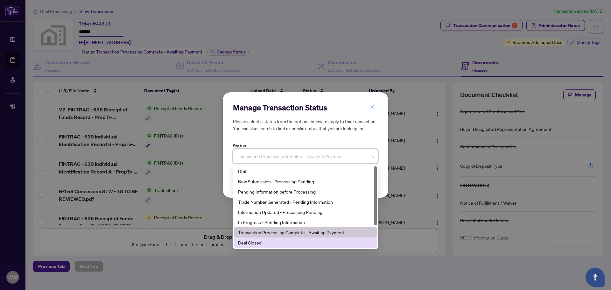
click at [269, 241] on div "Deal Closed" at bounding box center [305, 242] width 135 height 7
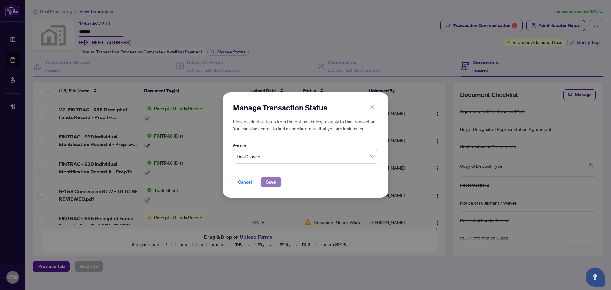
click at [269, 185] on span "Save" at bounding box center [271, 182] width 10 height 10
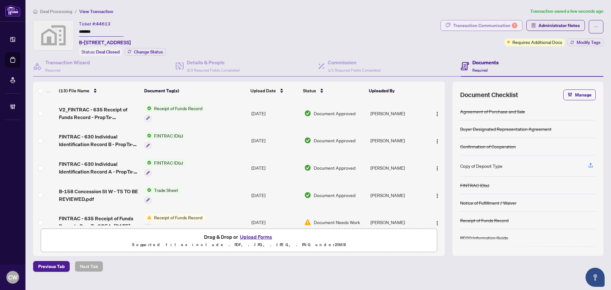
click at [503, 24] on div "Transaction Communication 1" at bounding box center [485, 25] width 64 height 10
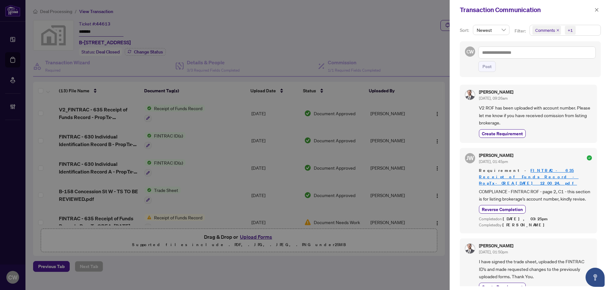
click at [556, 28] on span "Comments" at bounding box center [546, 30] width 29 height 9
click at [535, 55] on span "Select Comments" at bounding box center [535, 56] width 5 height 5
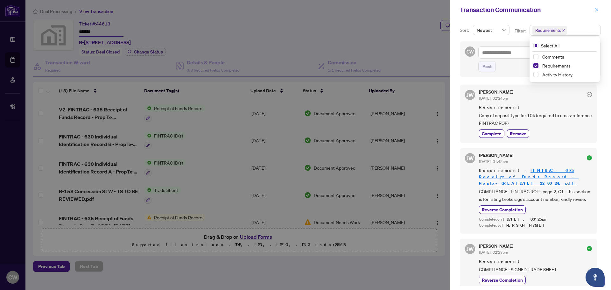
click at [596, 10] on icon "close" at bounding box center [596, 9] width 3 height 3
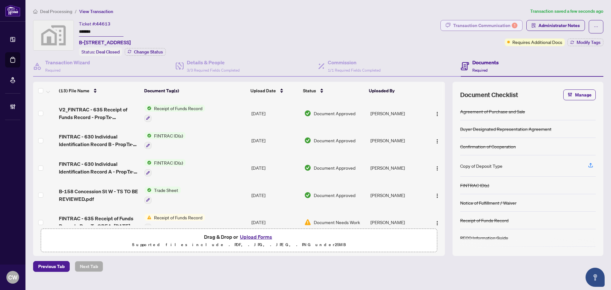
click at [498, 27] on div "Transaction Communication 1" at bounding box center [485, 25] width 64 height 10
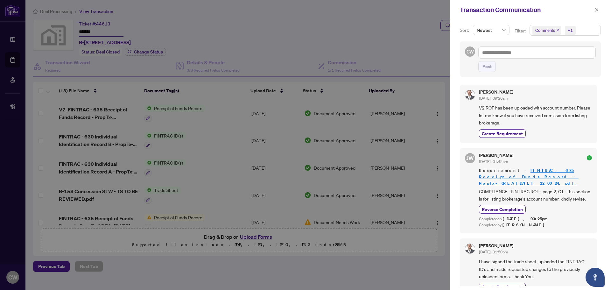
click at [557, 28] on span "Comments" at bounding box center [546, 30] width 29 height 9
click at [534, 56] on span "Select Comments" at bounding box center [535, 56] width 5 height 5
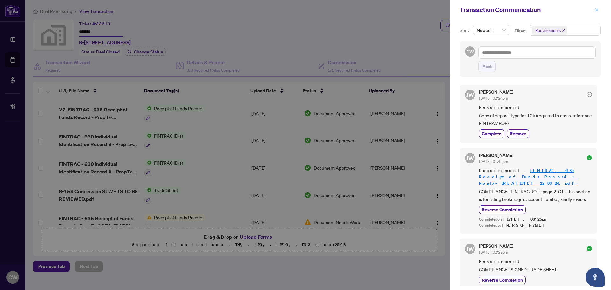
click at [597, 10] on icon "close" at bounding box center [596, 9] width 3 height 3
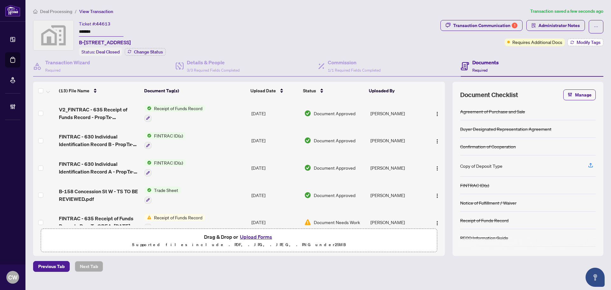
click at [586, 41] on span "Modify Tags" at bounding box center [588, 42] width 24 height 4
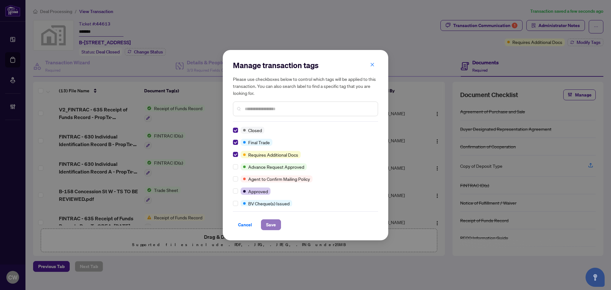
click at [269, 223] on span "Save" at bounding box center [271, 225] width 10 height 10
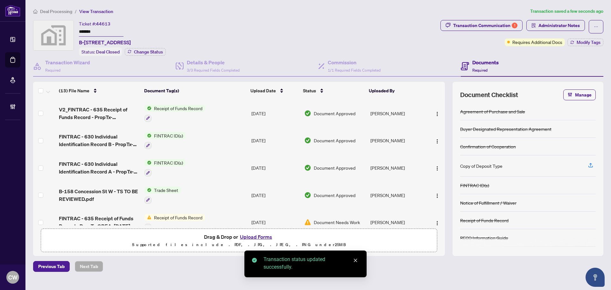
click at [89, 193] on span "B-158 Concession St W - TS TO BE REVIEWED.pdf" at bounding box center [99, 194] width 80 height 15
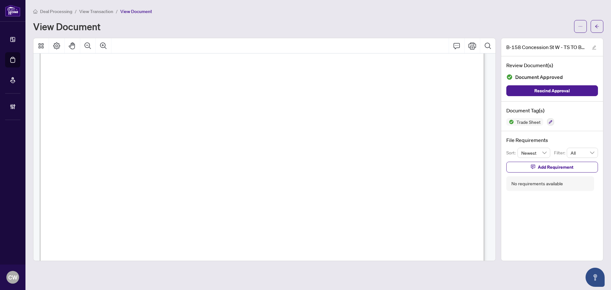
scroll to position [255, 0]
click at [597, 27] on icon "arrow-left" at bounding box center [597, 26] width 4 height 4
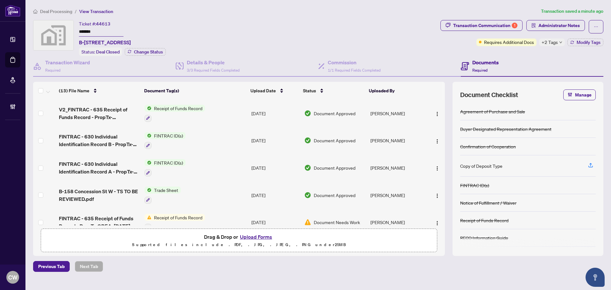
click at [261, 236] on button "Upload Forms" at bounding box center [256, 237] width 36 height 8
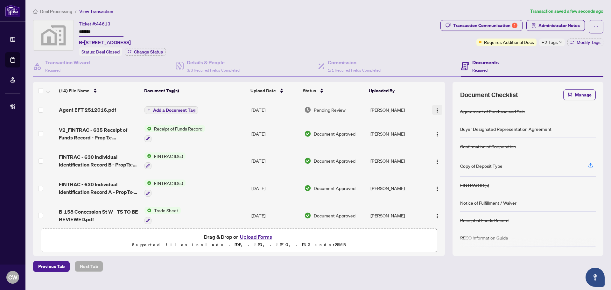
click at [432, 107] on button "button" at bounding box center [437, 110] width 10 height 10
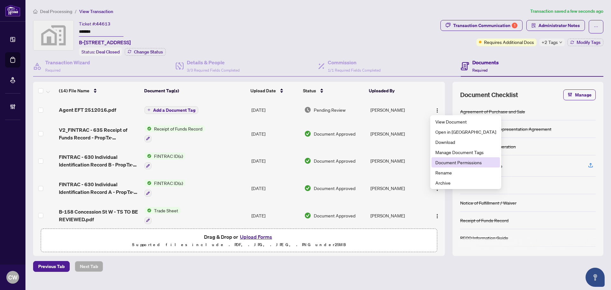
click at [451, 164] on span "Document Permissions" at bounding box center [465, 162] width 61 height 7
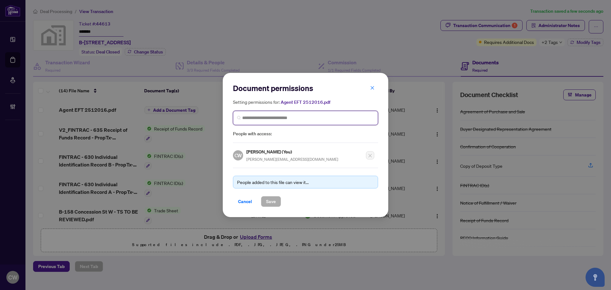
click at [285, 119] on input "search" at bounding box center [308, 118] width 132 height 7
paste input "**********"
type input "**********"
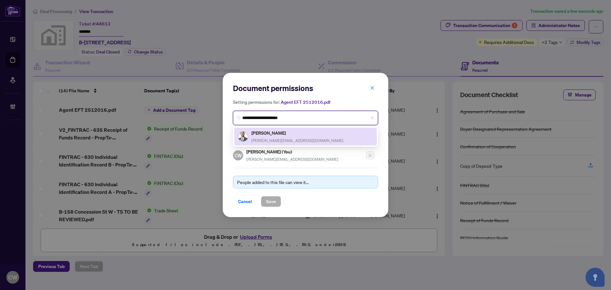
click at [273, 138] on span "[PERSON_NAME][EMAIL_ADDRESS][DOMAIN_NAME]" at bounding box center [297, 140] width 92 height 5
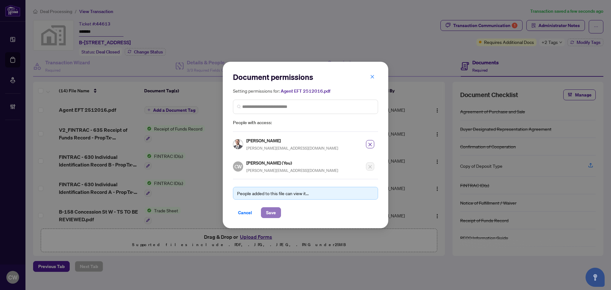
click at [271, 213] on span "Save" at bounding box center [271, 212] width 10 height 10
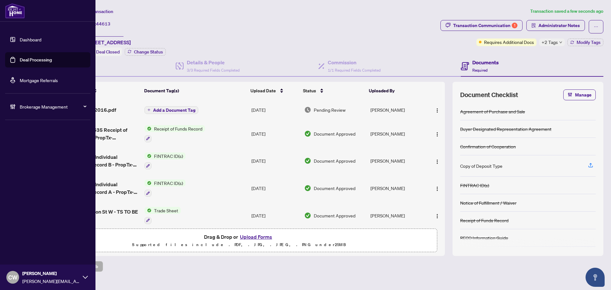
click at [20, 63] on link "Deal Processing" at bounding box center [36, 60] width 32 height 6
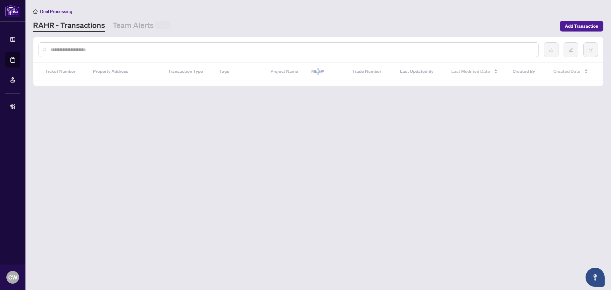
click at [110, 48] on input "text" at bounding box center [291, 49] width 483 height 7
paste input "*******"
type input "*******"
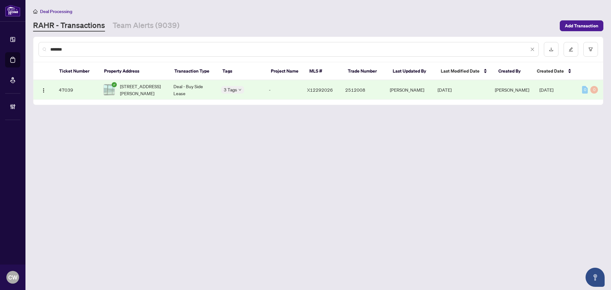
click at [135, 88] on span "[STREET_ADDRESS][PERSON_NAME]" at bounding box center [141, 90] width 43 height 14
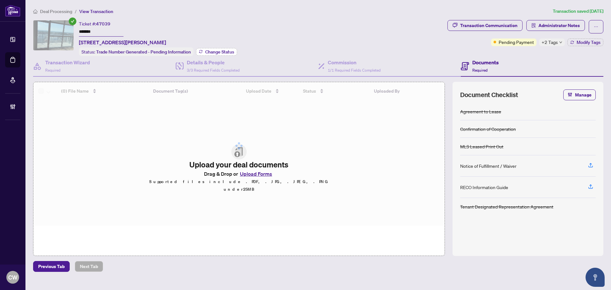
click at [224, 50] on span "Change Status" at bounding box center [219, 52] width 29 height 4
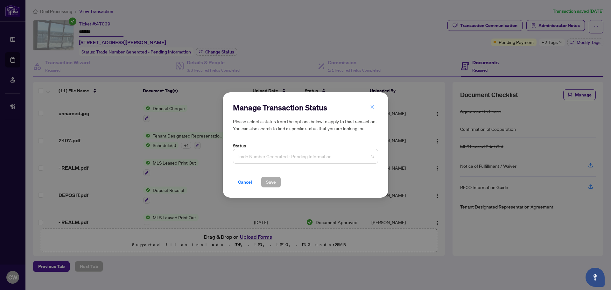
click at [304, 151] on span "Trade Number Generated - Pending Information" at bounding box center [305, 156] width 137 height 12
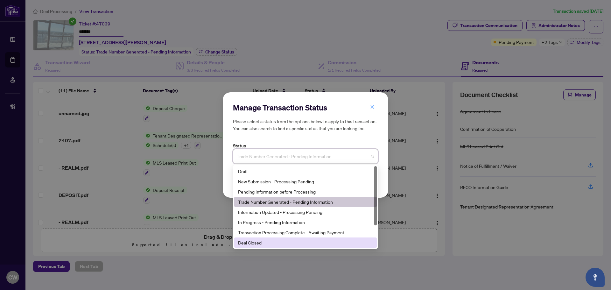
click at [264, 244] on div "Deal Closed" at bounding box center [305, 242] width 135 height 7
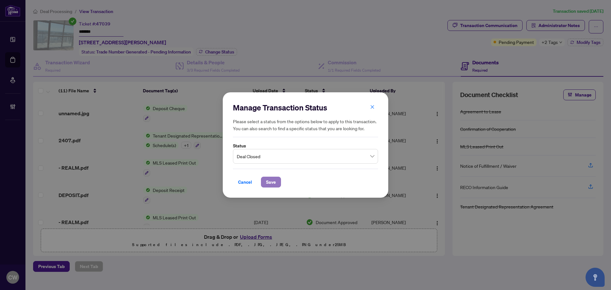
click at [276, 180] on button "Save" at bounding box center [271, 182] width 20 height 11
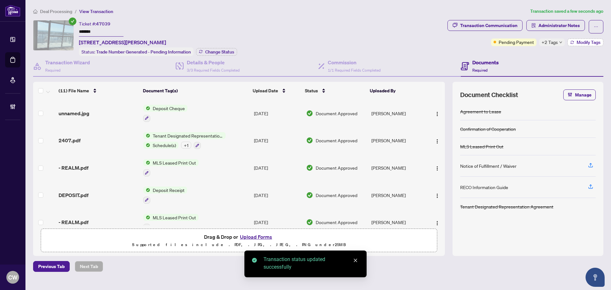
click at [581, 41] on span "Modify Tags" at bounding box center [588, 42] width 24 height 4
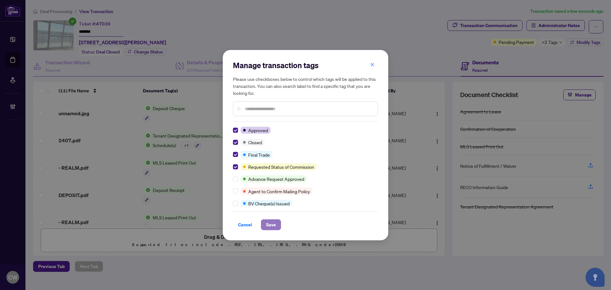
click at [281, 226] on button "Save" at bounding box center [271, 224] width 20 height 11
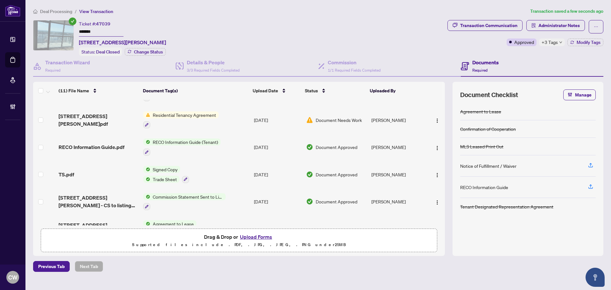
scroll to position [159, 0]
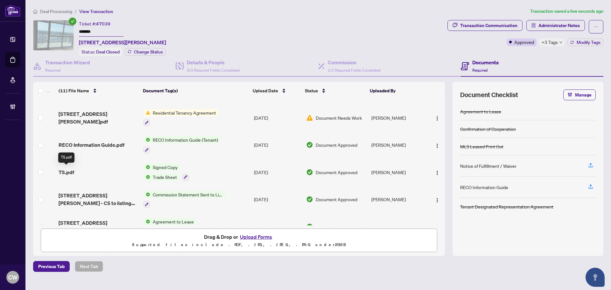
click at [66, 169] on span "TS.pdf" at bounding box center [67, 172] width 16 height 8
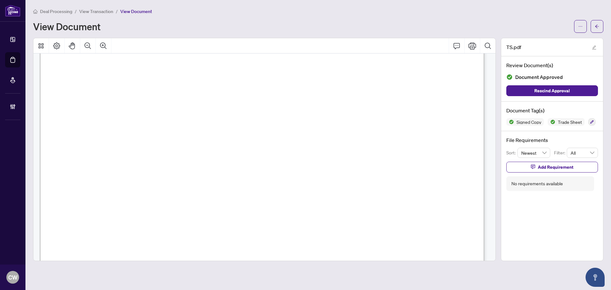
scroll to position [191, 0]
drag, startPoint x: 598, startPoint y: 26, endPoint x: 18, endPoint y: 263, distance: 627.0
click at [598, 26] on icon "arrow-left" at bounding box center [597, 26] width 4 height 4
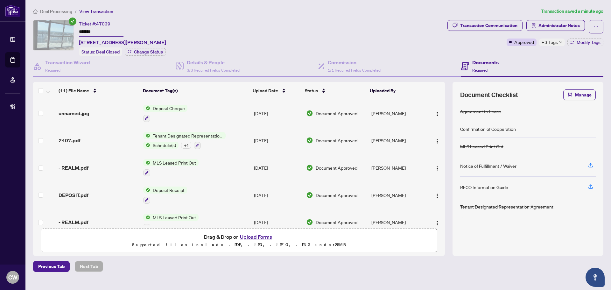
click at [265, 234] on button "Upload Forms" at bounding box center [256, 237] width 36 height 8
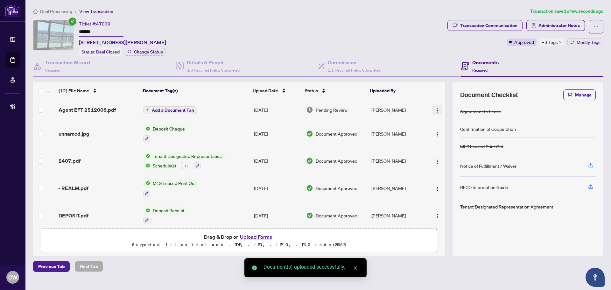
click at [436, 110] on img "button" at bounding box center [437, 110] width 5 height 5
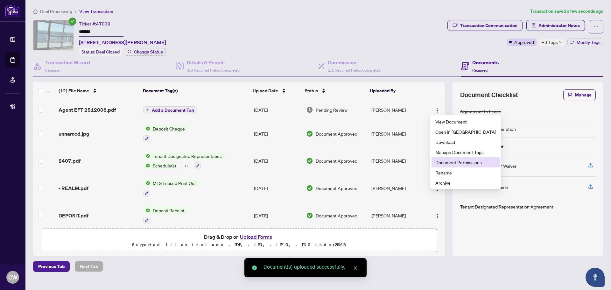
click at [448, 159] on span "Document Permissions" at bounding box center [465, 162] width 61 height 7
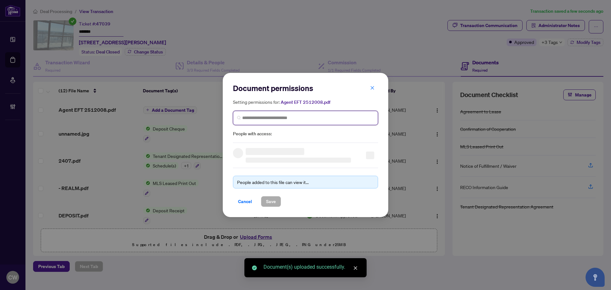
click at [299, 116] on input "search" at bounding box center [308, 118] width 132 height 7
paste input "**********"
type input "**********"
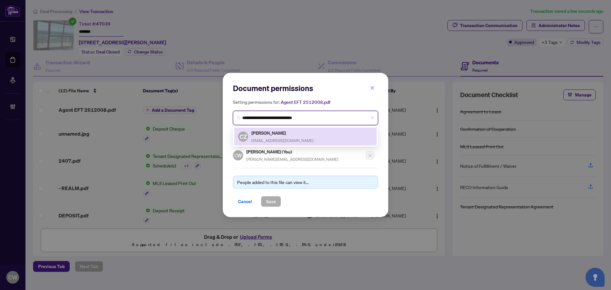
click at [272, 135] on h5 "[PERSON_NAME]" at bounding box center [282, 132] width 62 height 7
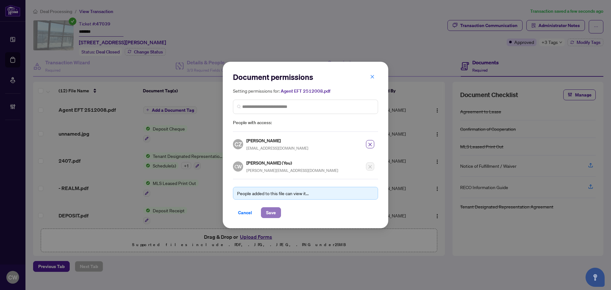
click at [268, 211] on span "Save" at bounding box center [271, 212] width 10 height 10
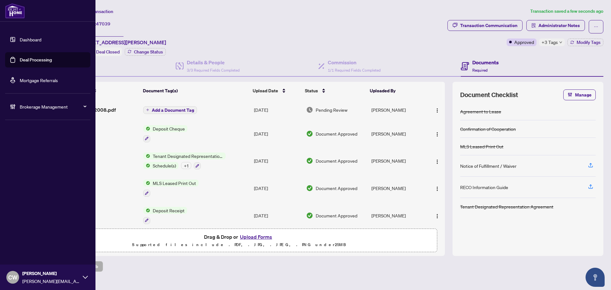
drag, startPoint x: 21, startPoint y: 60, endPoint x: 85, endPoint y: 58, distance: 64.0
click at [21, 60] on link "Deal Processing" at bounding box center [36, 60] width 32 height 6
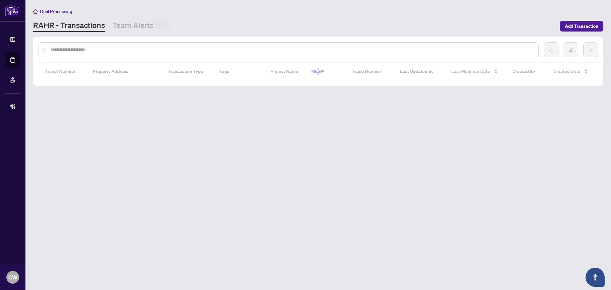
click at [114, 46] on input "text" at bounding box center [291, 49] width 483 height 7
paste input "*******"
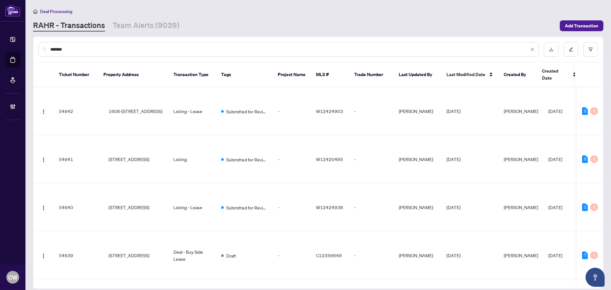
type input "*******"
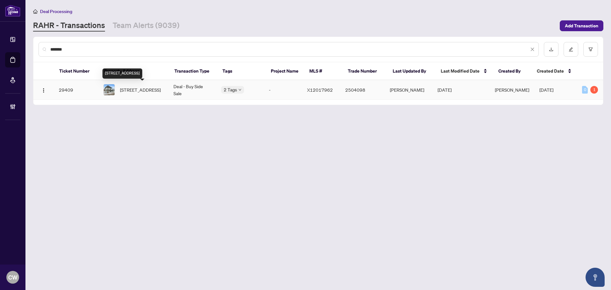
click at [143, 93] on span "[STREET_ADDRESS]" at bounding box center [140, 89] width 41 height 7
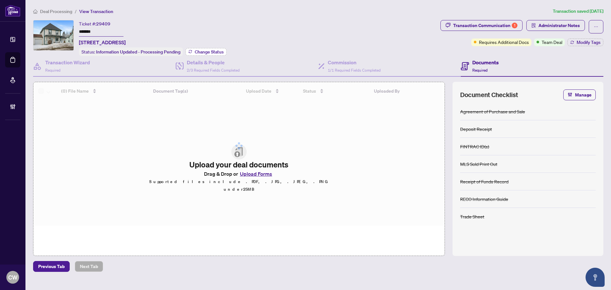
click at [218, 52] on span "Change Status" at bounding box center [209, 52] width 29 height 4
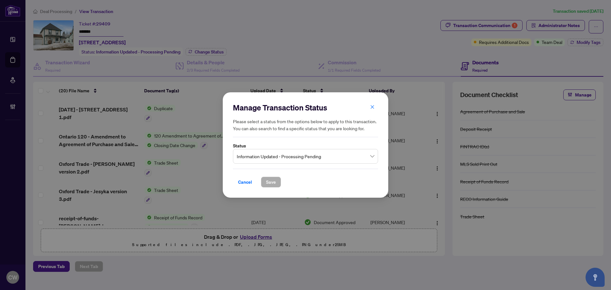
click at [282, 158] on span "Information Updated - Processing Pending" at bounding box center [305, 156] width 137 height 12
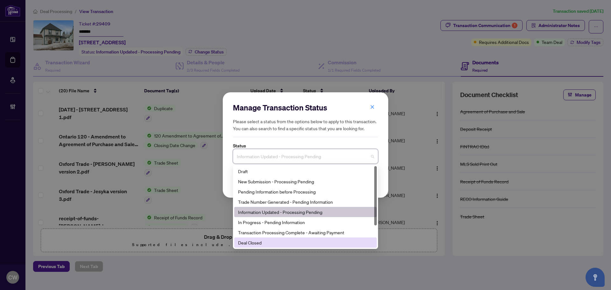
click at [263, 244] on div "Deal Closed" at bounding box center [305, 242] width 135 height 7
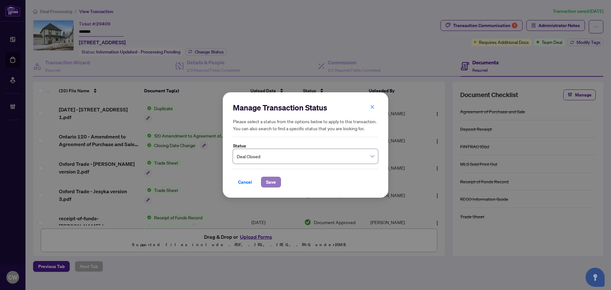
click at [268, 182] on span "Save" at bounding box center [271, 182] width 10 height 10
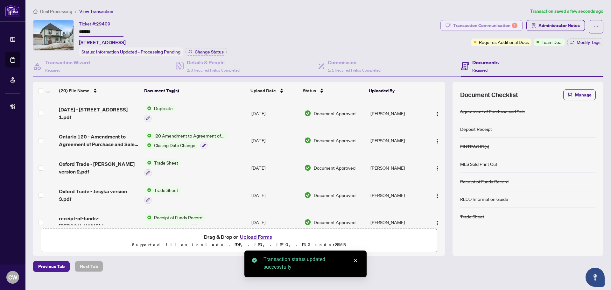
drag, startPoint x: 491, startPoint y: 24, endPoint x: 499, endPoint y: 24, distance: 7.6
click at [499, 24] on div "Transaction Communication 1" at bounding box center [485, 25] width 64 height 10
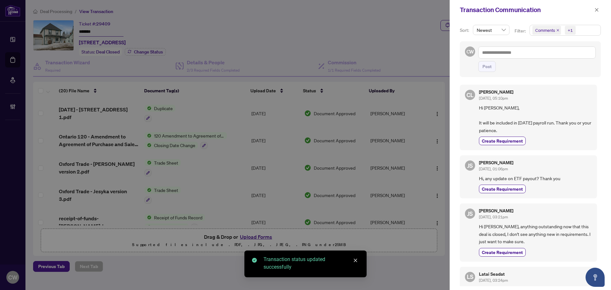
click at [557, 29] on icon "close" at bounding box center [557, 30] width 3 height 3
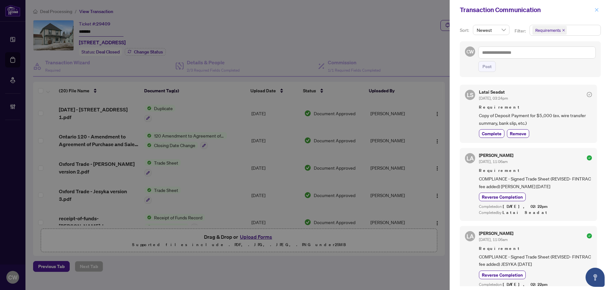
click at [597, 12] on icon "close" at bounding box center [596, 10] width 4 height 4
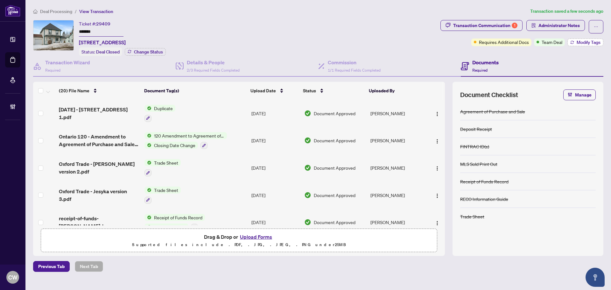
click at [588, 40] on span "Modify Tags" at bounding box center [588, 42] width 24 height 4
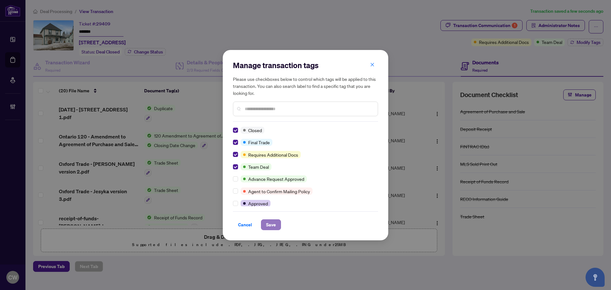
click at [279, 225] on button "Save" at bounding box center [271, 224] width 20 height 11
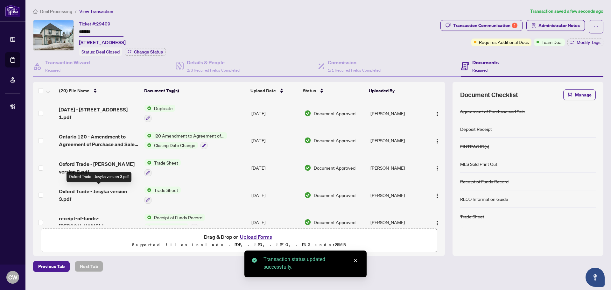
click at [106, 191] on span "Oxford Trade - Jesyka version 3.pdf" at bounding box center [99, 194] width 80 height 15
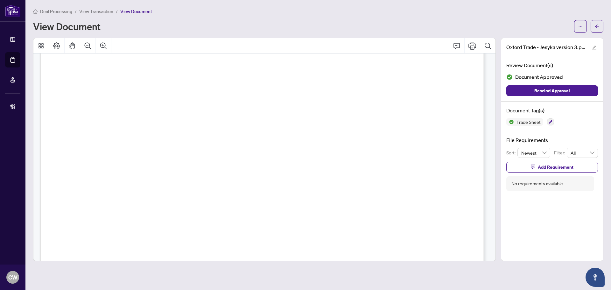
scroll to position [191, 0]
click at [597, 27] on icon "arrow-left" at bounding box center [597, 26] width 4 height 4
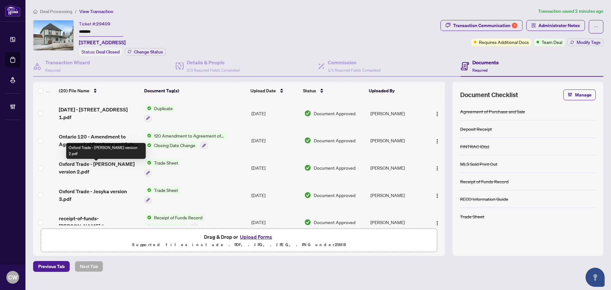
click at [110, 165] on span "Oxford Trade - [PERSON_NAME] version 2.pdf" at bounding box center [99, 167] width 80 height 15
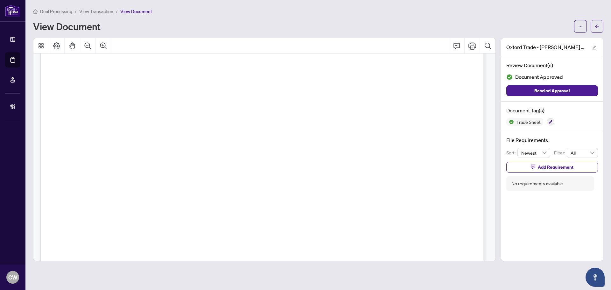
scroll to position [191, 0]
click at [596, 27] on icon "arrow-left" at bounding box center [597, 25] width 4 height 3
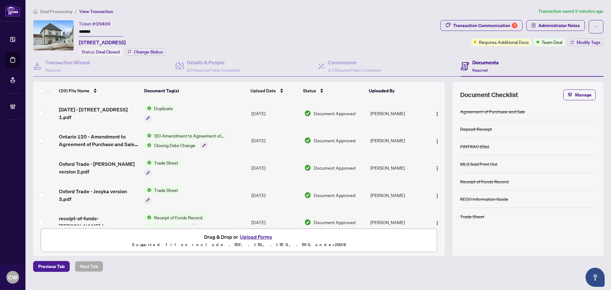
click at [257, 234] on button "Upload Forms" at bounding box center [256, 237] width 36 height 8
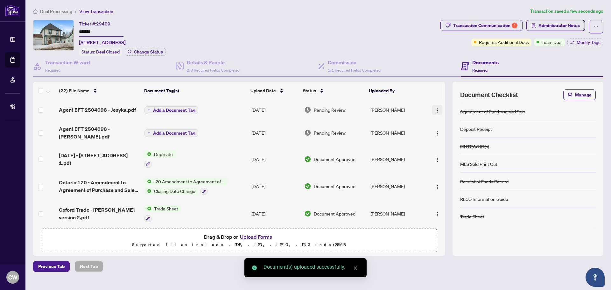
click at [436, 108] on img "button" at bounding box center [437, 110] width 5 height 5
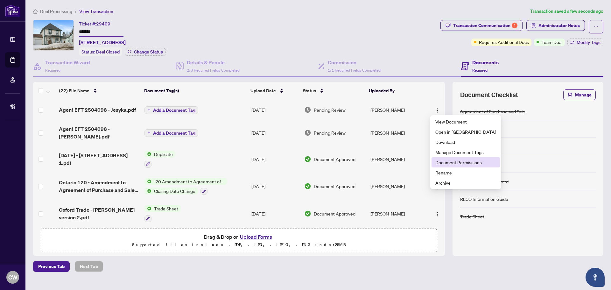
click at [452, 160] on span "Document Permissions" at bounding box center [465, 162] width 61 height 7
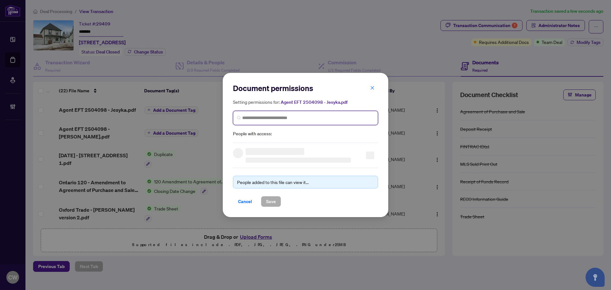
paste input "**********"
click at [336, 118] on input "search" at bounding box center [308, 118] width 132 height 7
type input "**********"
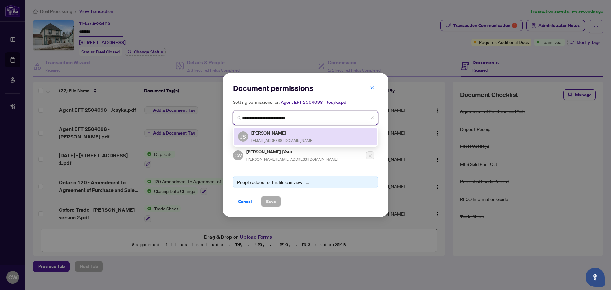
click at [284, 138] on span "[EMAIL_ADDRESS][DOMAIN_NAME]" at bounding box center [282, 140] width 62 height 5
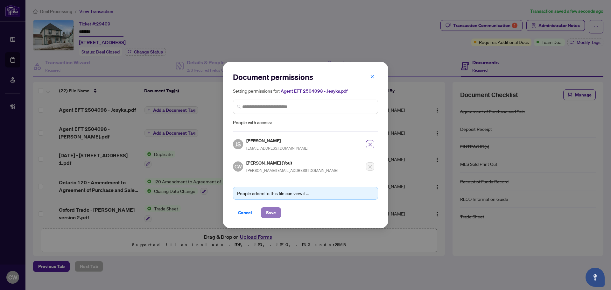
click at [271, 209] on span "Save" at bounding box center [271, 212] width 10 height 10
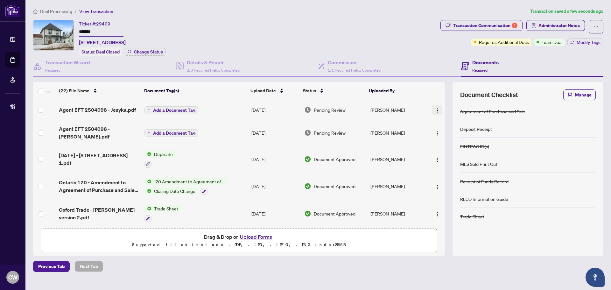
click at [438, 111] on button "button" at bounding box center [437, 110] width 10 height 10
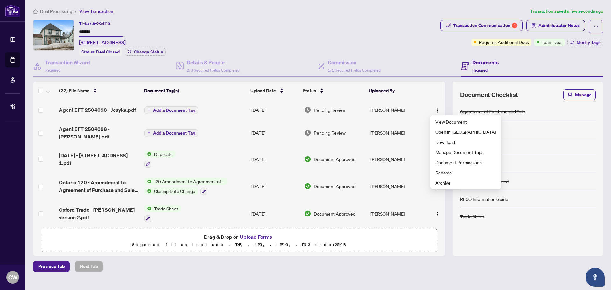
click at [415, 127] on td "[PERSON_NAME]" at bounding box center [397, 132] width 58 height 25
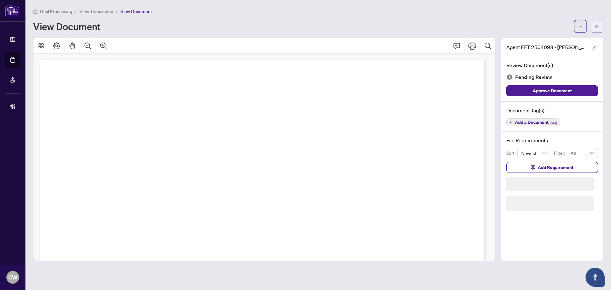
click at [596, 26] on icon "arrow-left" at bounding box center [597, 26] width 4 height 4
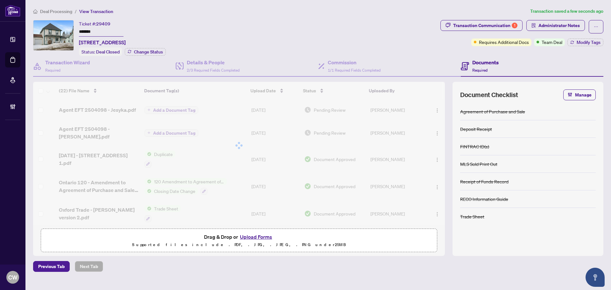
click at [437, 130] on div at bounding box center [239, 145] width 412 height 127
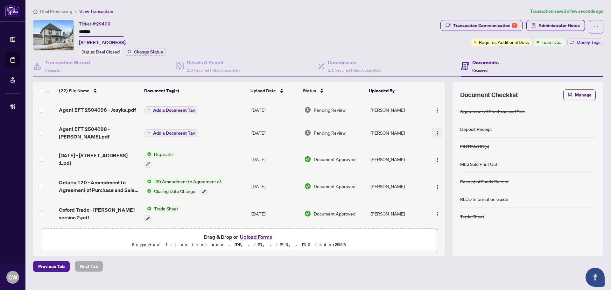
click at [437, 131] on img "button" at bounding box center [437, 133] width 5 height 5
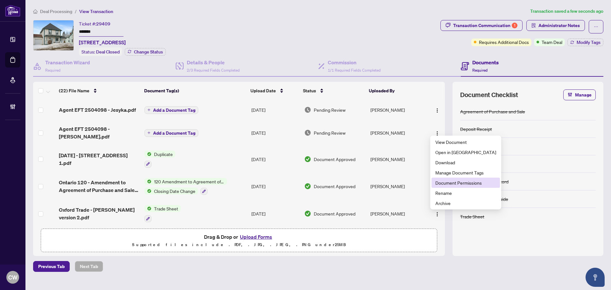
click at [451, 183] on span "Document Permissions" at bounding box center [465, 182] width 61 height 7
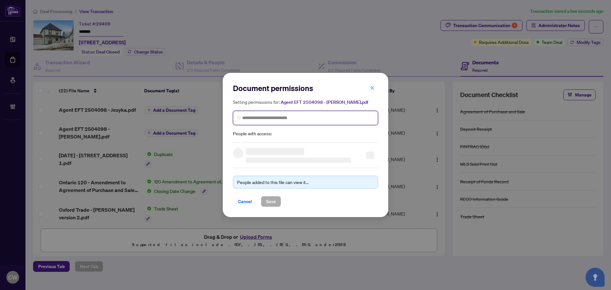
click at [304, 121] on input "search" at bounding box center [308, 118] width 132 height 7
paste input "**********"
type input "**********"
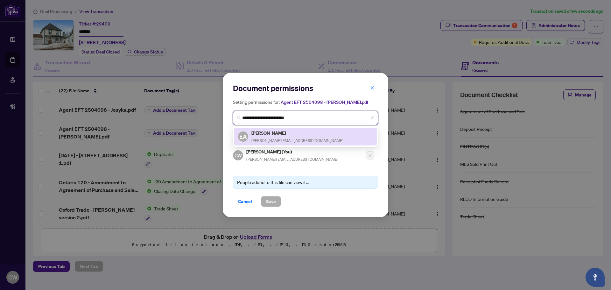
click at [277, 136] on div "[PERSON_NAME] [PERSON_NAME][EMAIL_ADDRESS][DOMAIN_NAME]" at bounding box center [297, 136] width 92 height 15
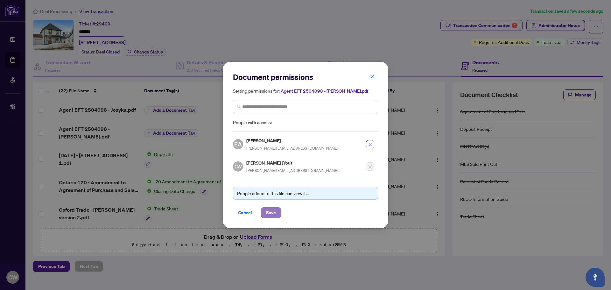
click at [270, 213] on span "Save" at bounding box center [271, 212] width 10 height 10
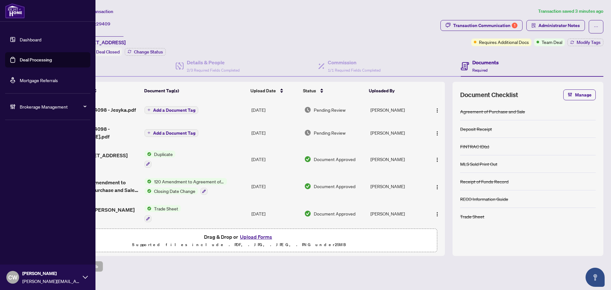
click at [20, 57] on link "Deal Processing" at bounding box center [36, 60] width 32 height 6
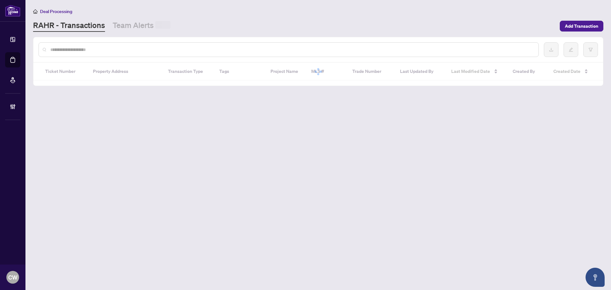
click at [118, 47] on input "text" at bounding box center [291, 49] width 483 height 7
paste input "*******"
type input "*******"
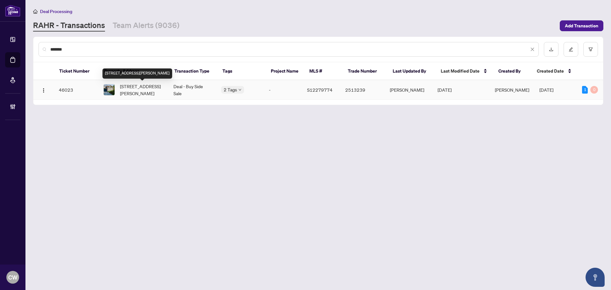
click at [143, 92] on span "[STREET_ADDRESS][PERSON_NAME]" at bounding box center [141, 90] width 43 height 14
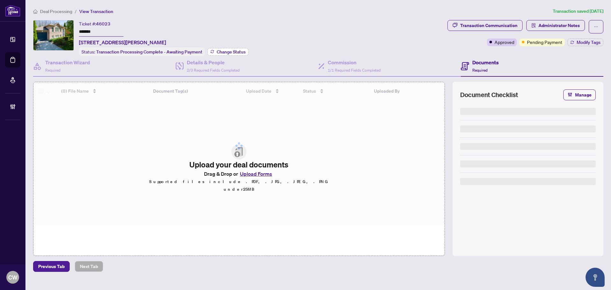
drag, startPoint x: 226, startPoint y: 51, endPoint x: 230, endPoint y: 51, distance: 3.5
click at [230, 51] on span "Change Status" at bounding box center [231, 52] width 29 height 4
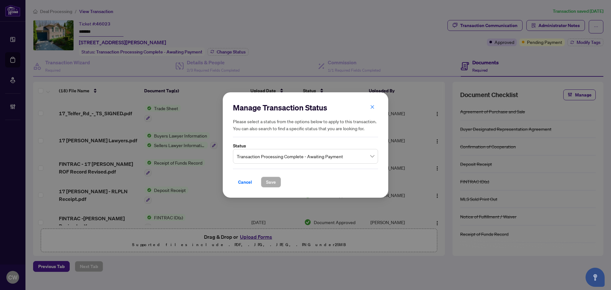
click at [288, 157] on span "Transaction Processing Complete - Awaiting Payment" at bounding box center [305, 156] width 137 height 12
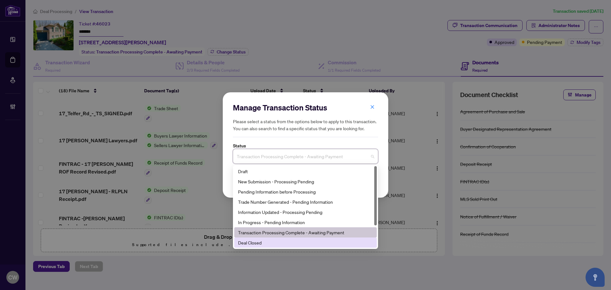
click at [269, 244] on div "Deal Closed" at bounding box center [305, 242] width 135 height 7
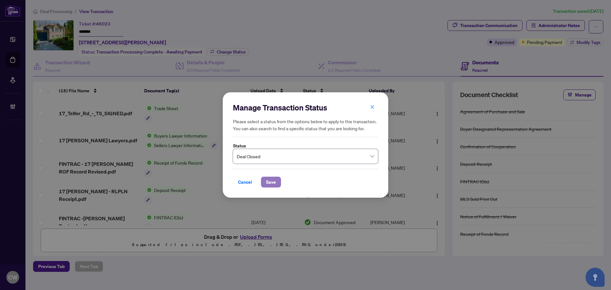
click at [274, 185] on span "Save" at bounding box center [271, 182] width 10 height 10
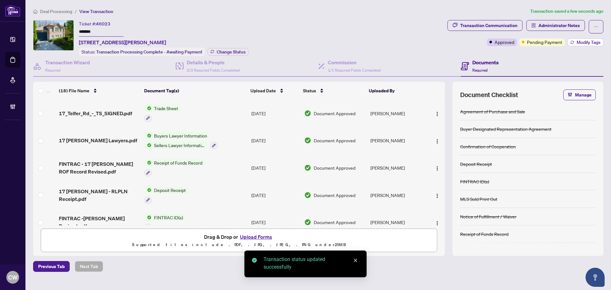
click at [583, 40] on span "Modify Tags" at bounding box center [588, 42] width 24 height 4
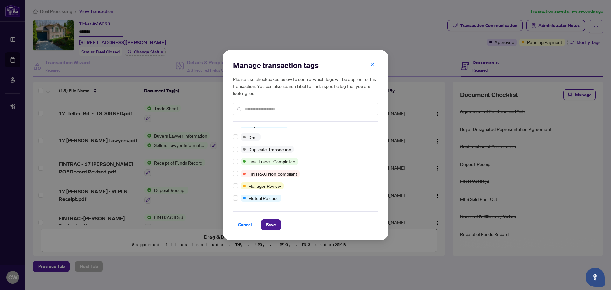
scroll to position [5, 0]
click at [277, 226] on button "Save" at bounding box center [271, 224] width 20 height 11
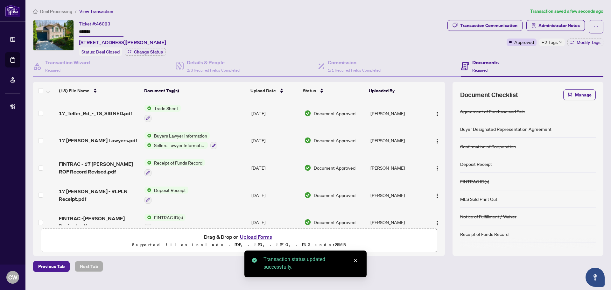
click at [101, 116] on span "17_Telfer_Rd_-_TS_SIGNED.pdf" at bounding box center [95, 113] width 73 height 8
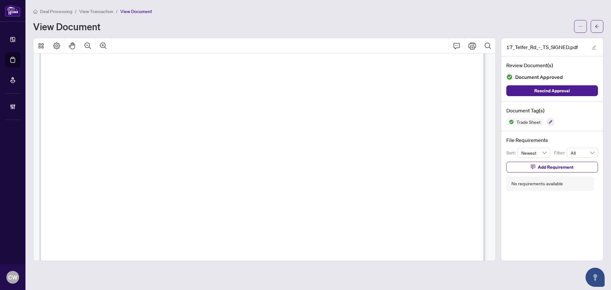
scroll to position [223, 0]
click at [599, 26] on button "button" at bounding box center [596, 26] width 13 height 13
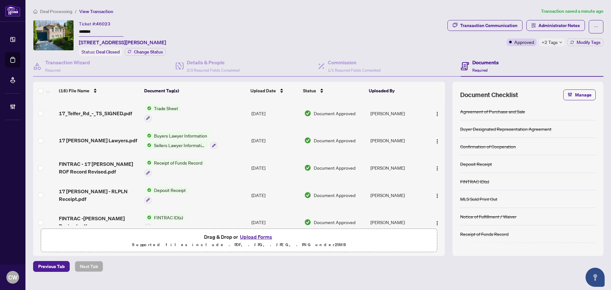
click at [264, 237] on button "Upload Forms" at bounding box center [256, 237] width 36 height 8
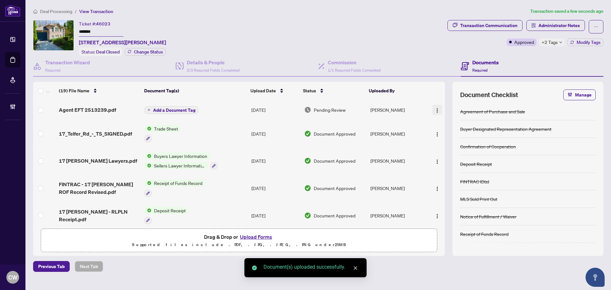
click at [435, 109] on img "button" at bounding box center [437, 110] width 5 height 5
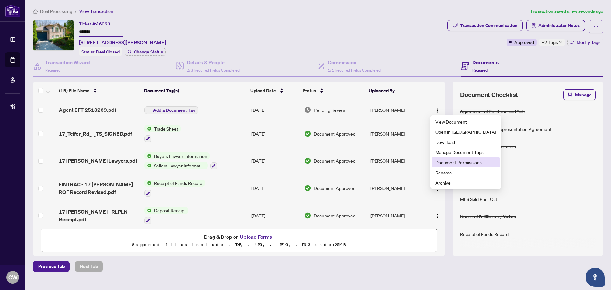
click at [452, 163] on span "Document Permissions" at bounding box center [465, 162] width 61 height 7
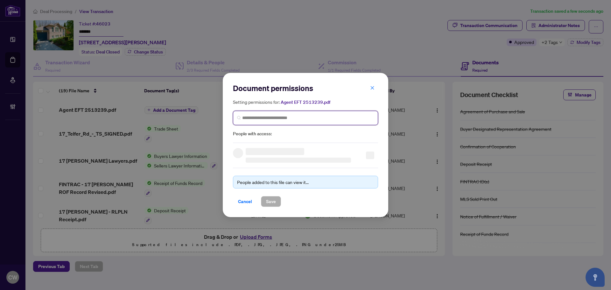
paste input "**********"
click at [347, 120] on input "search" at bounding box center [308, 118] width 132 height 7
type input "**********"
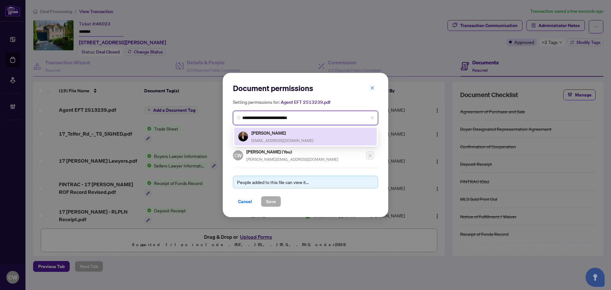
click at [273, 136] on div "[PERSON_NAME] [EMAIL_ADDRESS][DOMAIN_NAME]" at bounding box center [282, 136] width 62 height 15
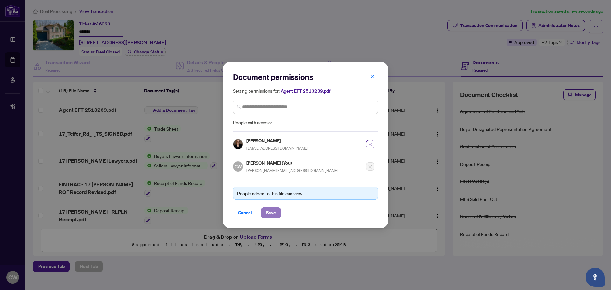
click at [274, 215] on span "Save" at bounding box center [271, 212] width 10 height 10
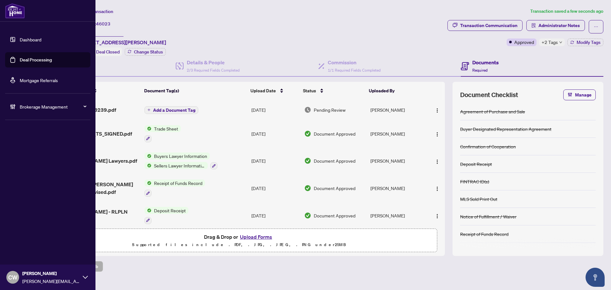
click at [20, 62] on link "Deal Processing" at bounding box center [36, 60] width 32 height 6
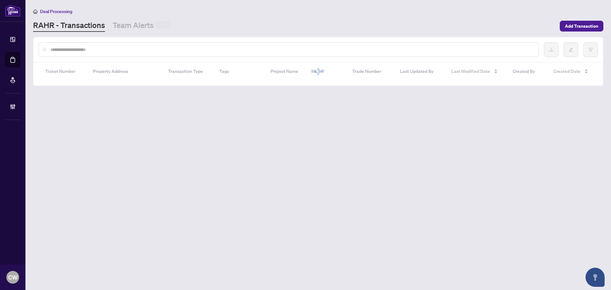
click at [127, 49] on input "text" at bounding box center [291, 49] width 483 height 7
paste input "*******"
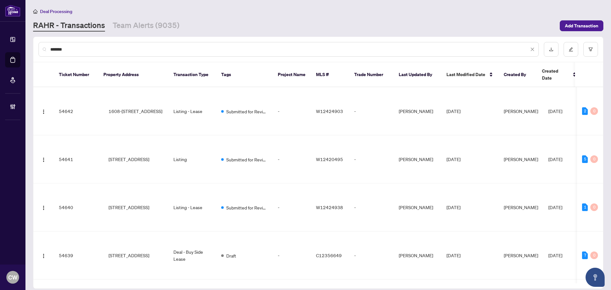
type input "*******"
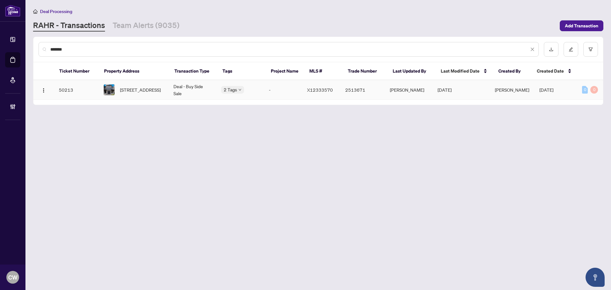
click at [140, 82] on td "[STREET_ADDRESS]" at bounding box center [133, 89] width 70 height 19
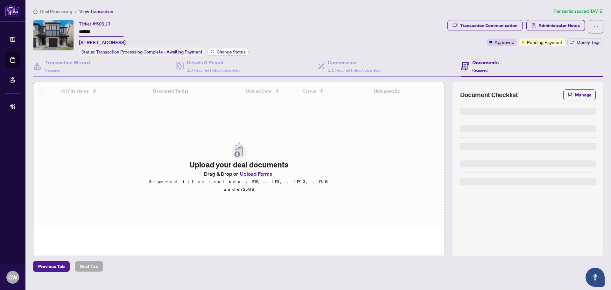
click at [232, 48] on button "Change Status" at bounding box center [227, 52] width 41 height 8
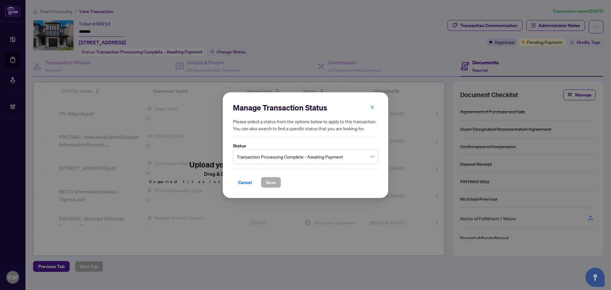
click at [306, 151] on div "Manage Transaction Status Please select a status from the options below to appl…" at bounding box center [305, 145] width 165 height 106
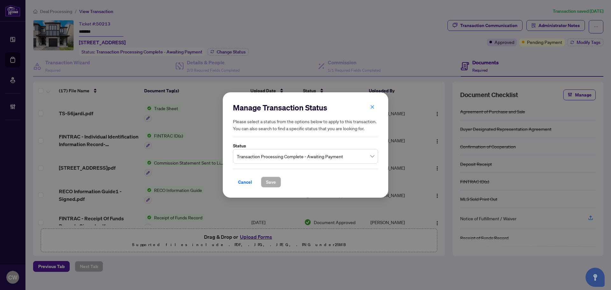
drag, startPoint x: 288, startPoint y: 157, endPoint x: 290, endPoint y: 163, distance: 6.3
click at [288, 157] on span "Transaction Processing Complete - Awaiting Payment" at bounding box center [305, 156] width 137 height 12
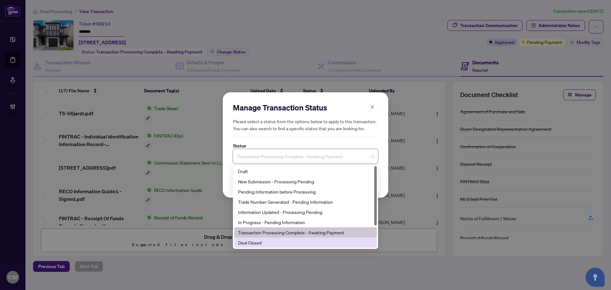
click at [269, 243] on div "Deal Closed" at bounding box center [305, 242] width 135 height 7
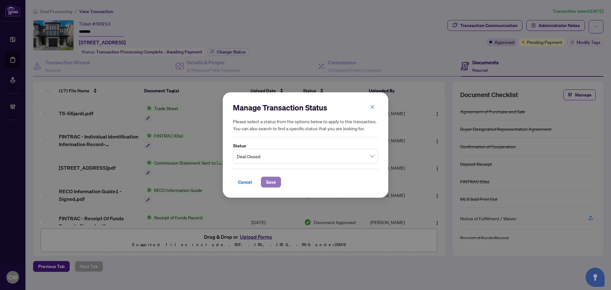
click at [270, 184] on span "Save" at bounding box center [271, 182] width 10 height 10
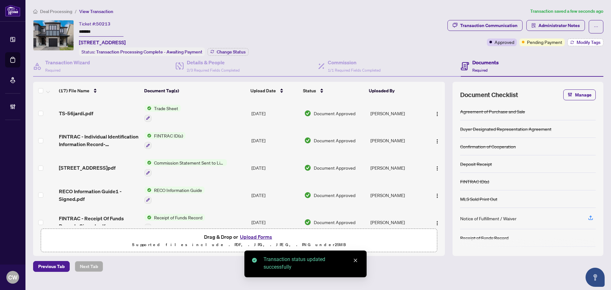
click at [593, 43] on span "Modify Tags" at bounding box center [588, 42] width 24 height 4
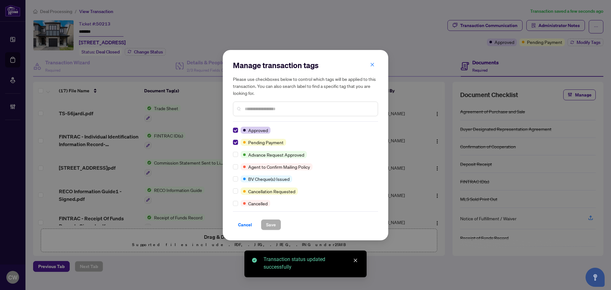
click at [233, 143] on div "Manage transaction tags Please use checkboxes below to control which tags will …" at bounding box center [305, 145] width 165 height 190
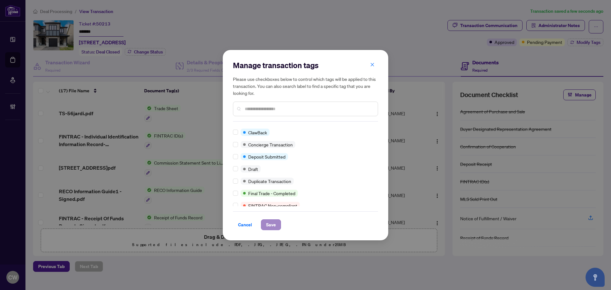
scroll to position [10, 0]
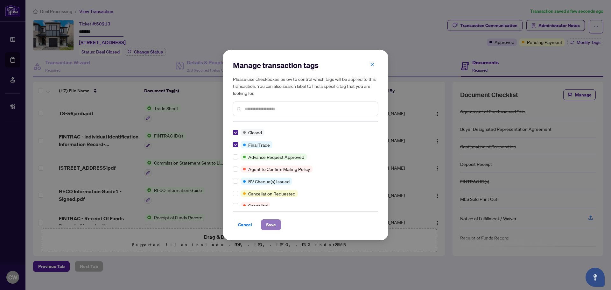
click at [269, 225] on span "Save" at bounding box center [271, 225] width 10 height 10
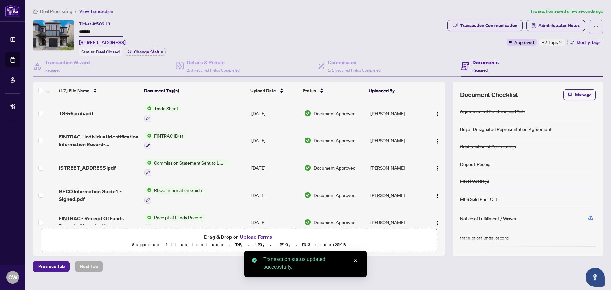
click at [84, 113] on span "TS-56jardi.pdf" at bounding box center [76, 113] width 34 height 8
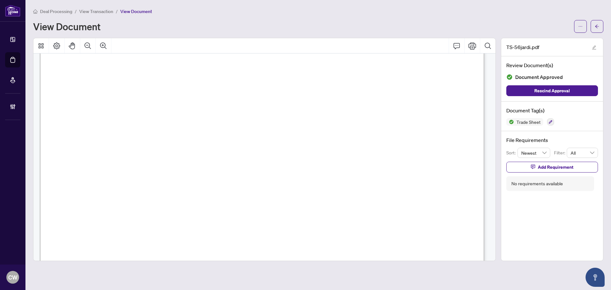
scroll to position [223, 0]
click at [594, 24] on button "button" at bounding box center [596, 26] width 13 height 13
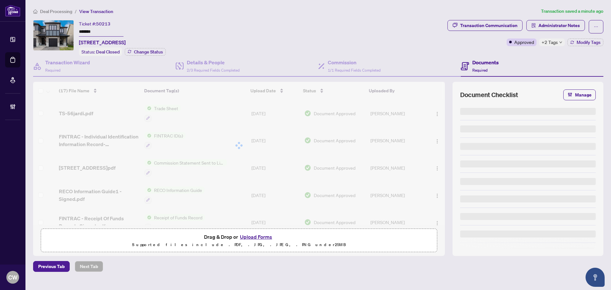
click at [262, 234] on button "Upload Forms" at bounding box center [256, 237] width 36 height 8
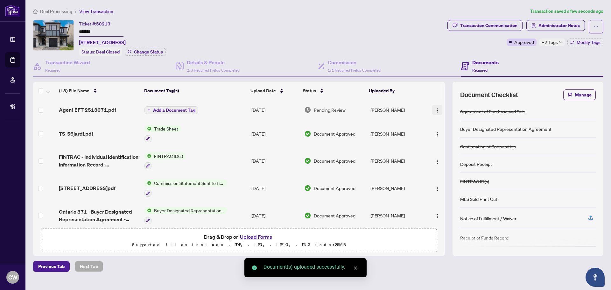
click at [435, 106] on span "button" at bounding box center [437, 109] width 5 height 7
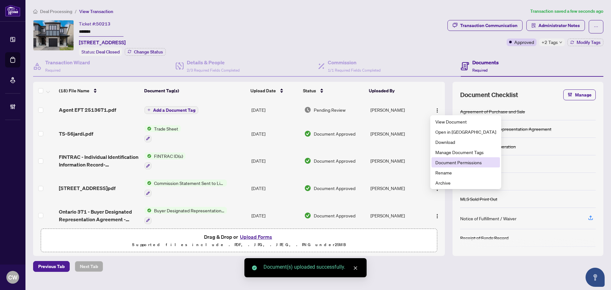
click at [446, 162] on span "Document Permissions" at bounding box center [465, 162] width 61 height 7
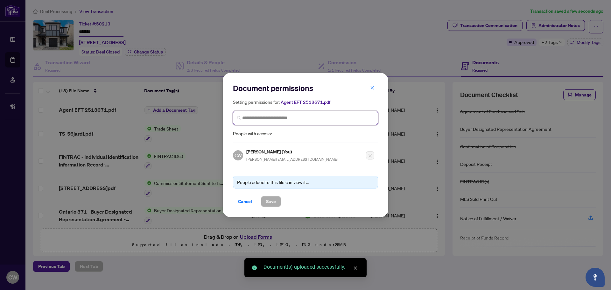
paste input "**********"
click at [311, 117] on input "search" at bounding box center [308, 118] width 132 height 7
type input "**********"
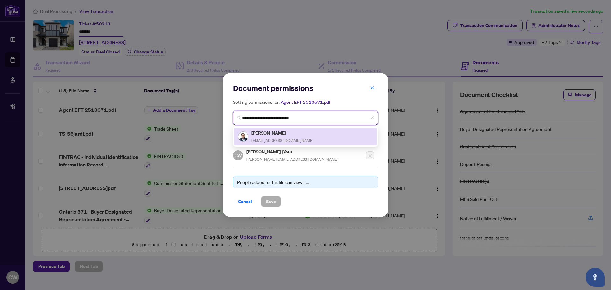
click at [268, 132] on h5 "[PERSON_NAME]" at bounding box center [282, 132] width 62 height 7
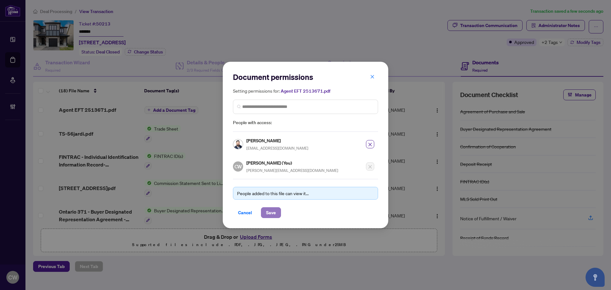
click at [275, 208] on span "Save" at bounding box center [271, 212] width 10 height 10
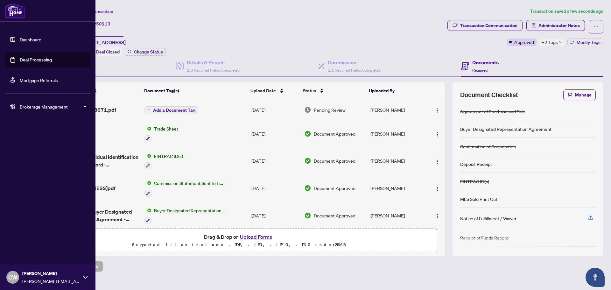
click at [22, 57] on link "Deal Processing" at bounding box center [36, 60] width 32 height 6
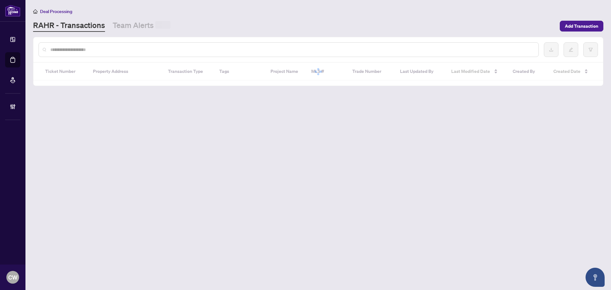
click at [116, 51] on input "text" at bounding box center [291, 49] width 483 height 7
paste input "*******"
type input "*******"
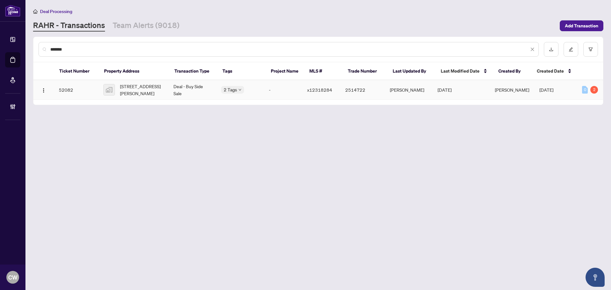
click at [135, 92] on span "[STREET_ADDRESS][PERSON_NAME]" at bounding box center [141, 90] width 43 height 14
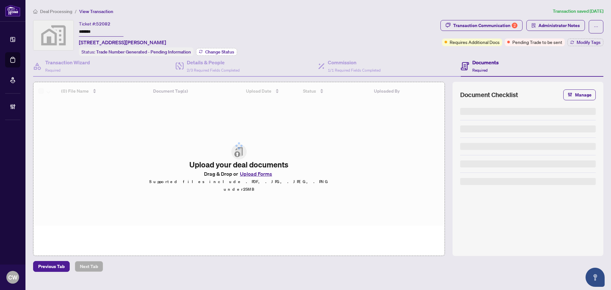
click at [229, 52] on span "Change Status" at bounding box center [219, 52] width 29 height 4
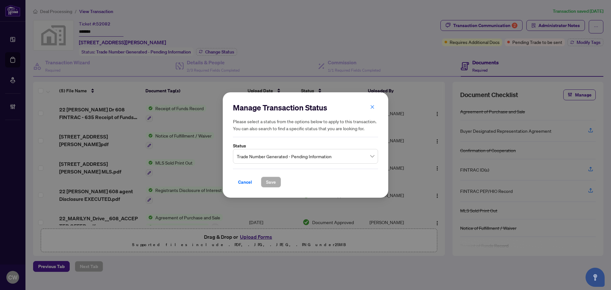
click at [317, 157] on span "Trade Number Generated - Pending Information" at bounding box center [305, 156] width 137 height 12
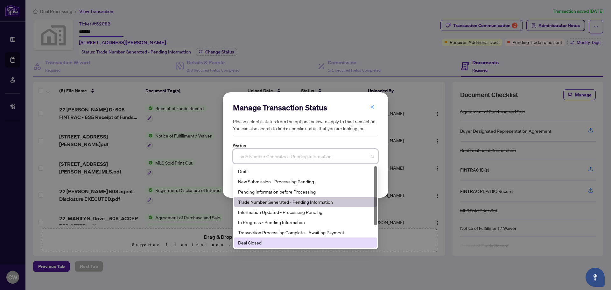
click at [262, 241] on div "Deal Closed" at bounding box center [305, 242] width 135 height 7
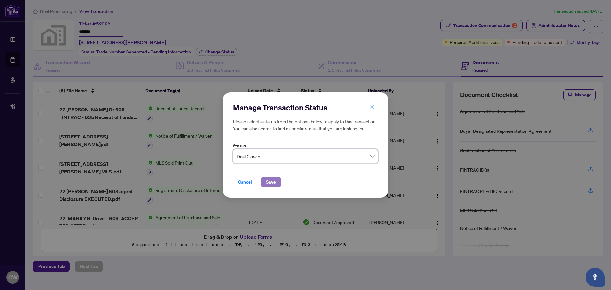
click at [272, 181] on span "Save" at bounding box center [271, 182] width 10 height 10
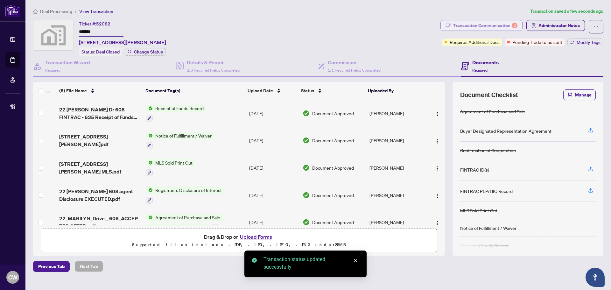
click at [509, 22] on div "Transaction Communication 2" at bounding box center [485, 25] width 64 height 10
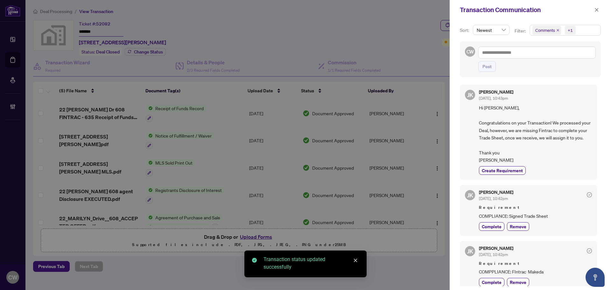
click at [556, 30] on icon "close" at bounding box center [557, 30] width 3 height 3
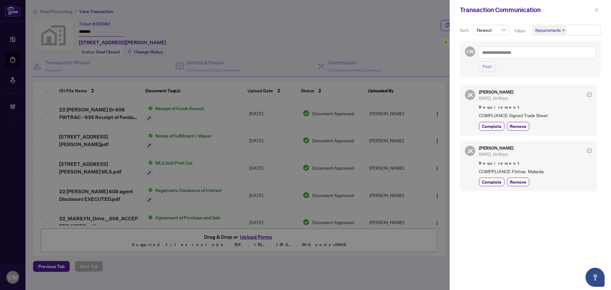
click at [597, 11] on icon "close" at bounding box center [596, 10] width 4 height 4
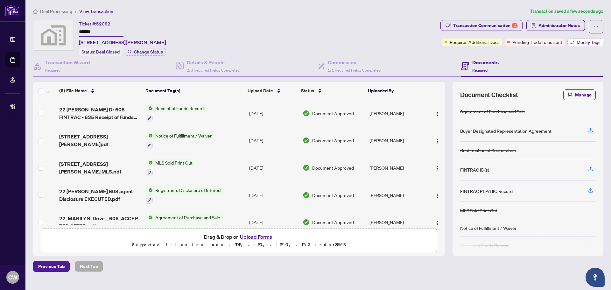
click at [592, 41] on span "Modify Tags" at bounding box center [588, 42] width 24 height 4
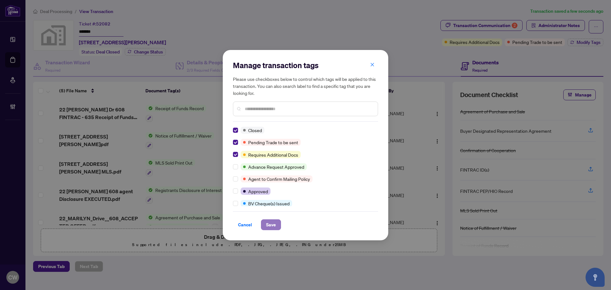
click at [271, 224] on span "Save" at bounding box center [271, 225] width 10 height 10
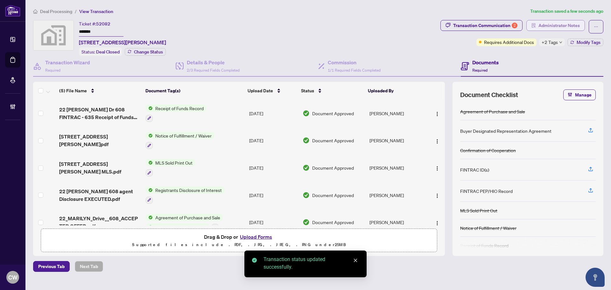
click at [561, 24] on span "Administrator Notes" at bounding box center [558, 25] width 41 height 10
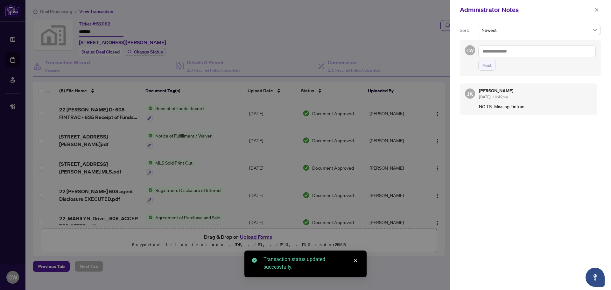
click at [527, 48] on textarea at bounding box center [536, 51] width 117 height 12
paste textarea "**********"
type textarea "**********"
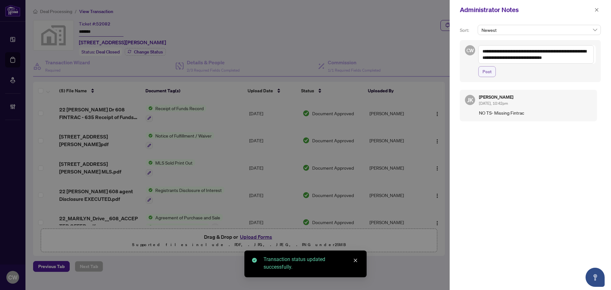
click at [487, 72] on span "Post" at bounding box center [486, 71] width 9 height 10
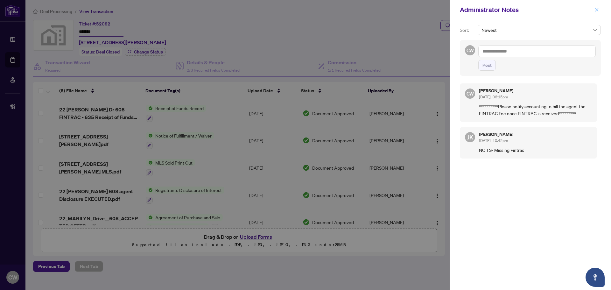
click at [599, 10] on button "button" at bounding box center [596, 10] width 8 height 8
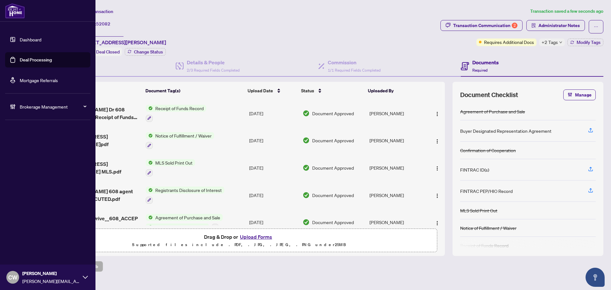
click at [22, 58] on link "Deal Processing" at bounding box center [36, 60] width 32 height 6
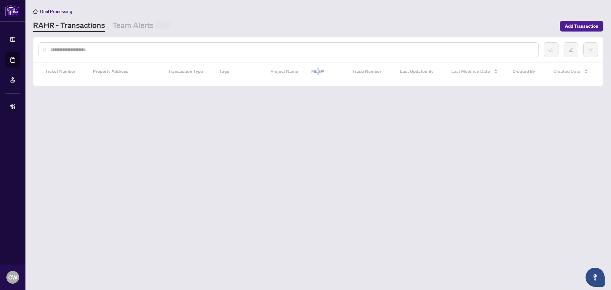
click at [115, 54] on div at bounding box center [288, 49] width 500 height 15
click at [115, 50] on input "text" at bounding box center [291, 49] width 483 height 7
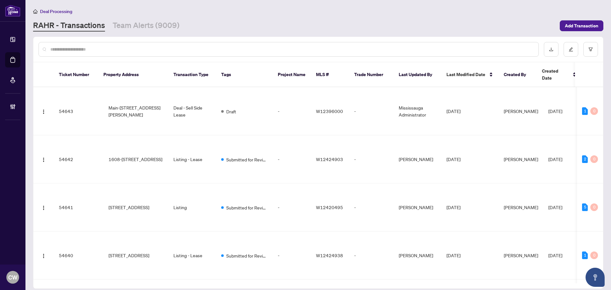
paste input "*******"
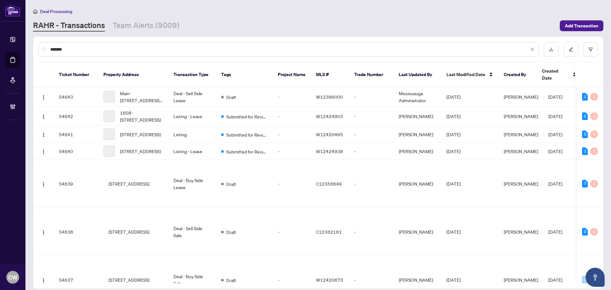
type input "*******"
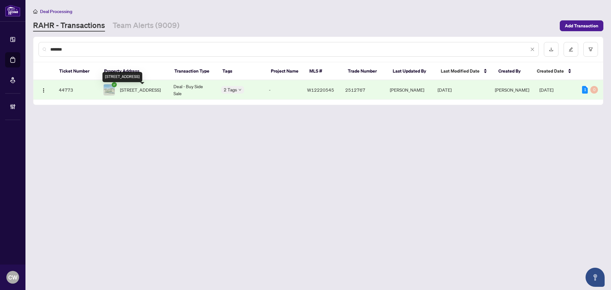
click at [126, 91] on span "[STREET_ADDRESS]" at bounding box center [140, 89] width 41 height 7
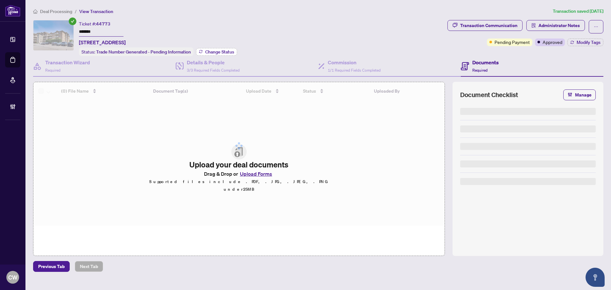
click at [212, 50] on span "Change Status" at bounding box center [219, 52] width 29 height 4
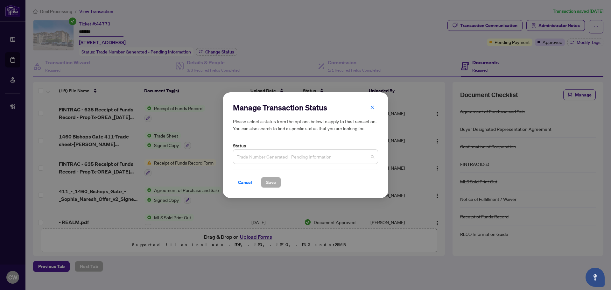
click at [268, 151] on span "Trade Number Generated - Pending Information" at bounding box center [305, 156] width 137 height 12
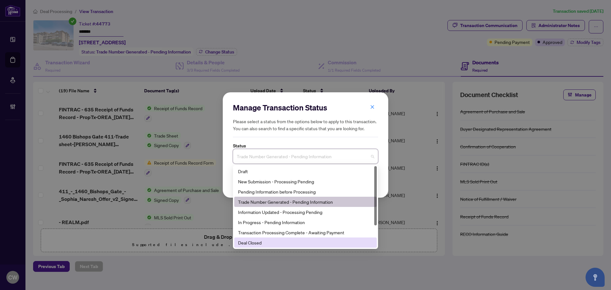
click at [276, 242] on div "Deal Closed" at bounding box center [305, 242] width 135 height 7
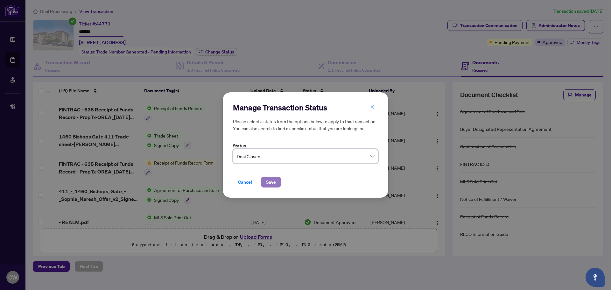
drag, startPoint x: 269, startPoint y: 182, endPoint x: 275, endPoint y: 178, distance: 7.0
click at [269, 182] on span "Save" at bounding box center [271, 182] width 10 height 10
click at [590, 45] on button "Modify Tags" at bounding box center [585, 42] width 36 height 8
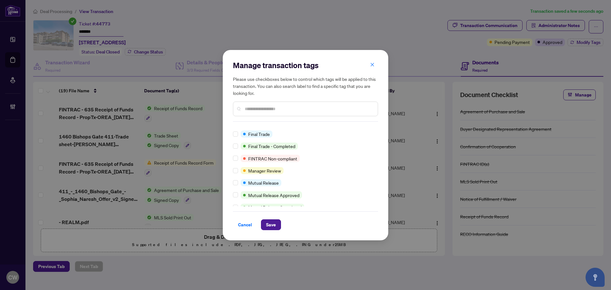
scroll to position [127, 0]
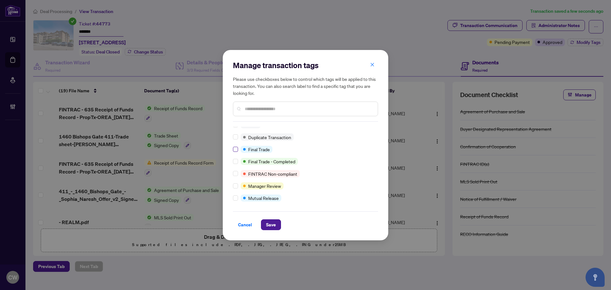
click at [237, 152] on div "Approved Closed Advance Request Approved Agent to Confirm Mailing Policy BV Che…" at bounding box center [305, 167] width 145 height 80
click at [276, 226] on button "Save" at bounding box center [271, 224] width 20 height 11
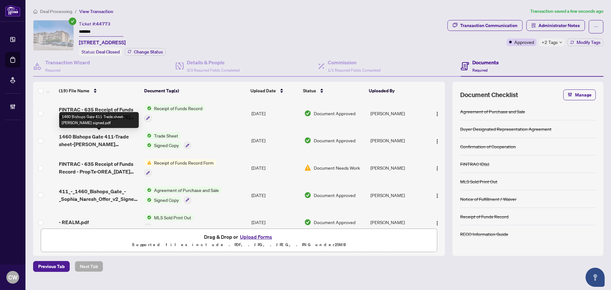
click at [110, 137] on span "1460 Bishops Gate 411-Trade sheet-[PERSON_NAME] signed.pdf" at bounding box center [99, 140] width 80 height 15
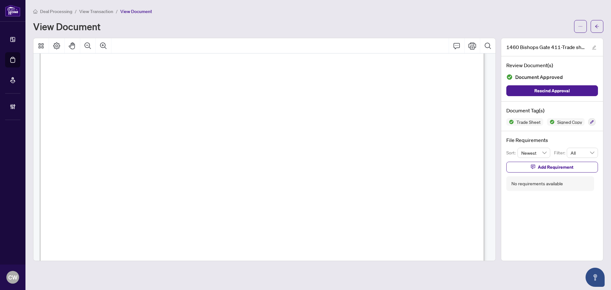
scroll to position [223, 0]
click at [595, 27] on icon "arrow-left" at bounding box center [597, 26] width 4 height 4
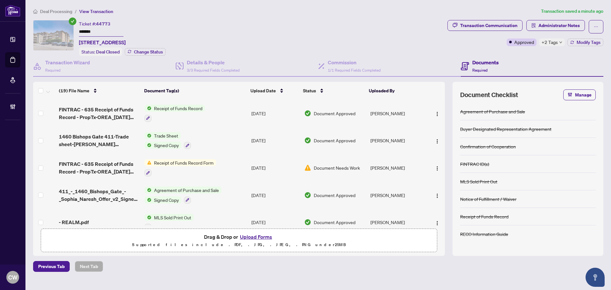
click at [262, 234] on button "Upload Forms" at bounding box center [256, 237] width 36 height 8
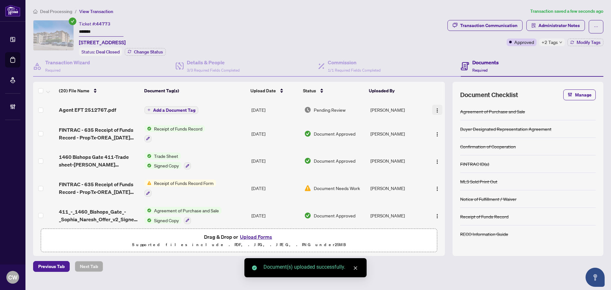
click at [435, 112] on img "button" at bounding box center [437, 110] width 5 height 5
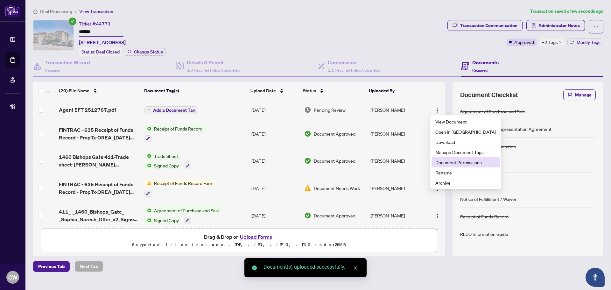
click at [451, 161] on span "Document Permissions" at bounding box center [465, 162] width 61 height 7
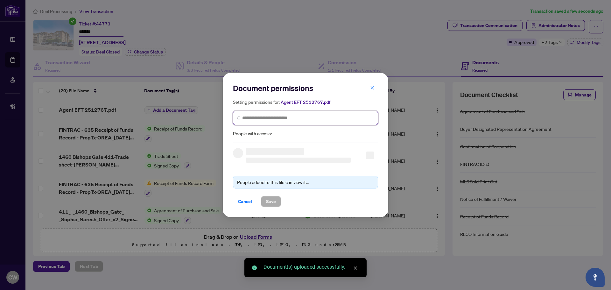
click at [303, 116] on input "search" at bounding box center [308, 118] width 132 height 7
paste input "*******"
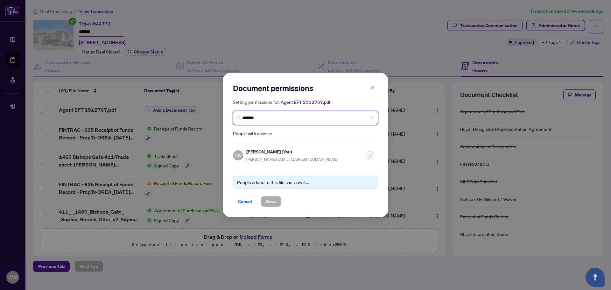
click at [268, 116] on input "*******" at bounding box center [308, 118] width 132 height 7
drag, startPoint x: 268, startPoint y: 116, endPoint x: 230, endPoint y: 111, distance: 37.6
click at [230, 111] on div "Document permissions Setting permissions for: Agent EFT 2512767.pdf ******* Age…" at bounding box center [305, 145] width 165 height 144
paste input "**********"
type input "**********"
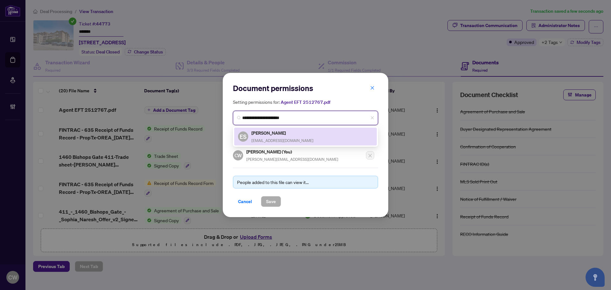
click at [267, 139] on span "[EMAIL_ADDRESS][DOMAIN_NAME]" at bounding box center [282, 140] width 62 height 5
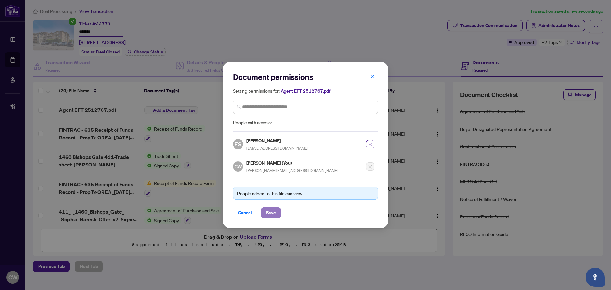
click at [271, 210] on span "Save" at bounding box center [271, 212] width 10 height 10
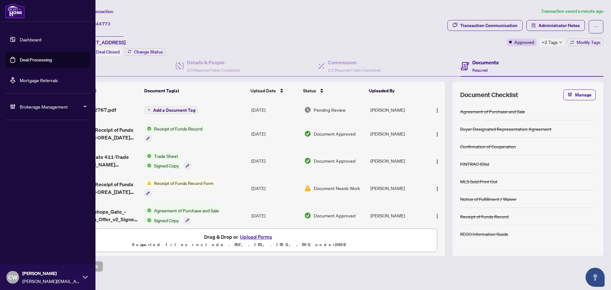
click at [13, 277] on span "CW" at bounding box center [12, 277] width 9 height 9
click at [19, 253] on span "Logout" at bounding box center [25, 253] width 14 height 10
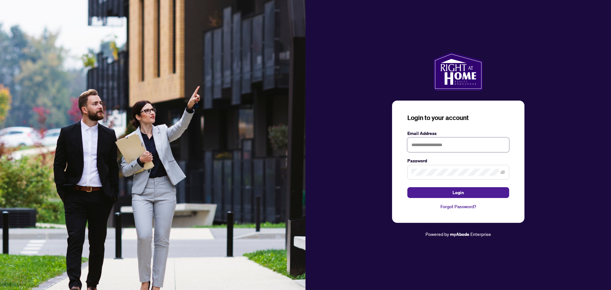
type input "**********"
